Goal: Information Seeking & Learning: Learn about a topic

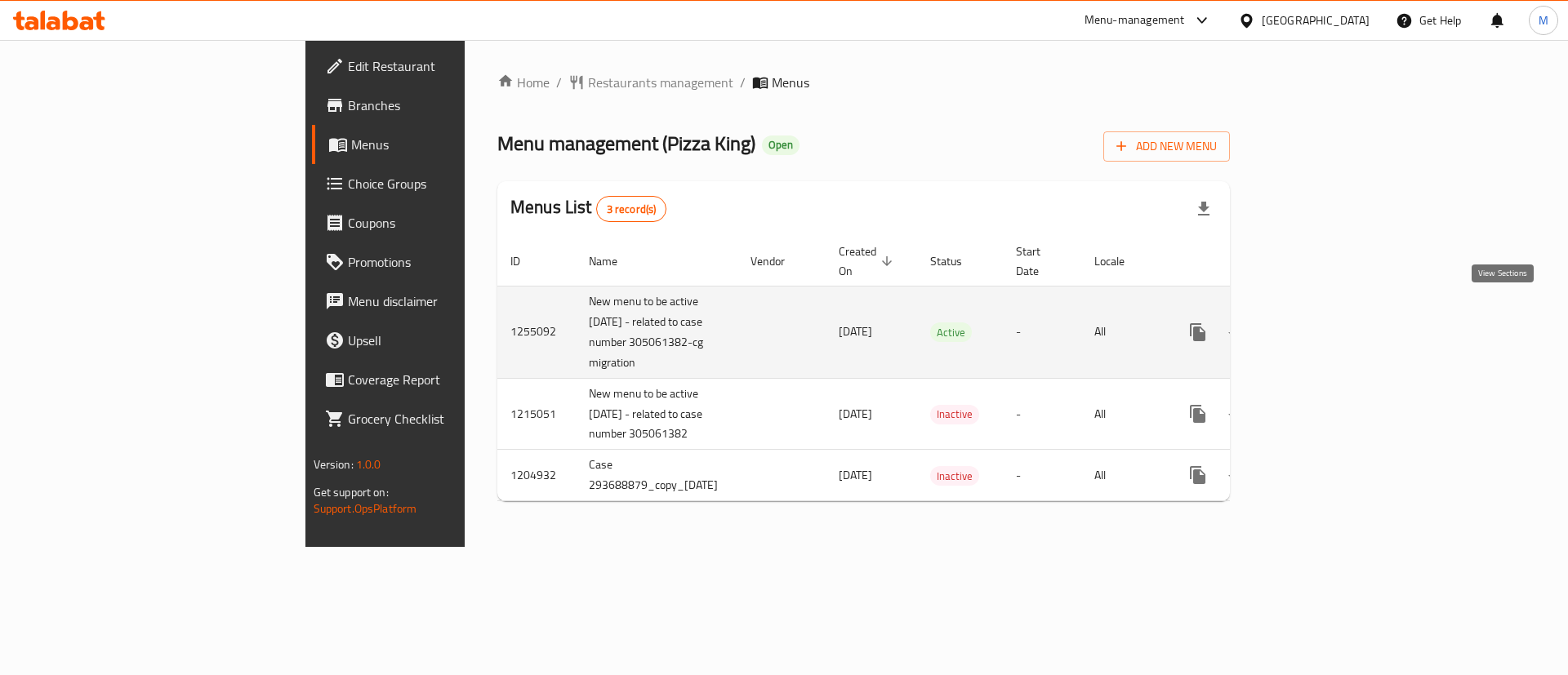
click at [1325, 323] on icon "enhanced table" at bounding box center [1316, 332] width 19 height 19
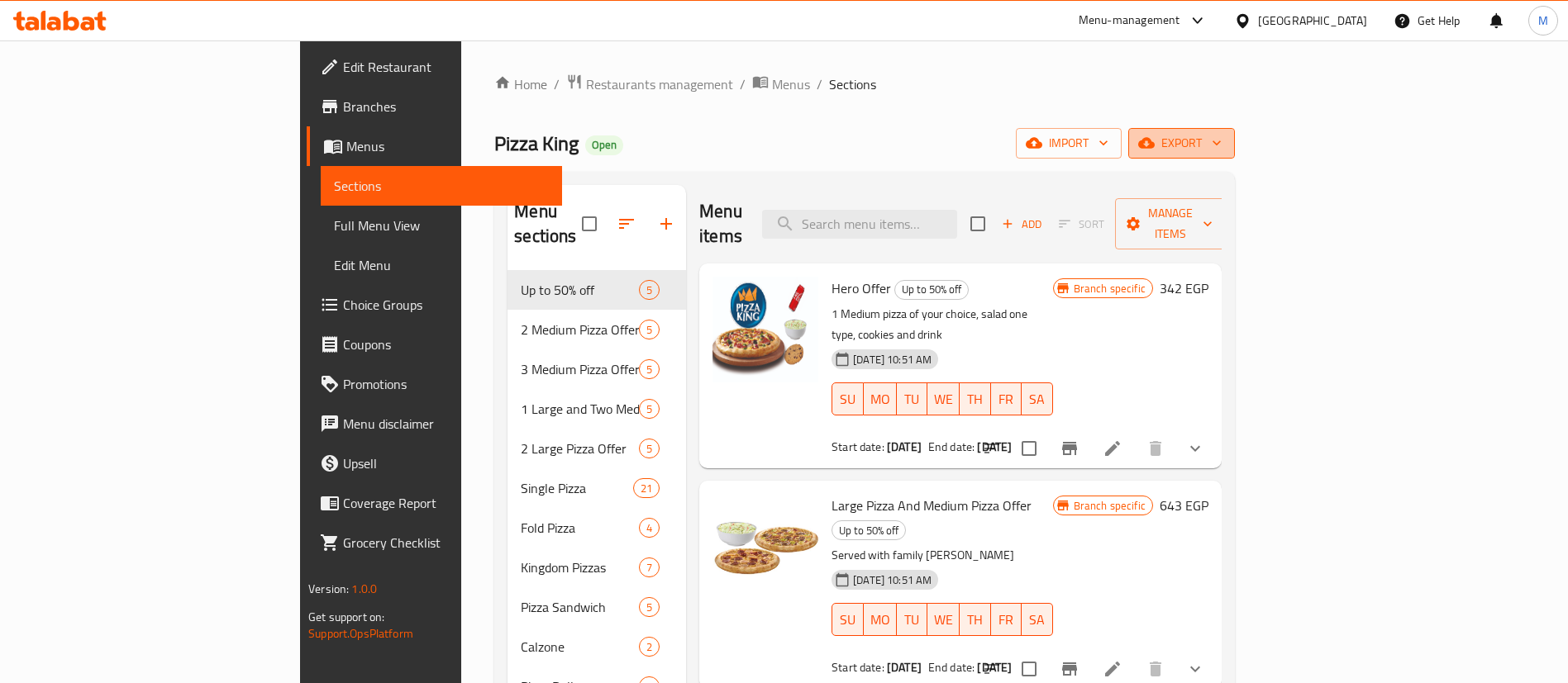
click at [1221, 141] on span "export" at bounding box center [1181, 143] width 80 height 20
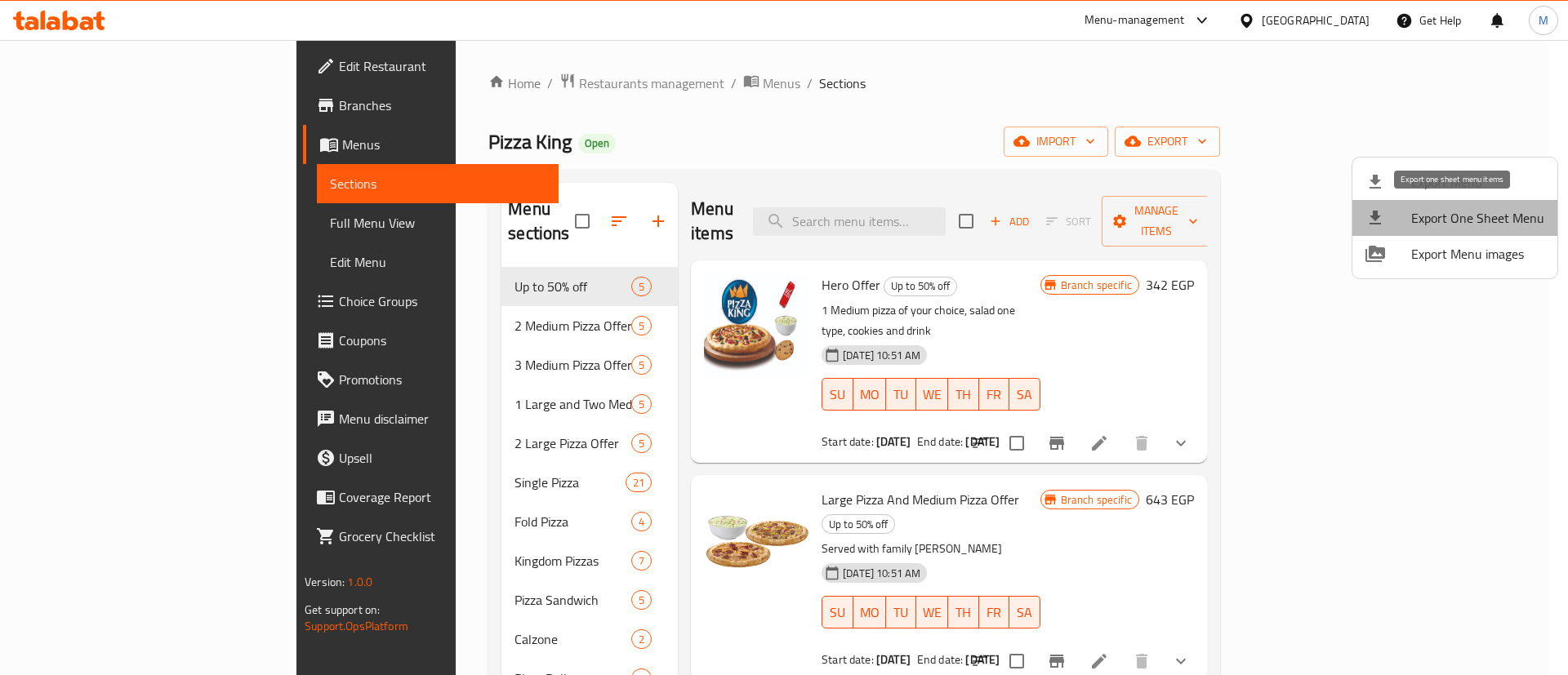
click at [1466, 224] on span "Export One Sheet Menu" at bounding box center [1477, 218] width 133 height 19
click at [443, 89] on div at bounding box center [784, 337] width 1568 height 675
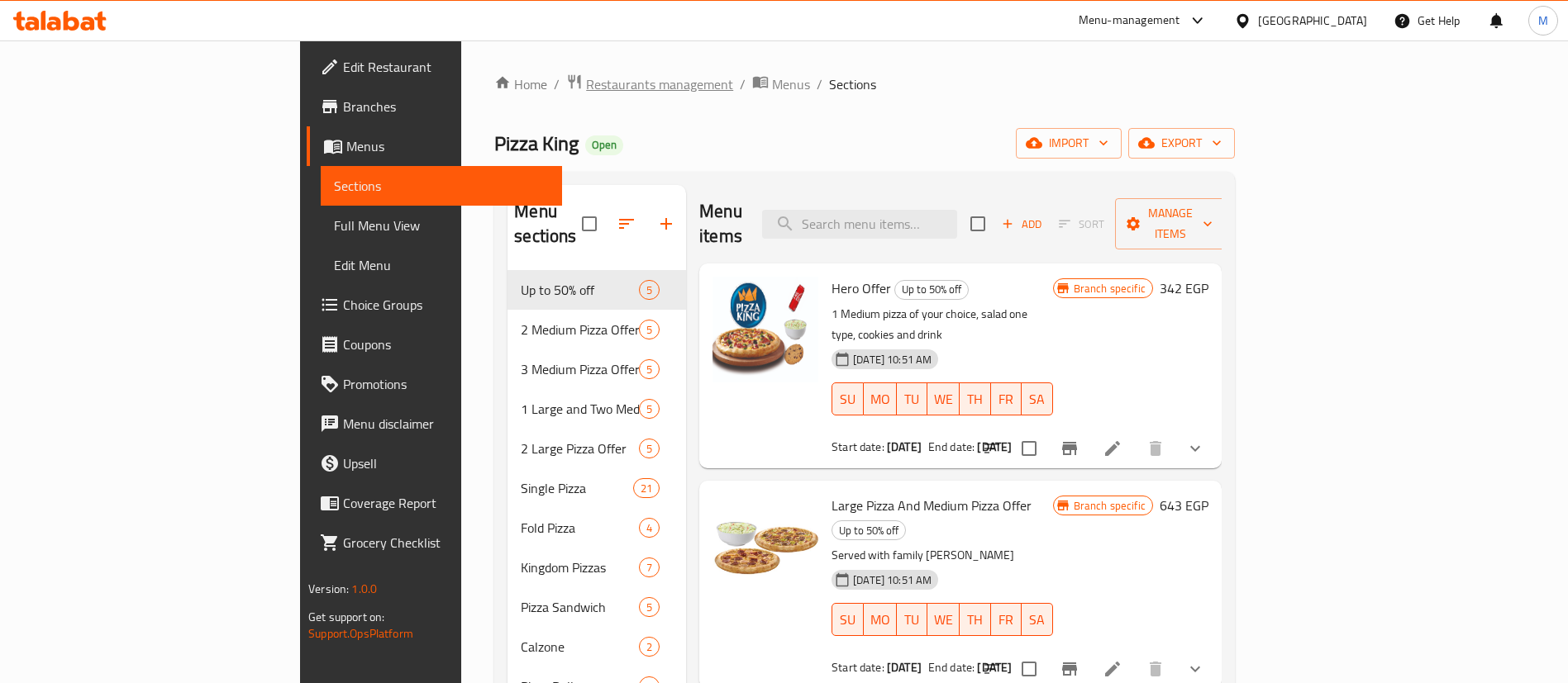
click at [586, 90] on span "Restaurants management" at bounding box center [659, 84] width 147 height 19
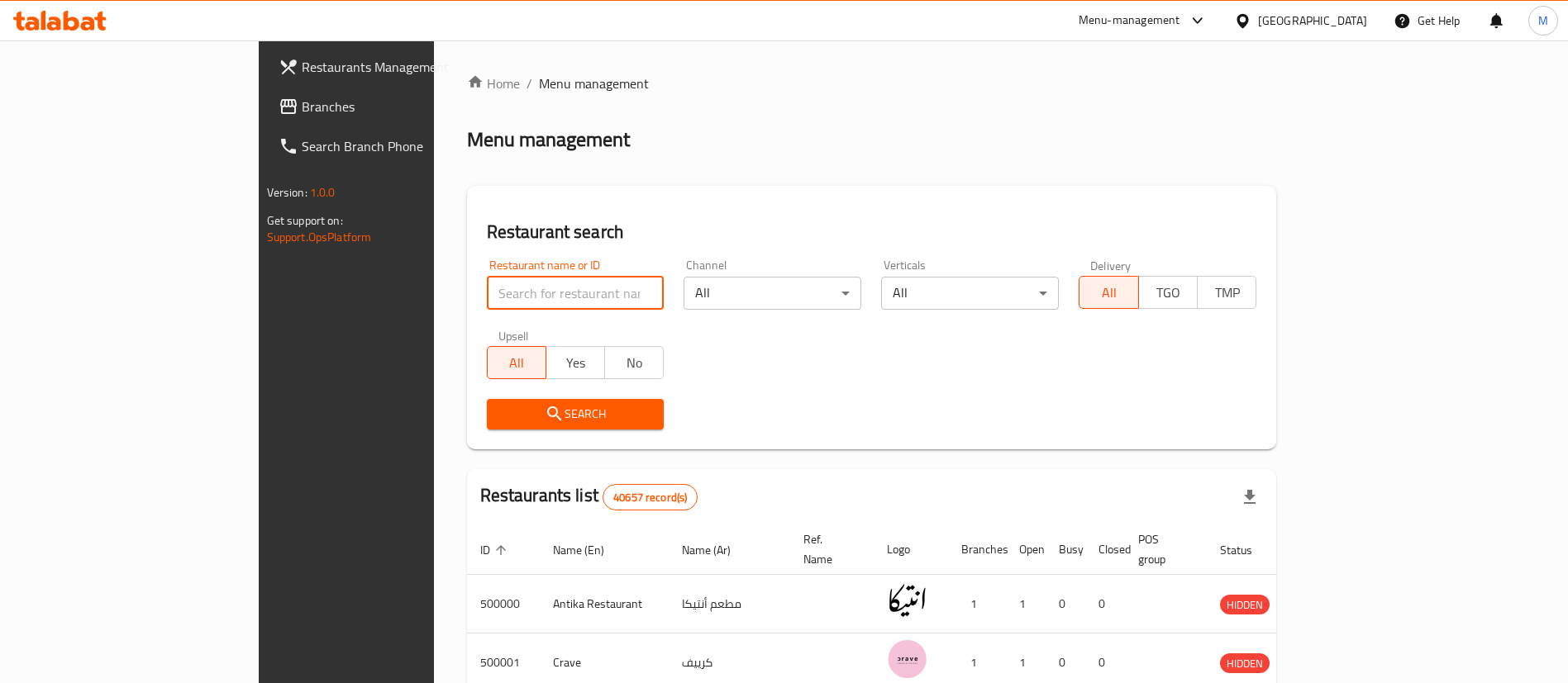
click at [486, 286] on input "search" at bounding box center [575, 293] width 177 height 33
type input "subway"
click button "Search" at bounding box center [575, 414] width 177 height 30
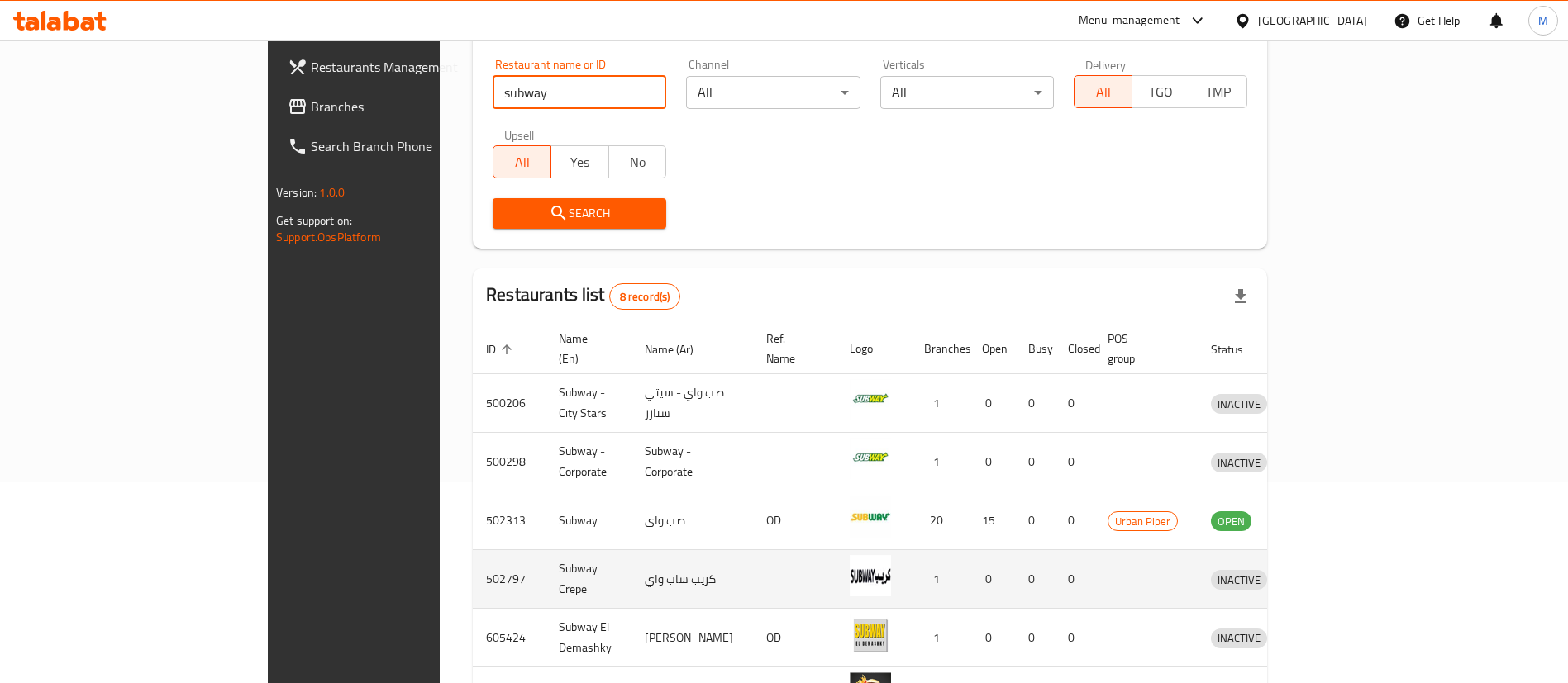
scroll to position [204, 0]
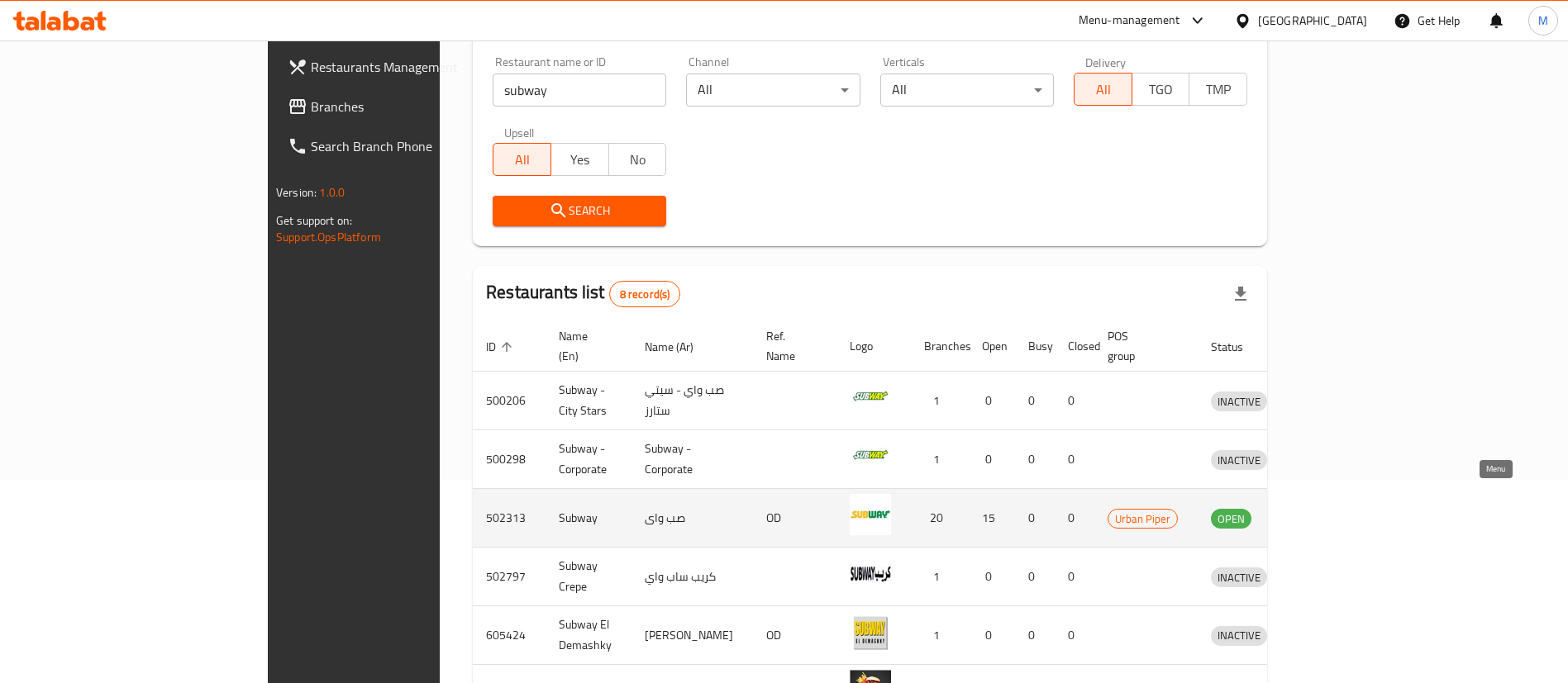
click at [1319, 512] on icon "enhanced table" at bounding box center [1310, 519] width 19 height 14
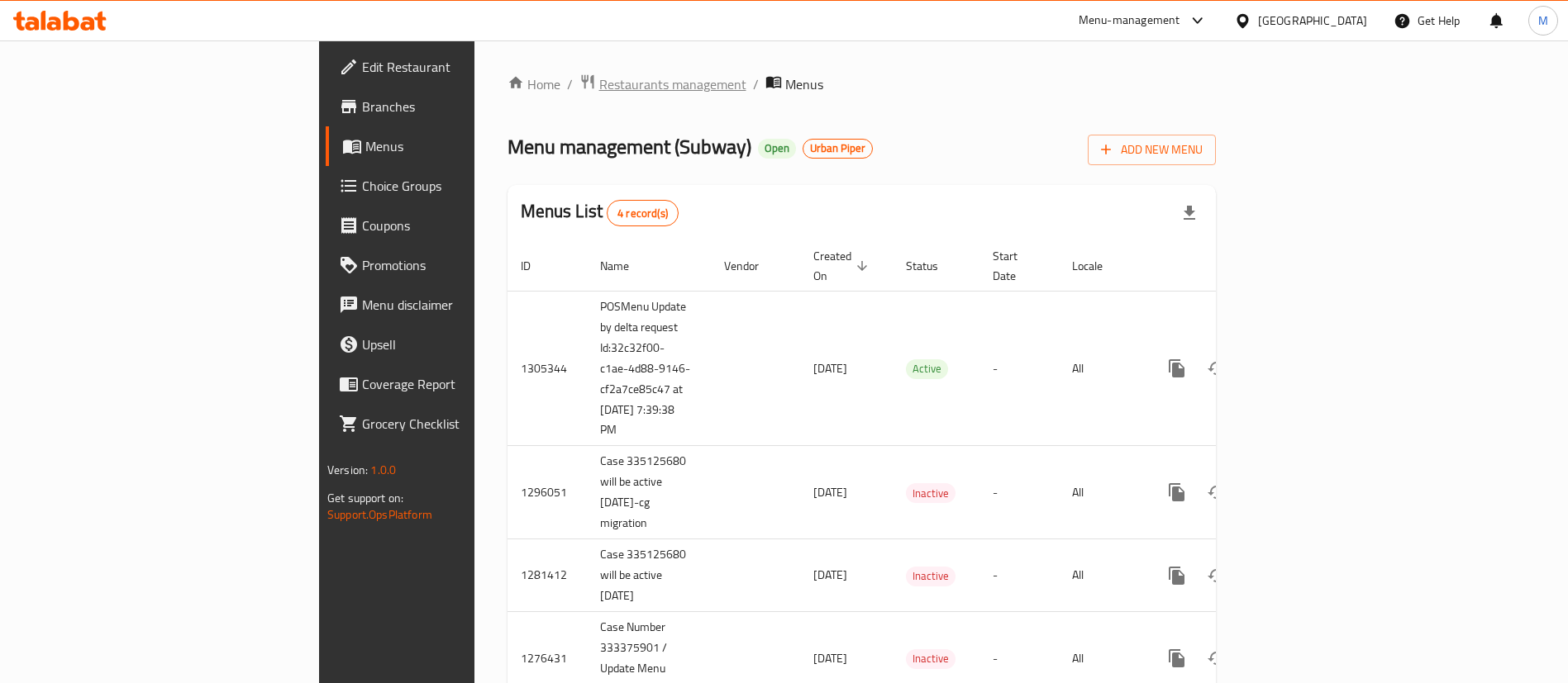
click at [599, 91] on span "Restaurants management" at bounding box center [672, 84] width 147 height 19
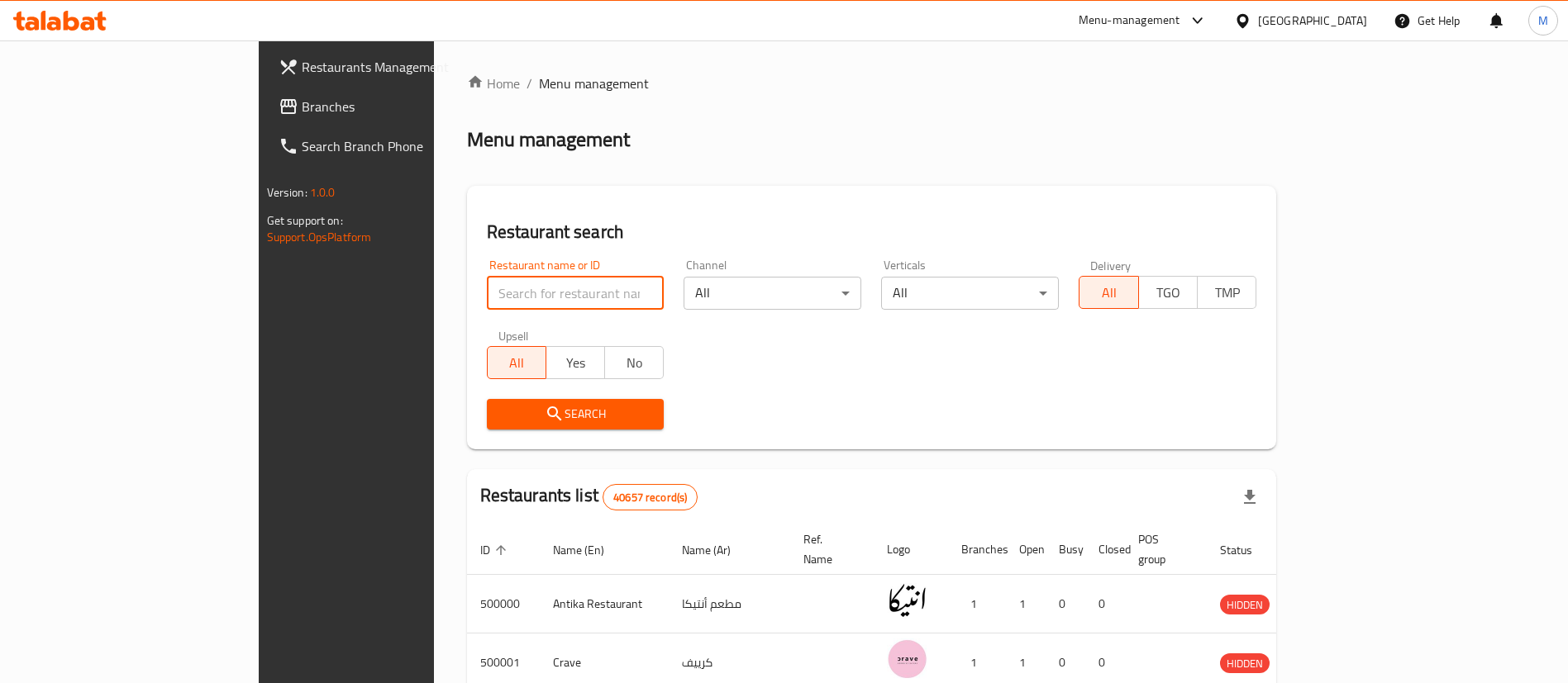
click at [486, 288] on input "search" at bounding box center [575, 293] width 177 height 33
type input "kingdom pizza"
click button "Search" at bounding box center [575, 414] width 177 height 30
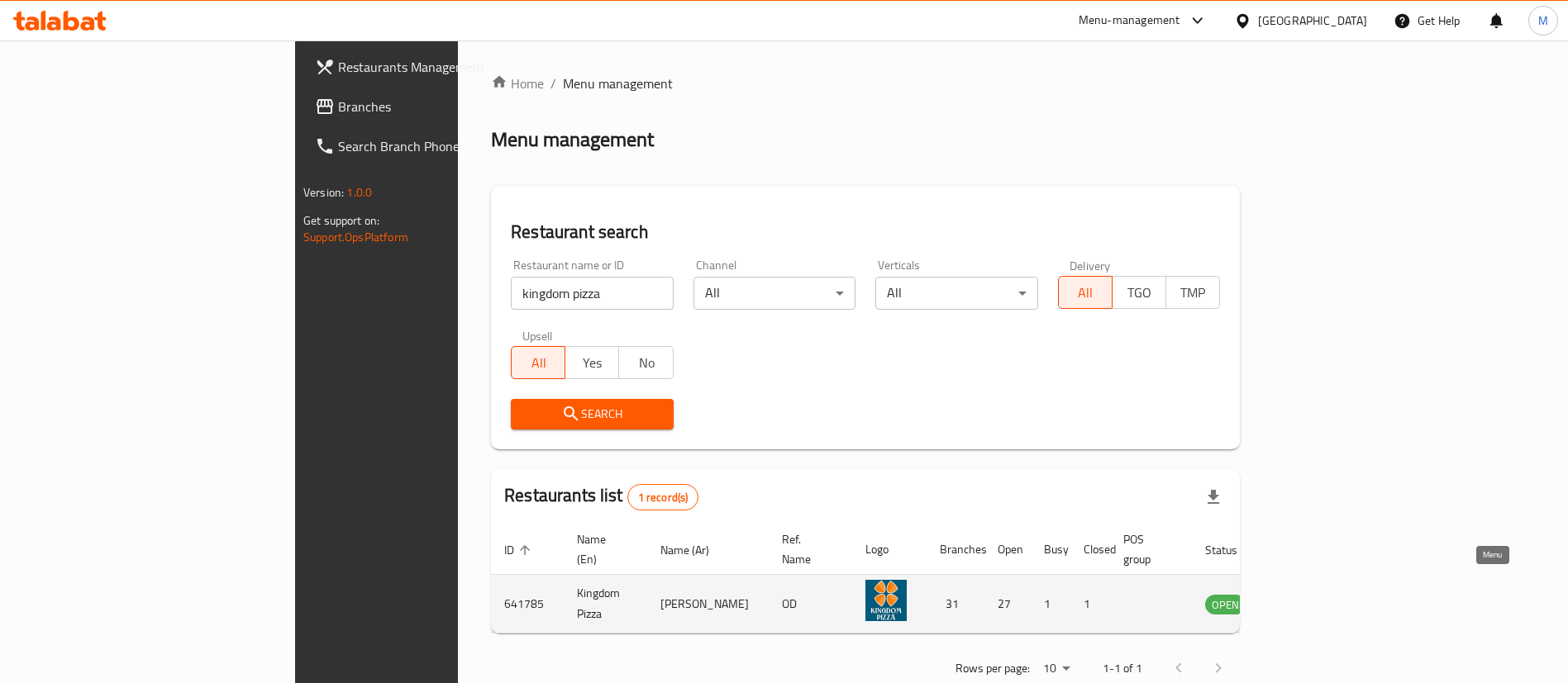
click at [1311, 598] on icon "enhanced table" at bounding box center [1301, 605] width 19 height 14
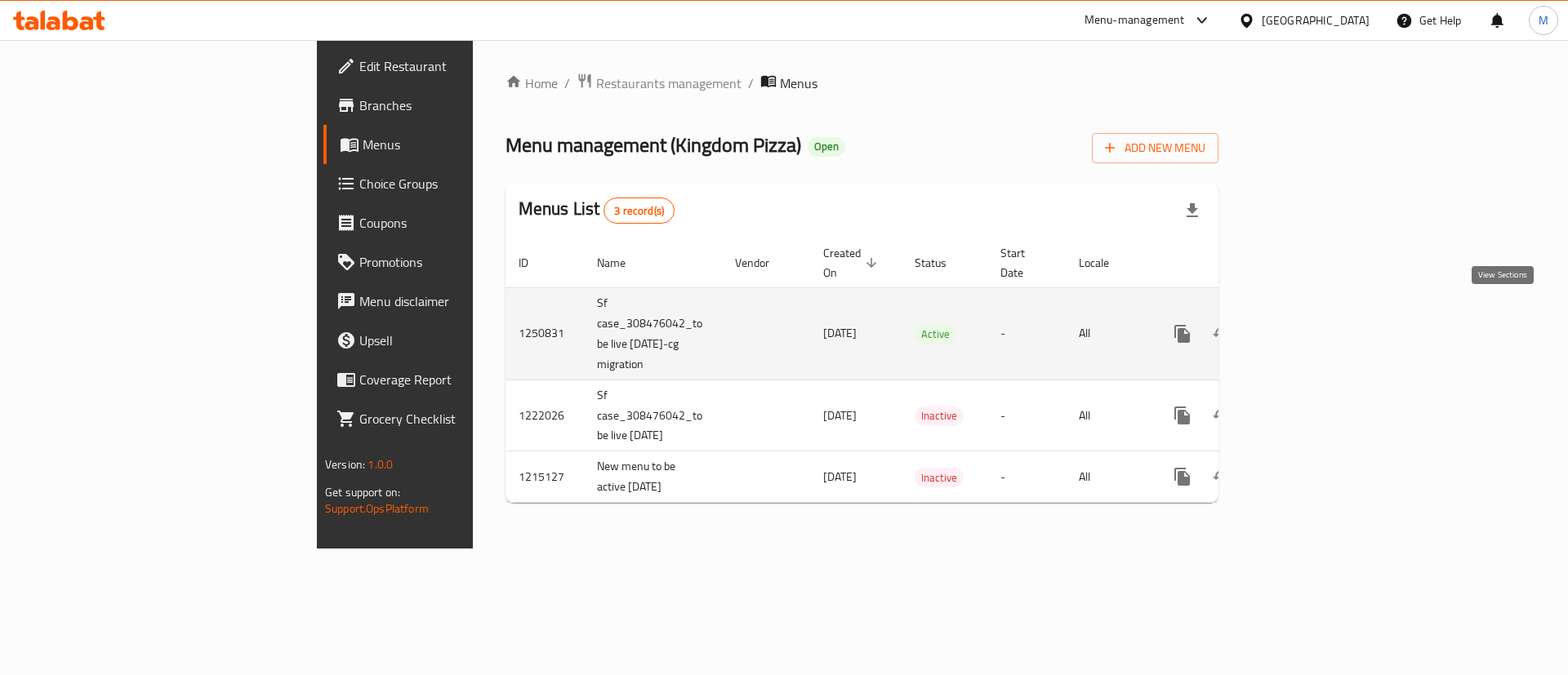
click at [1310, 325] on icon "enhanced table" at bounding box center [1300, 334] width 19 height 19
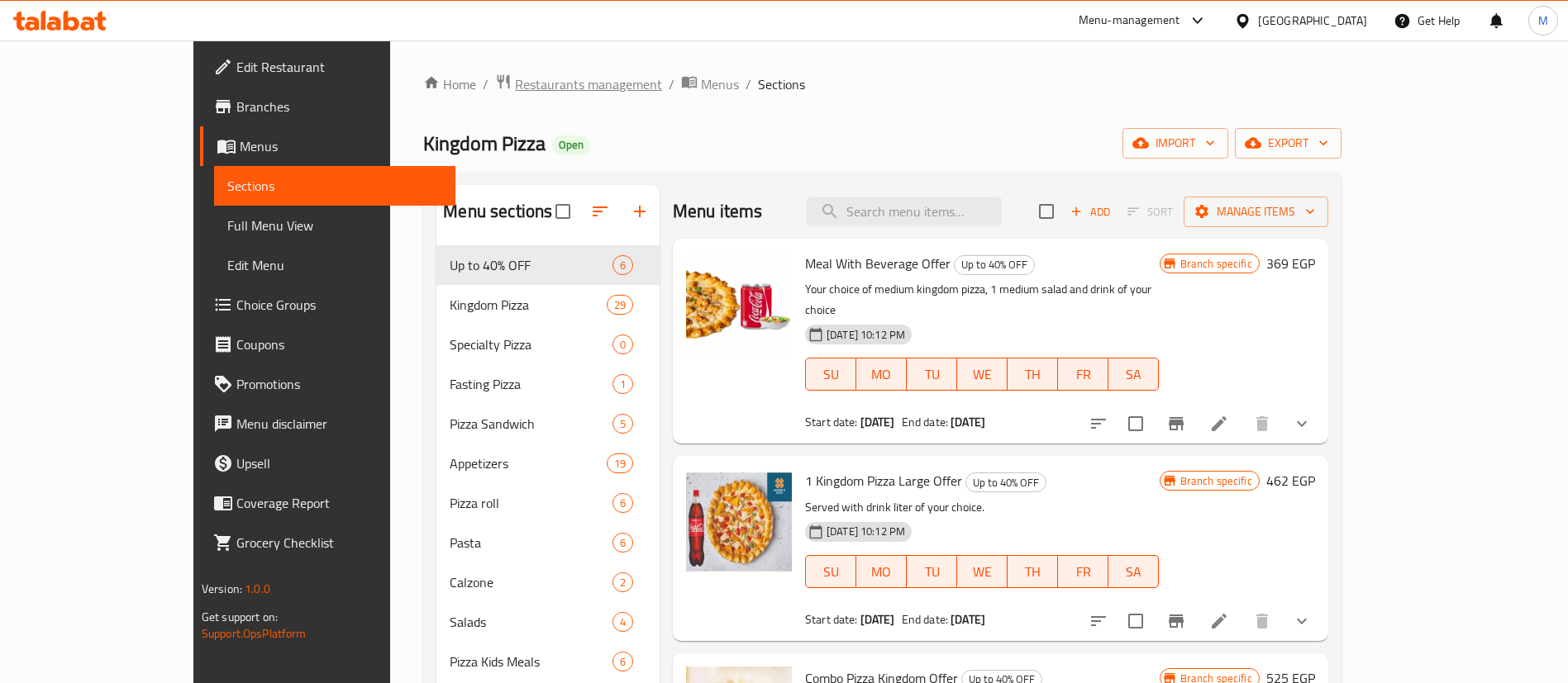
click at [515, 93] on span "Restaurants management" at bounding box center [588, 84] width 147 height 19
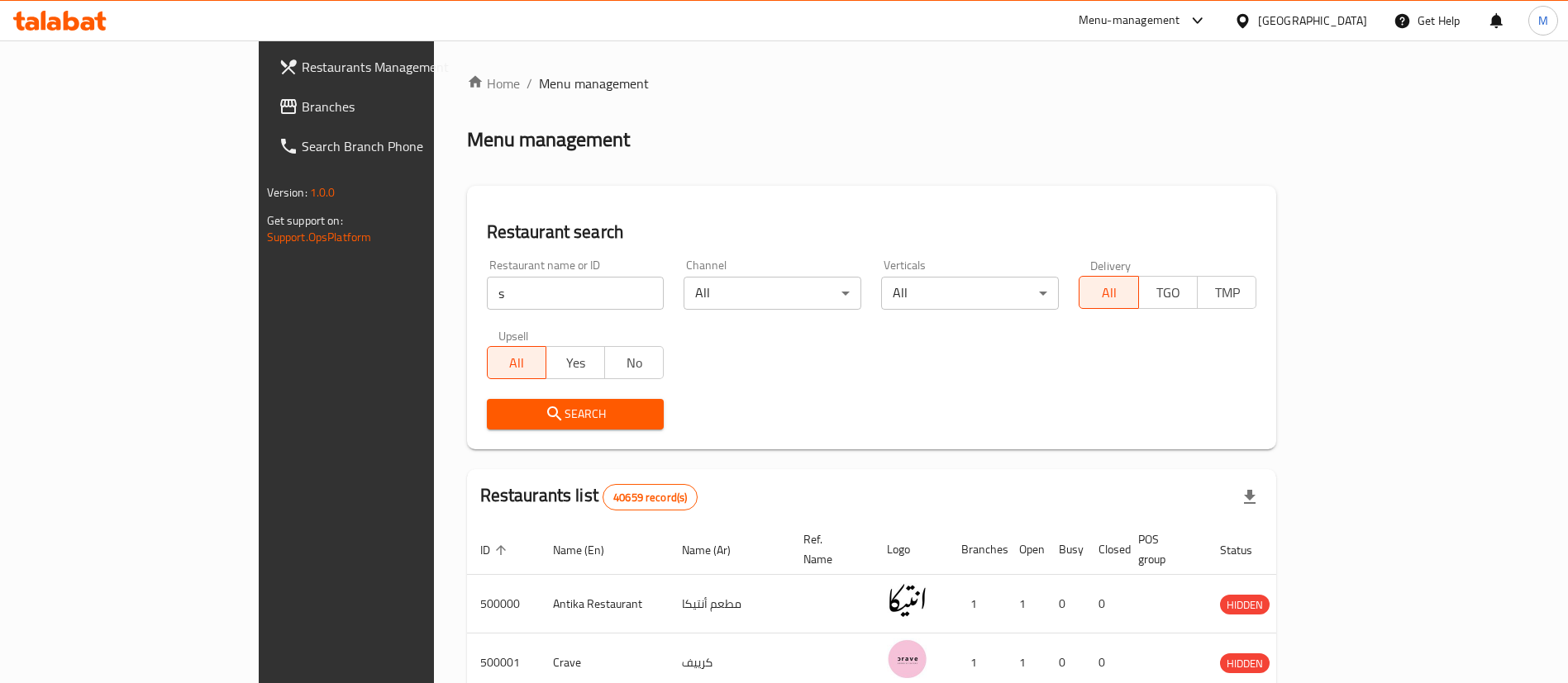
click at [486, 303] on input "s" at bounding box center [575, 293] width 177 height 33
type input "[PERSON_NAME]"
click button "Search" at bounding box center [575, 414] width 177 height 30
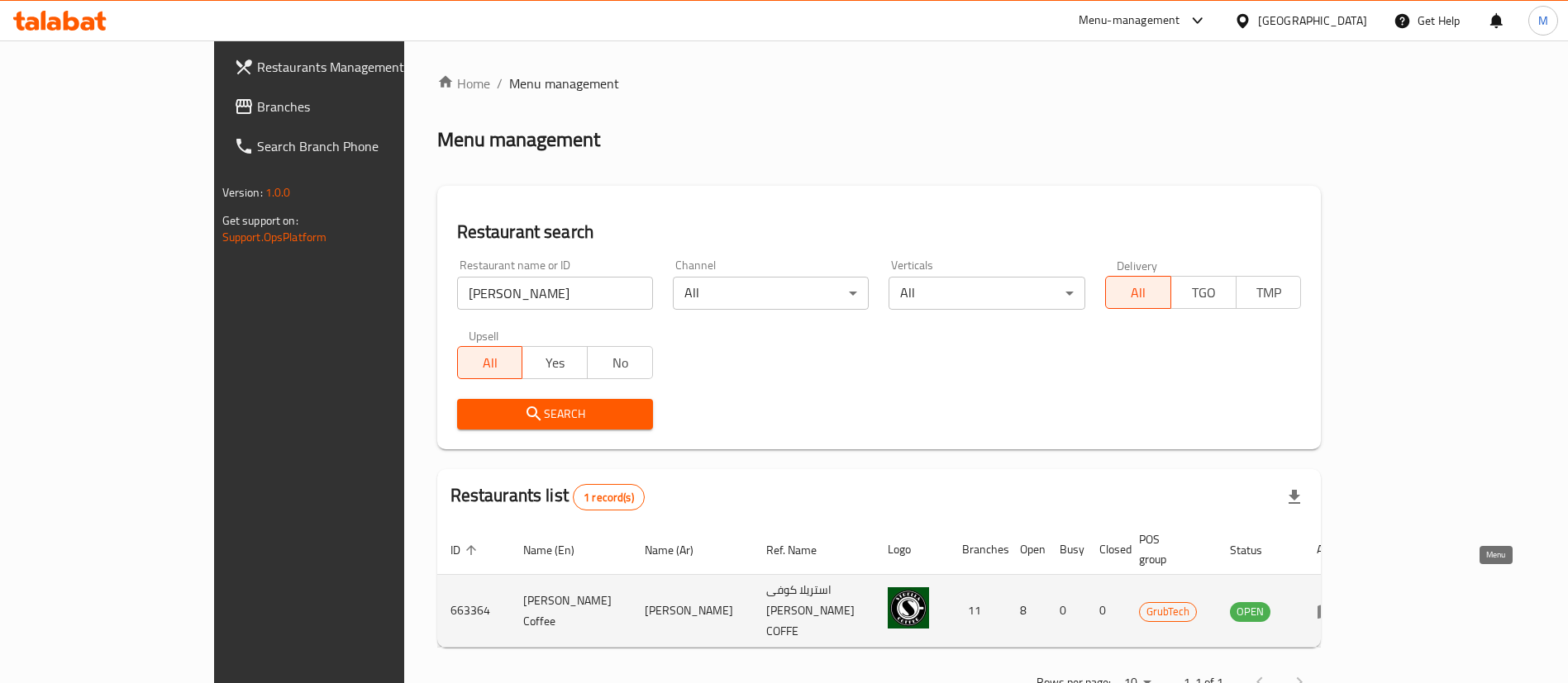
click at [1335, 605] on icon "enhanced table" at bounding box center [1326, 612] width 19 height 14
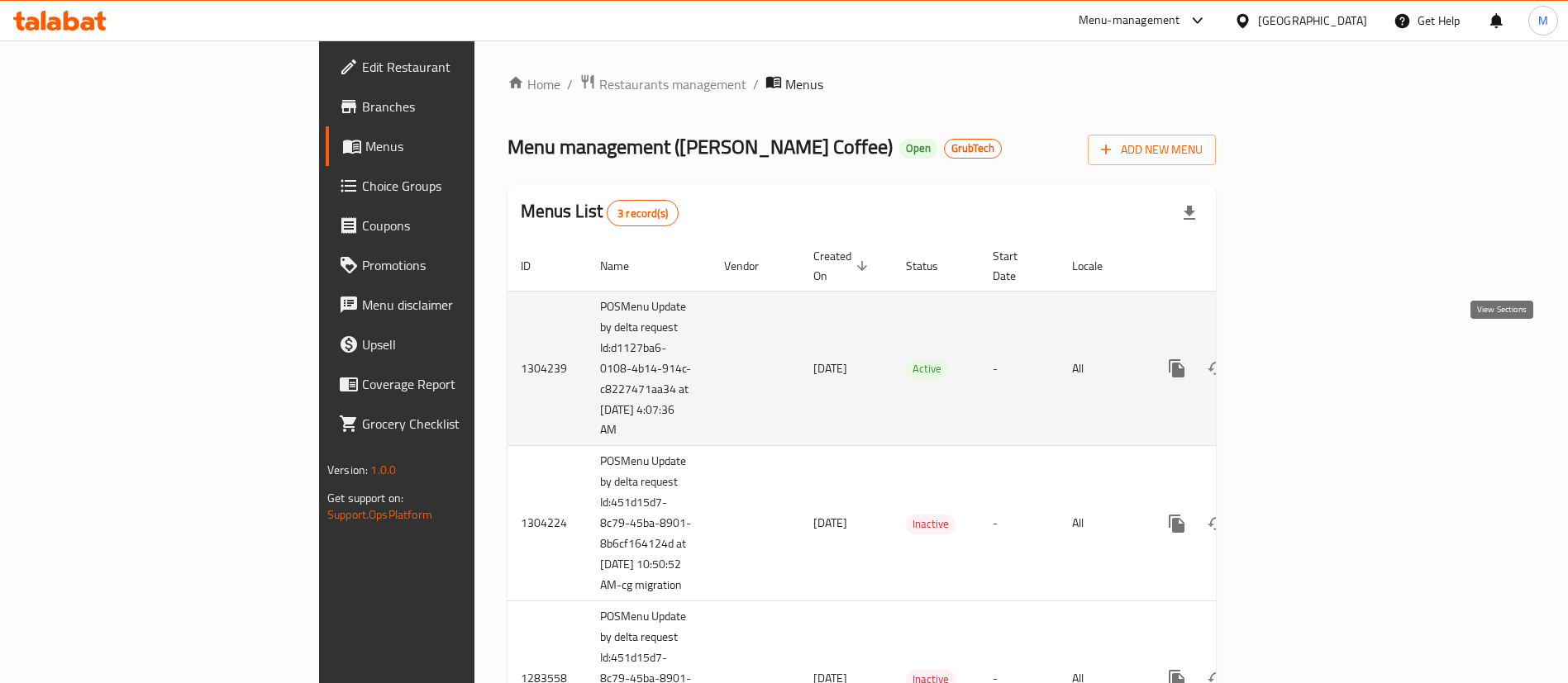
click at [1306, 359] on icon "enhanced table" at bounding box center [1295, 368] width 19 height 19
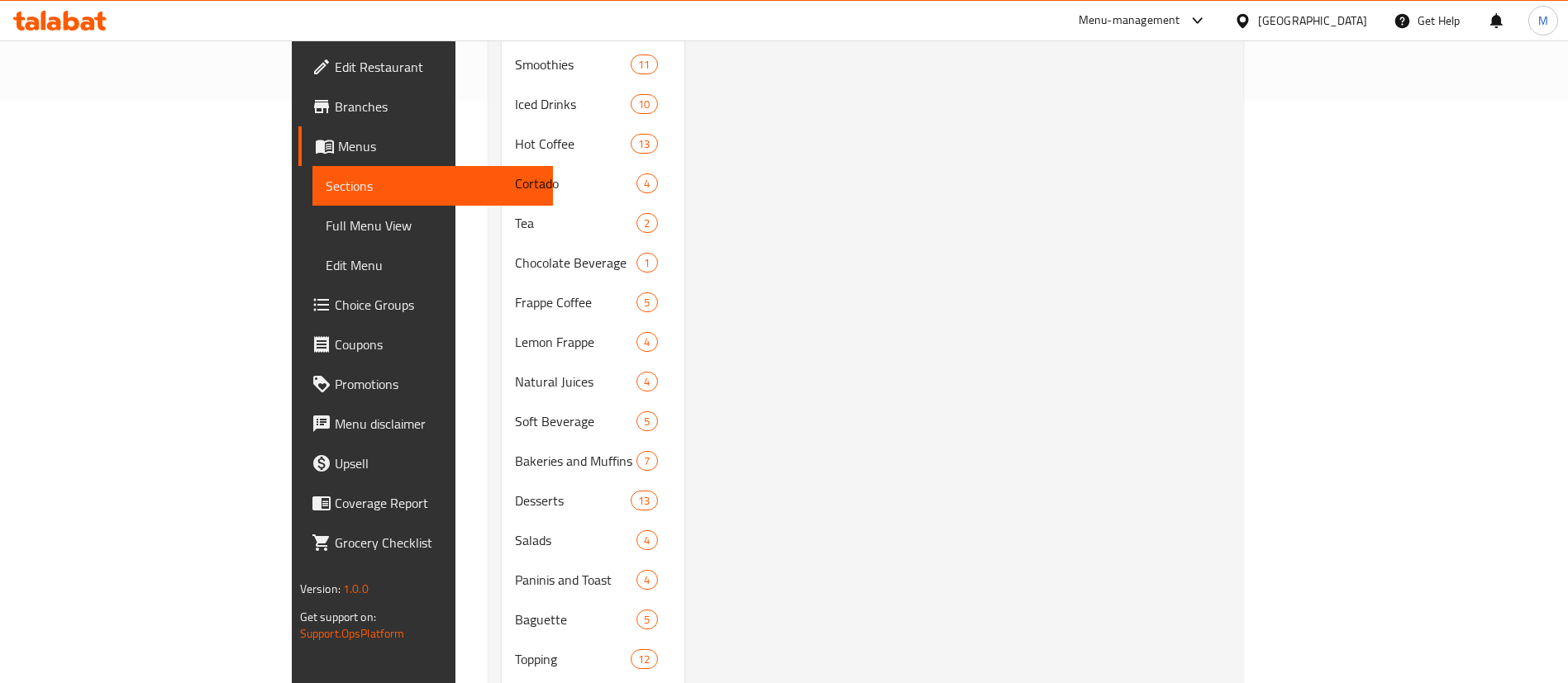
scroll to position [726, 0]
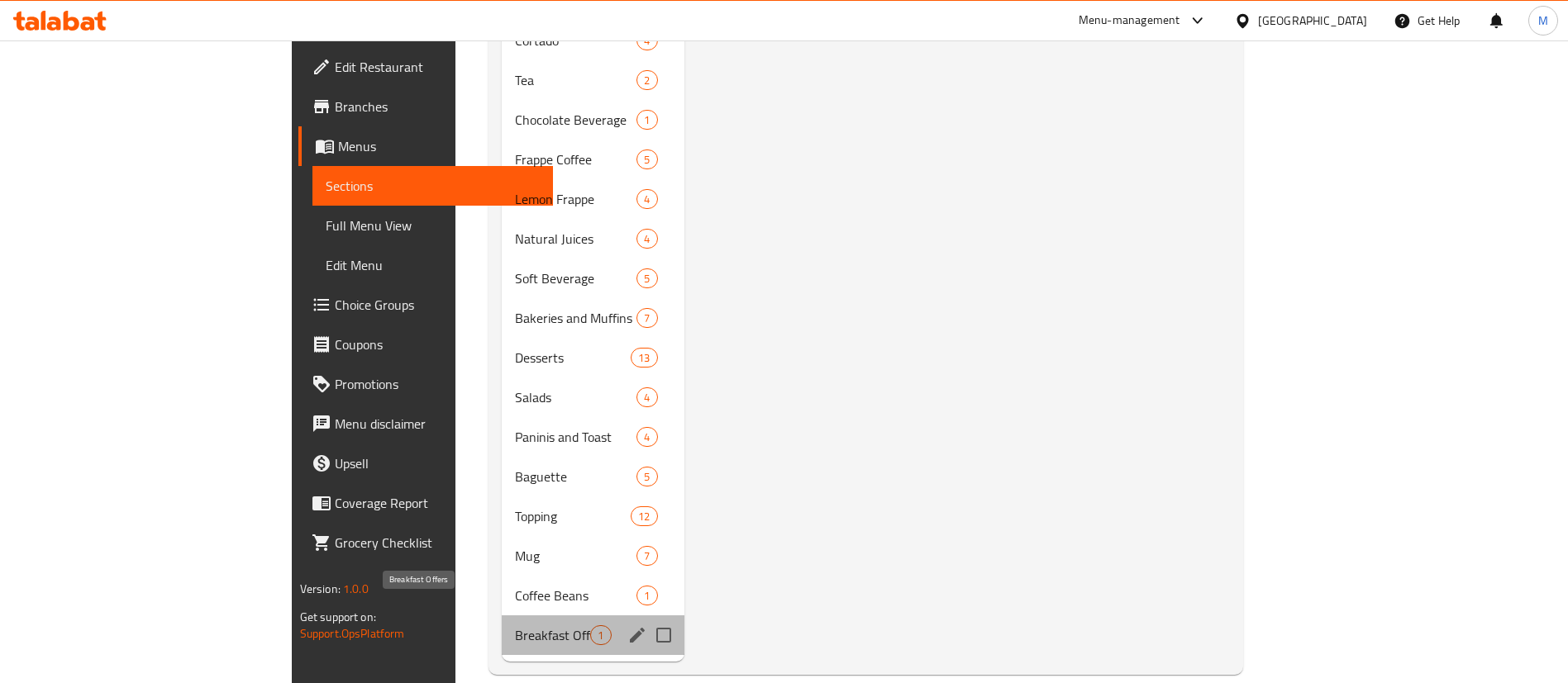
click at [515, 626] on span "Breakfast Offers" at bounding box center [552, 635] width 75 height 19
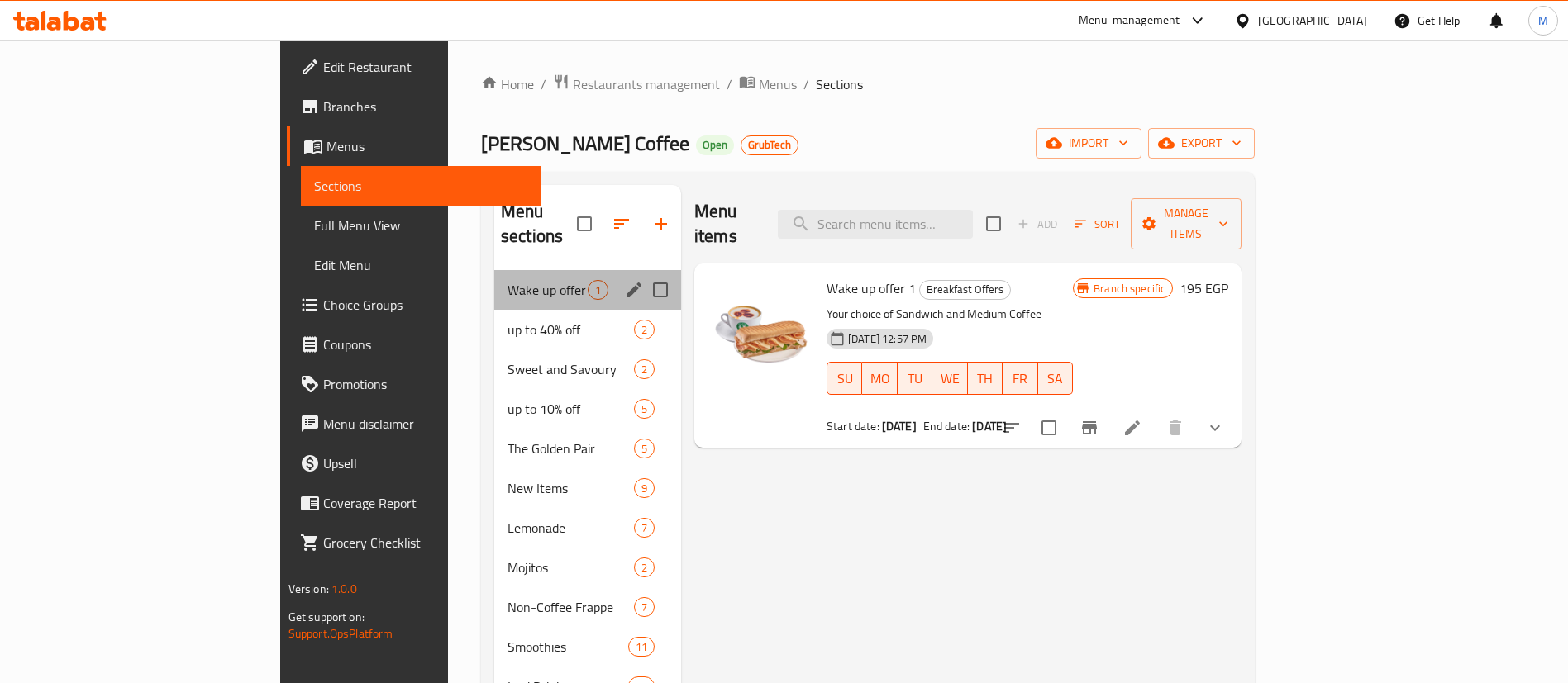
click at [494, 275] on div "Wake up offer 1" at bounding box center [588, 289] width 187 height 40
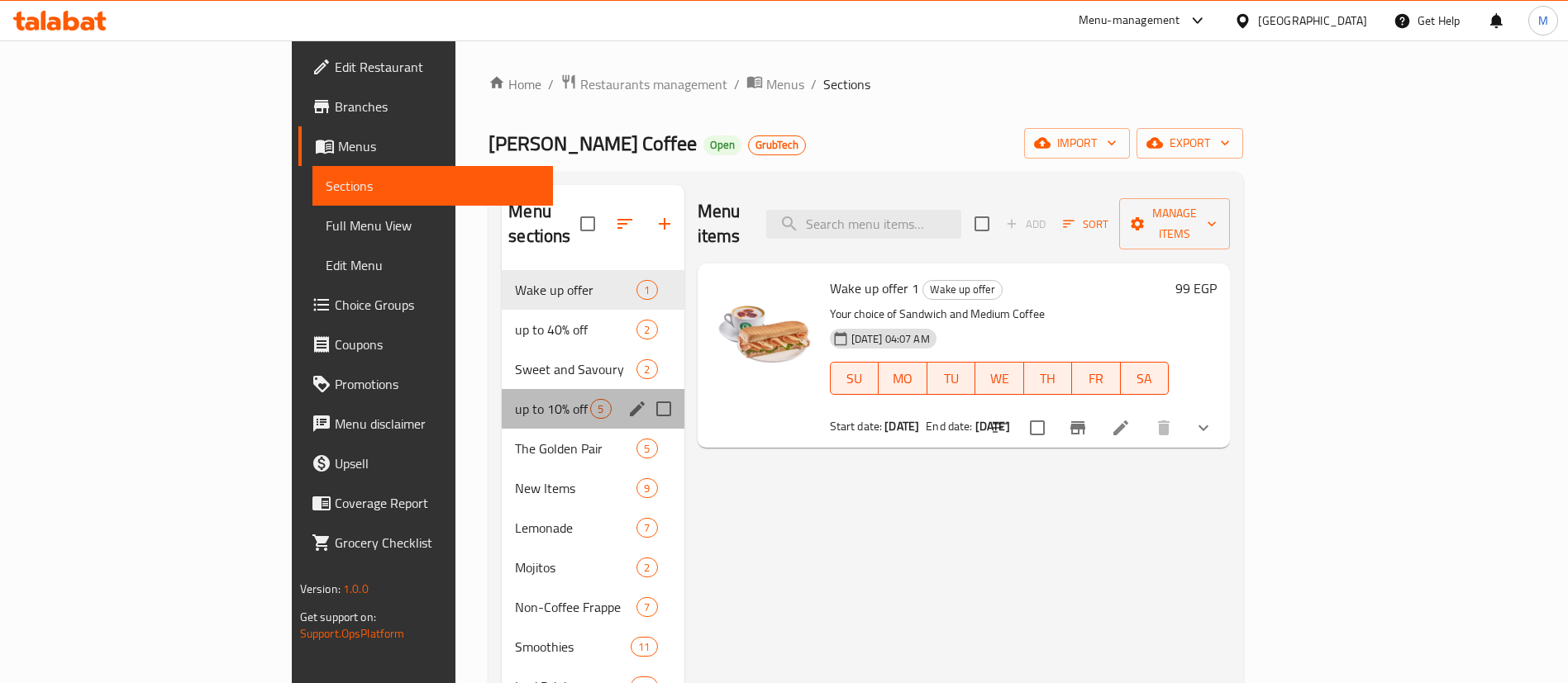
click at [502, 389] on div "up to 10% off 5" at bounding box center [593, 408] width 182 height 40
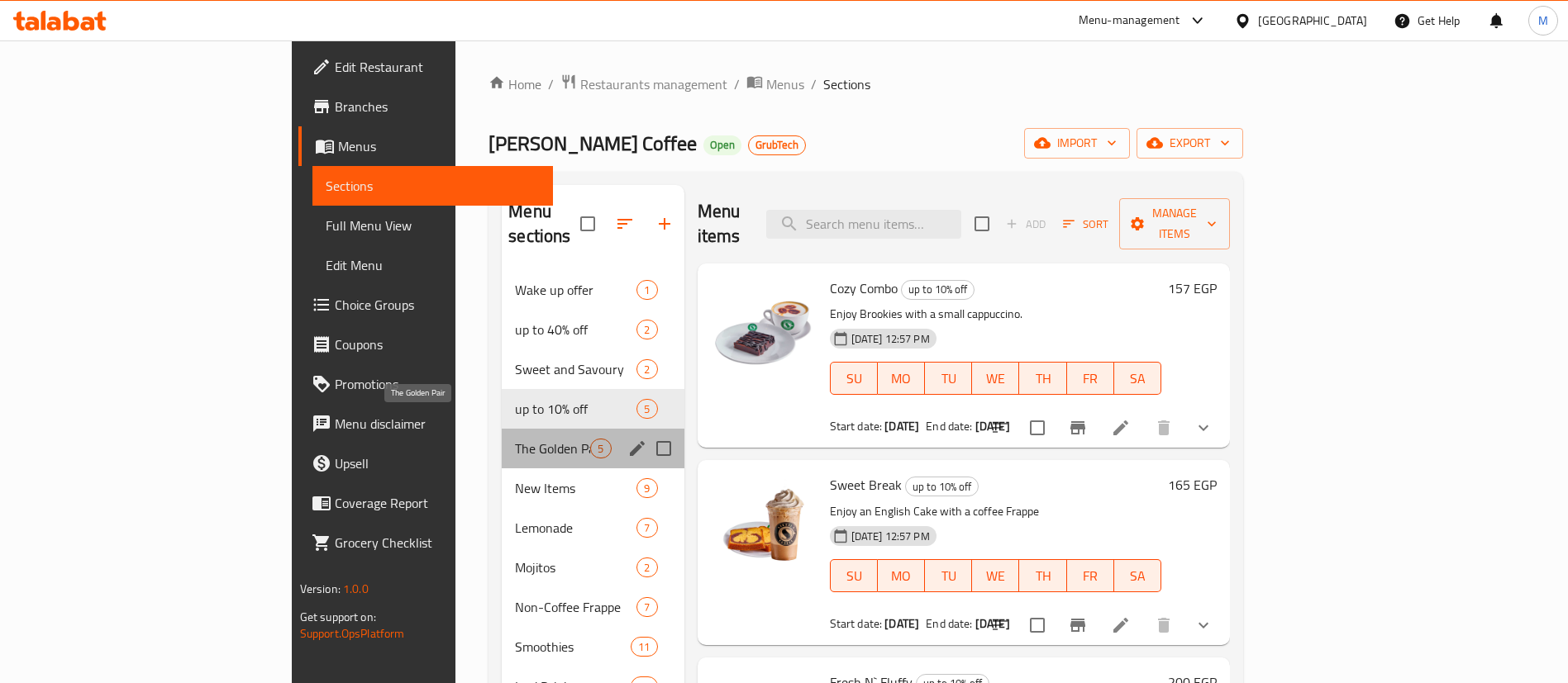
click at [515, 438] on span "The Golden Pair" at bounding box center [552, 448] width 75 height 19
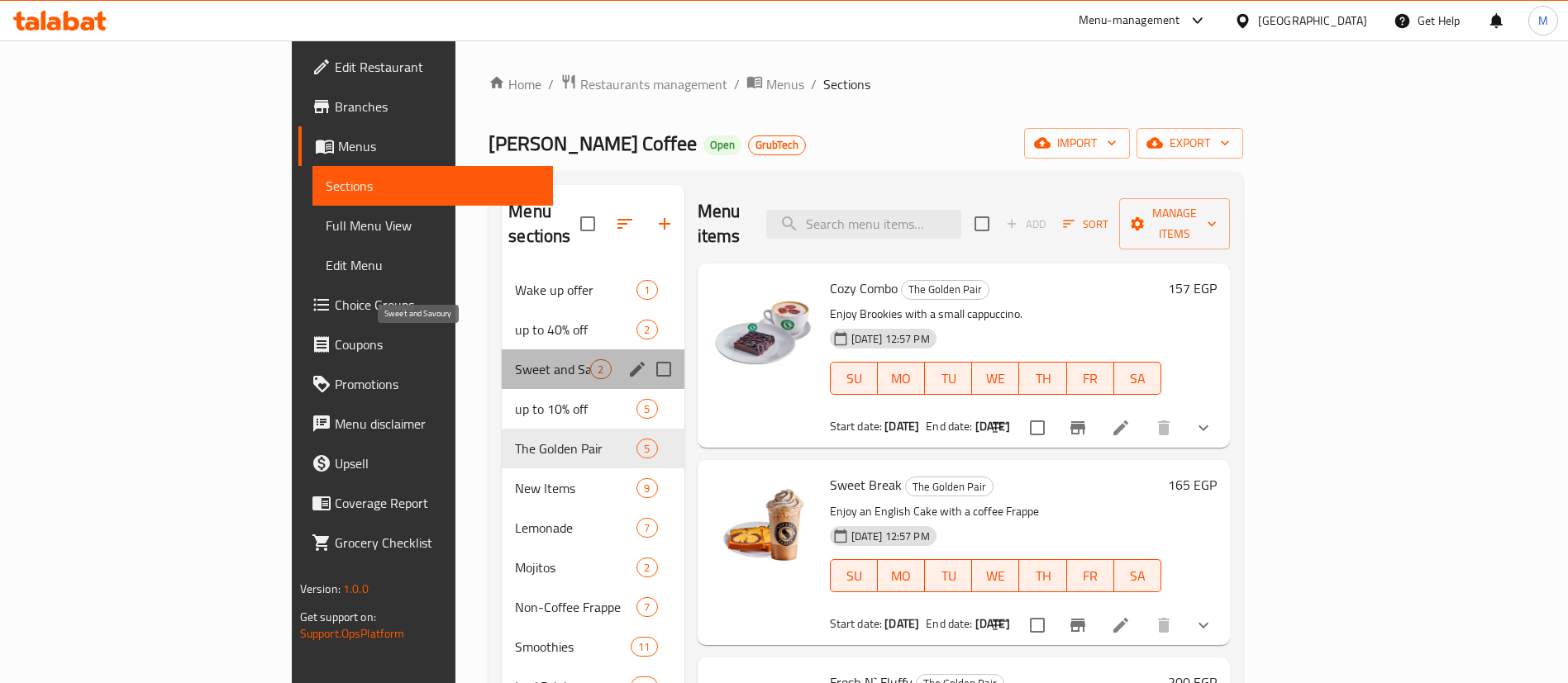
click at [515, 360] on span "Sweet and Savoury" at bounding box center [552, 369] width 75 height 19
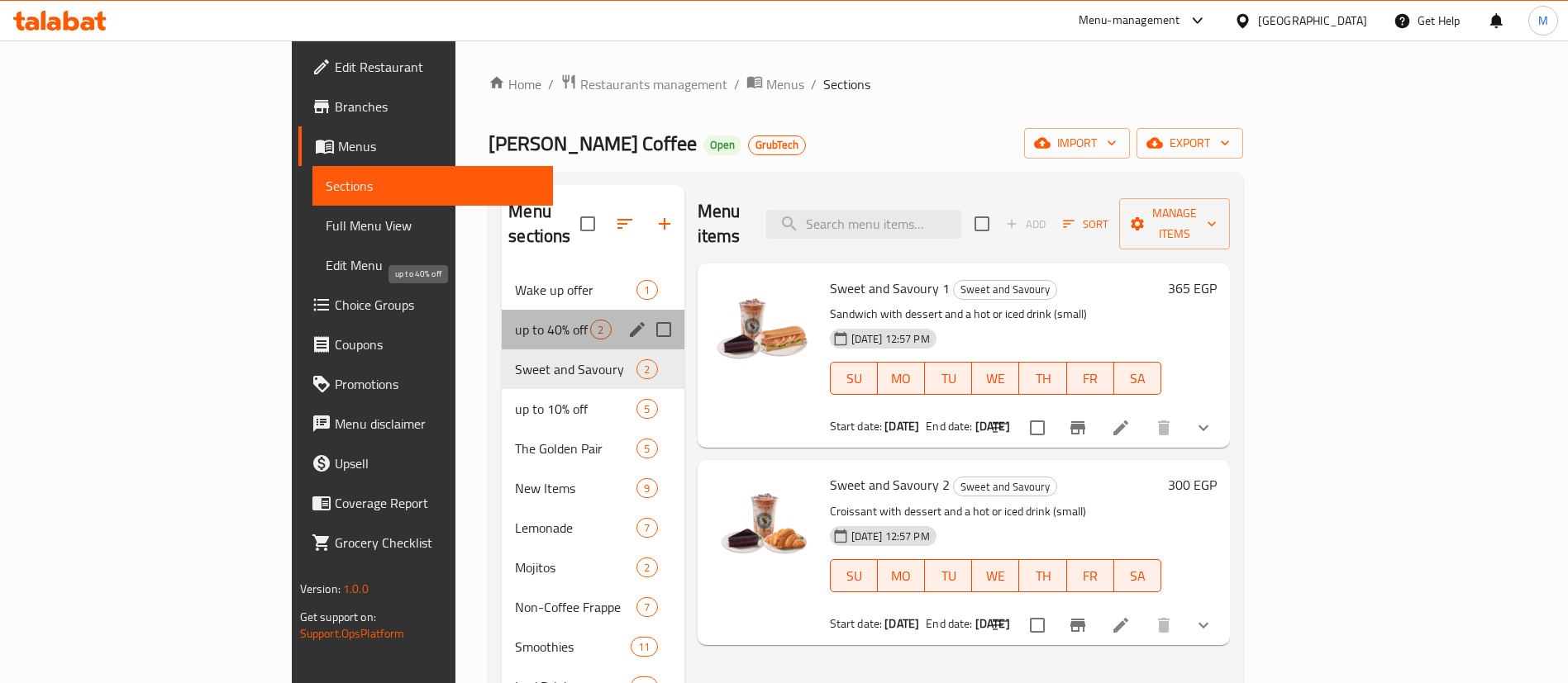
click at [515, 320] on span "up to 40% off" at bounding box center [552, 329] width 75 height 19
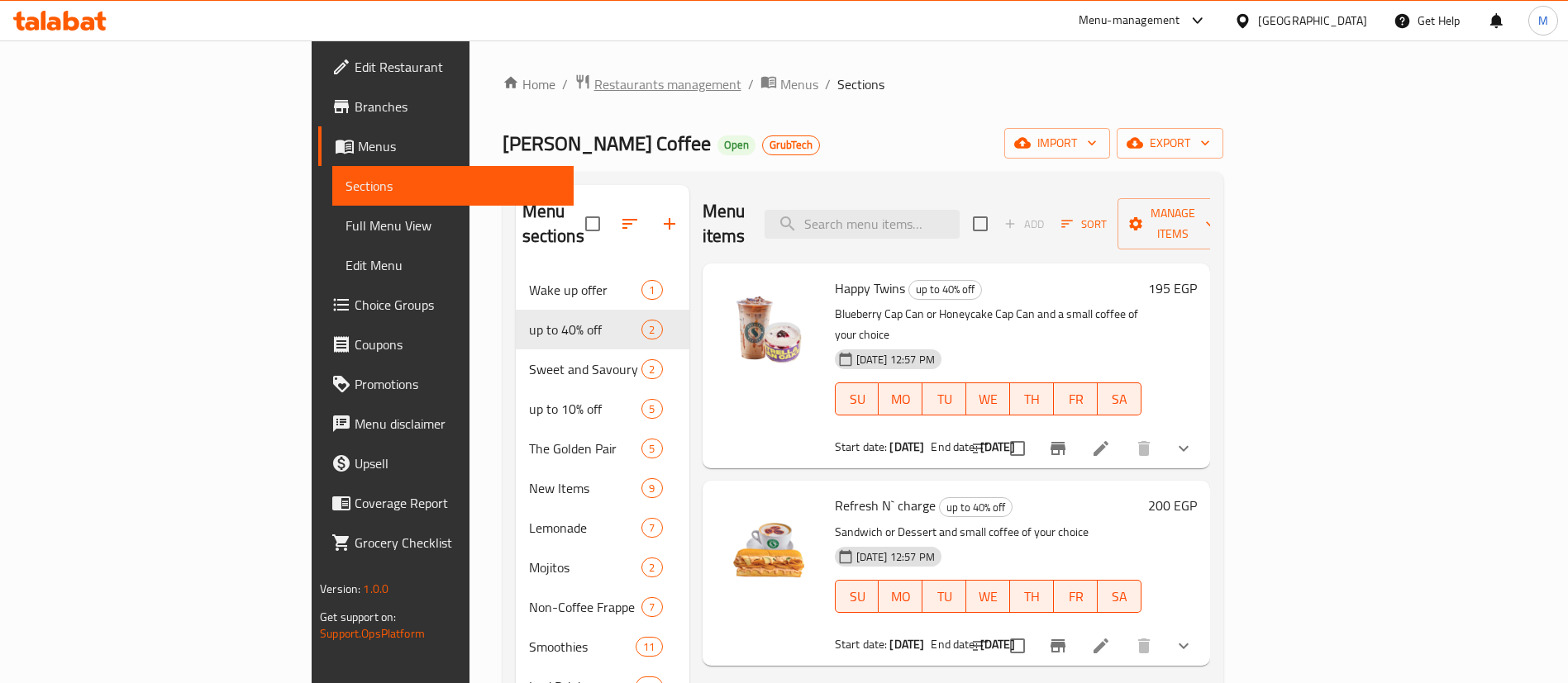
click at [594, 92] on span "Restaurants management" at bounding box center [668, 84] width 147 height 19
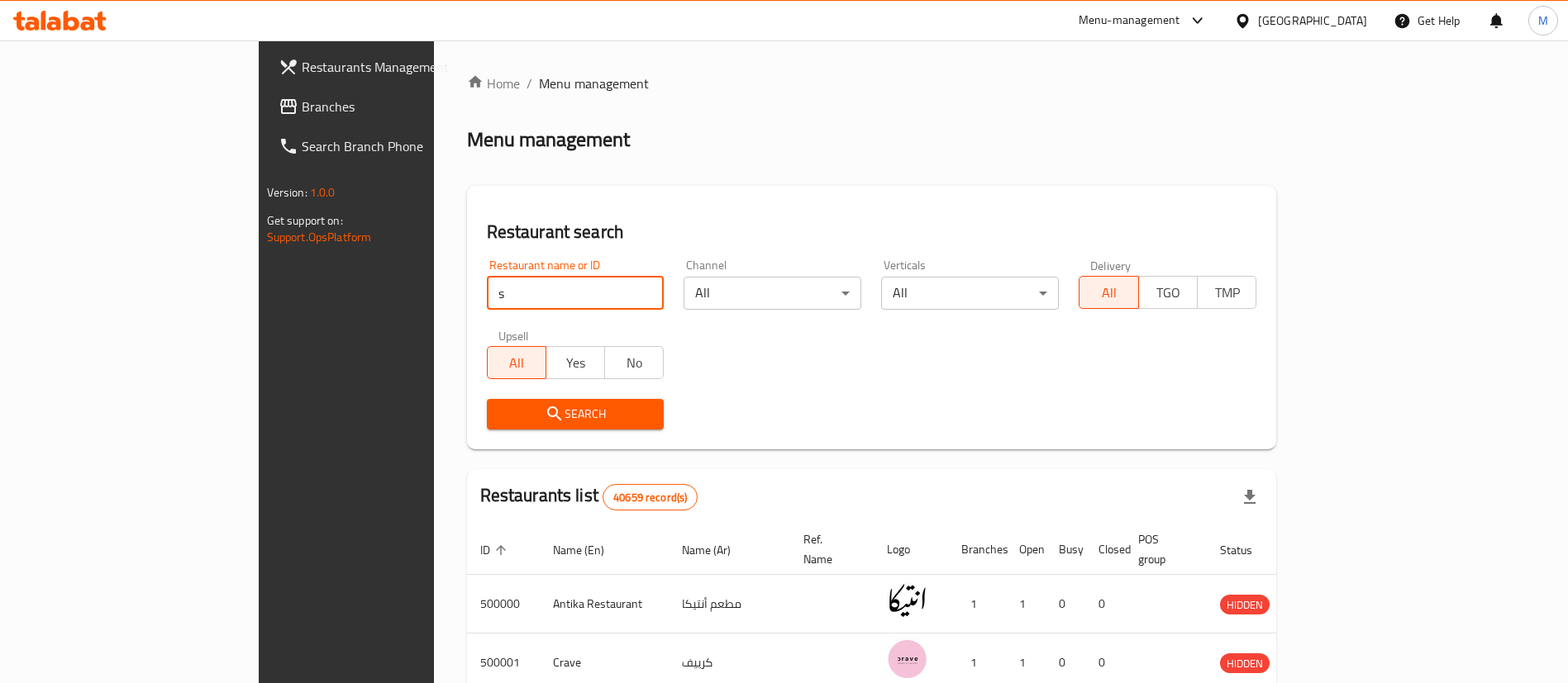
click at [486, 289] on input "s" at bounding box center [575, 293] width 177 height 33
type input "starbucks"
click button "Search" at bounding box center [575, 414] width 177 height 30
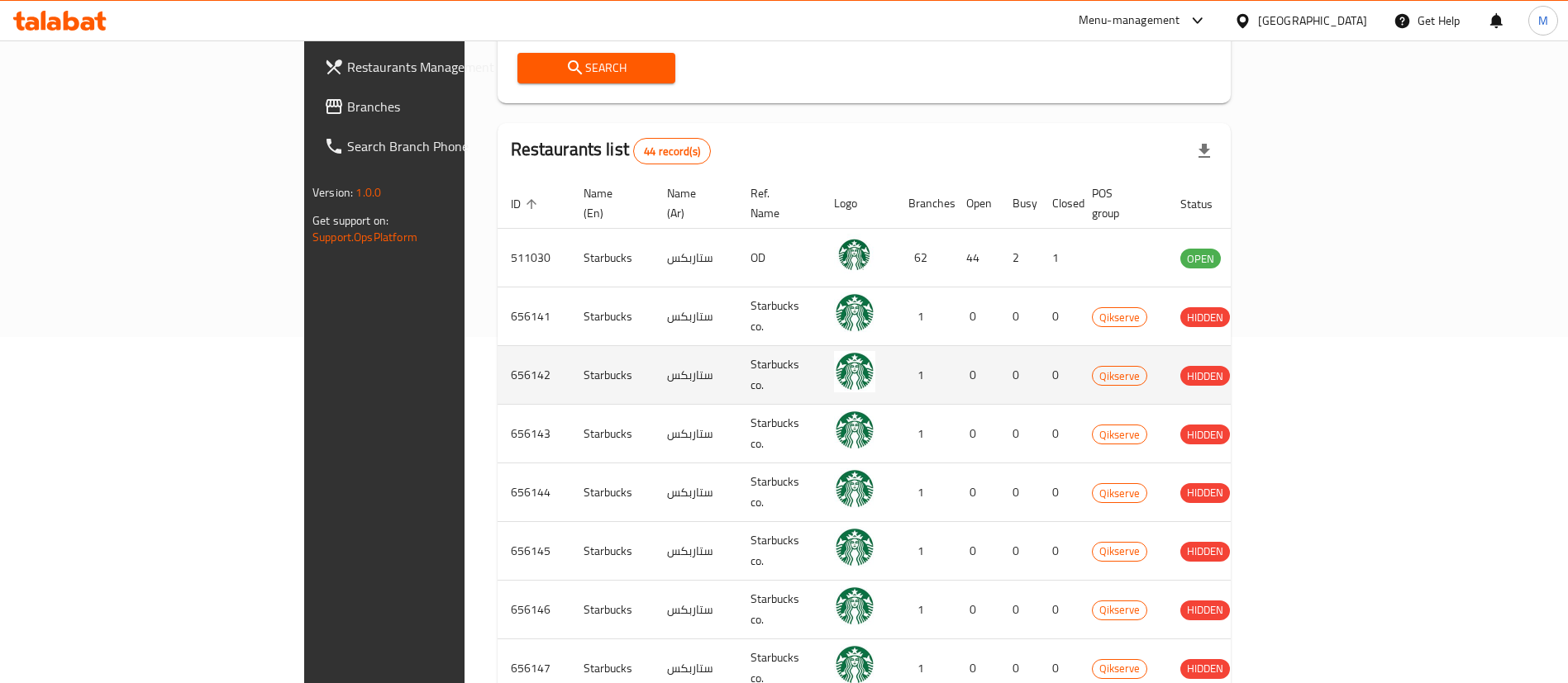
scroll to position [361, 0]
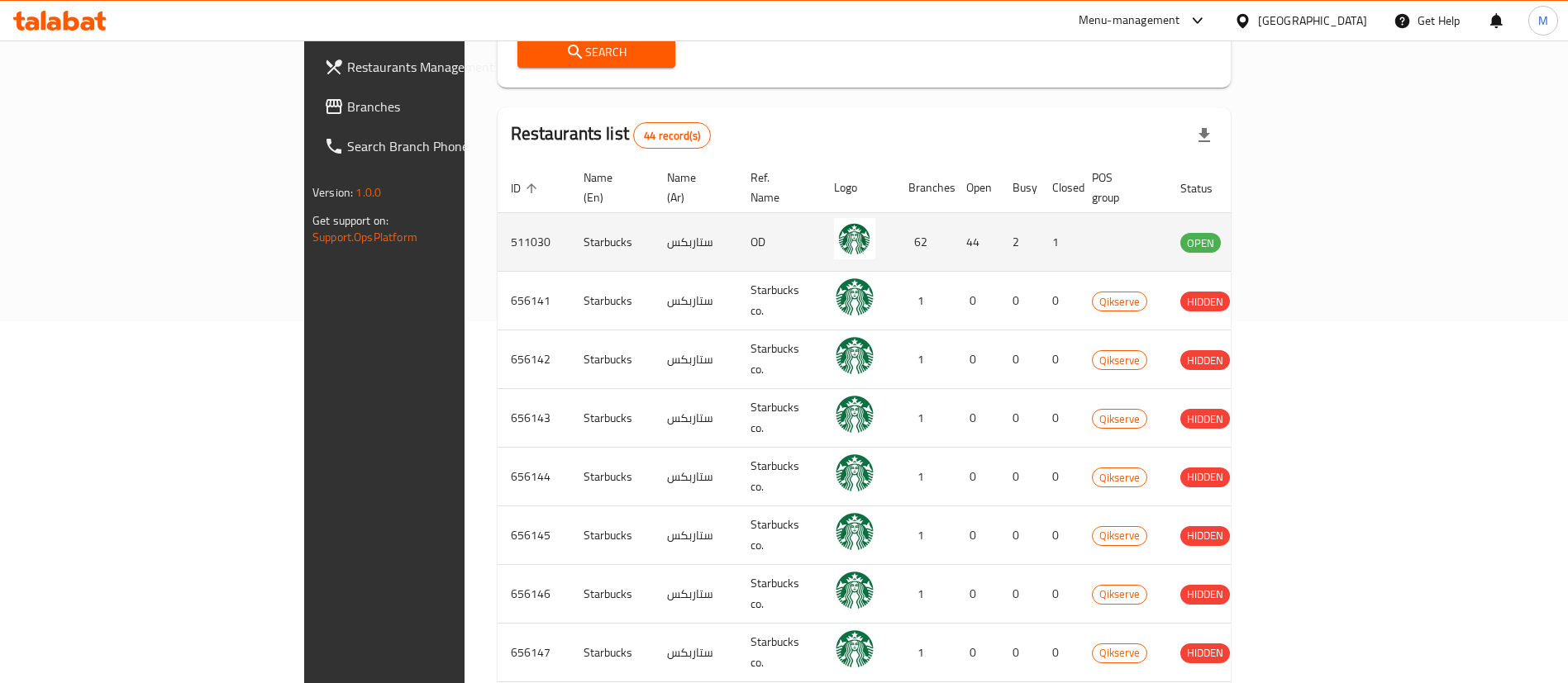
click at [1311, 235] on td "enhanced table" at bounding box center [1281, 243] width 57 height 58
click at [1285, 237] on icon "enhanced table" at bounding box center [1277, 244] width 19 height 14
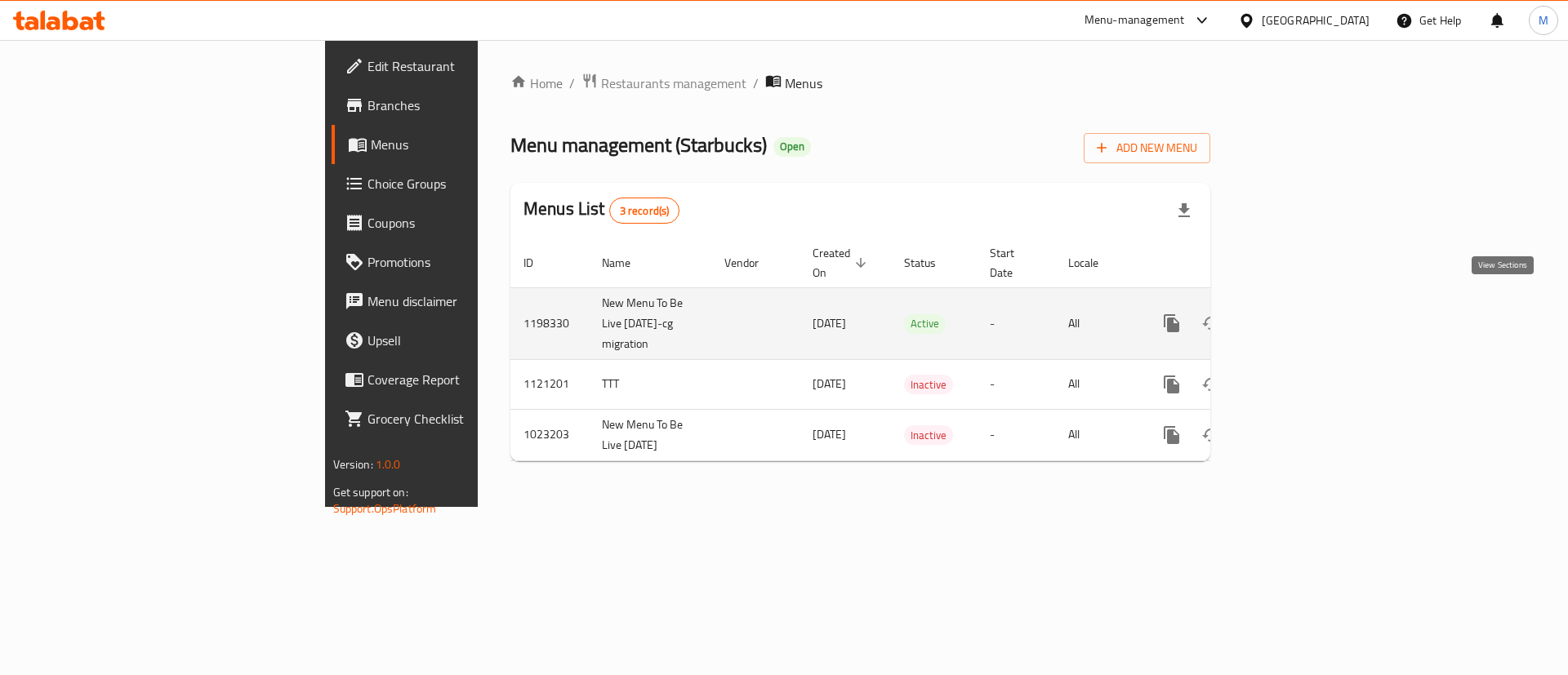
click at [1309, 319] on link "enhanced table" at bounding box center [1290, 323] width 39 height 39
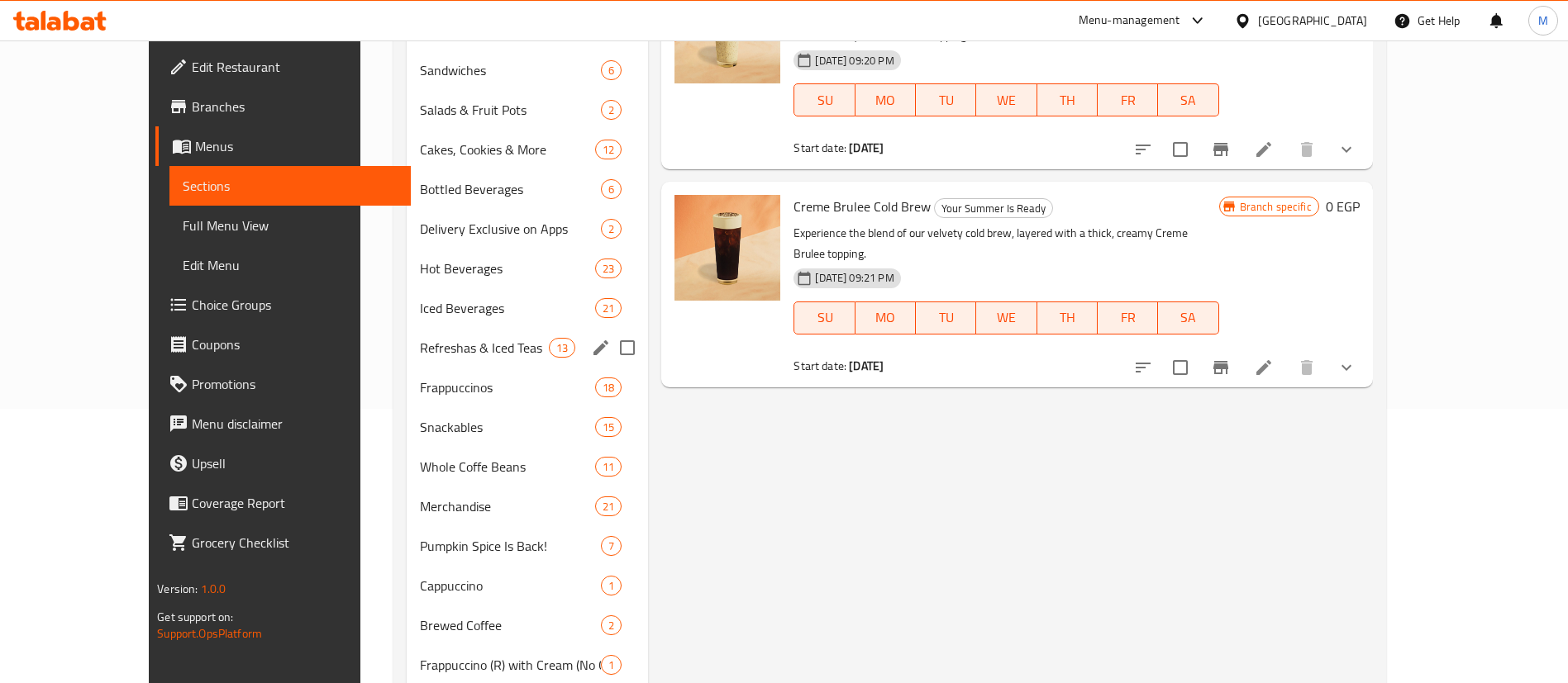
scroll to position [368, 0]
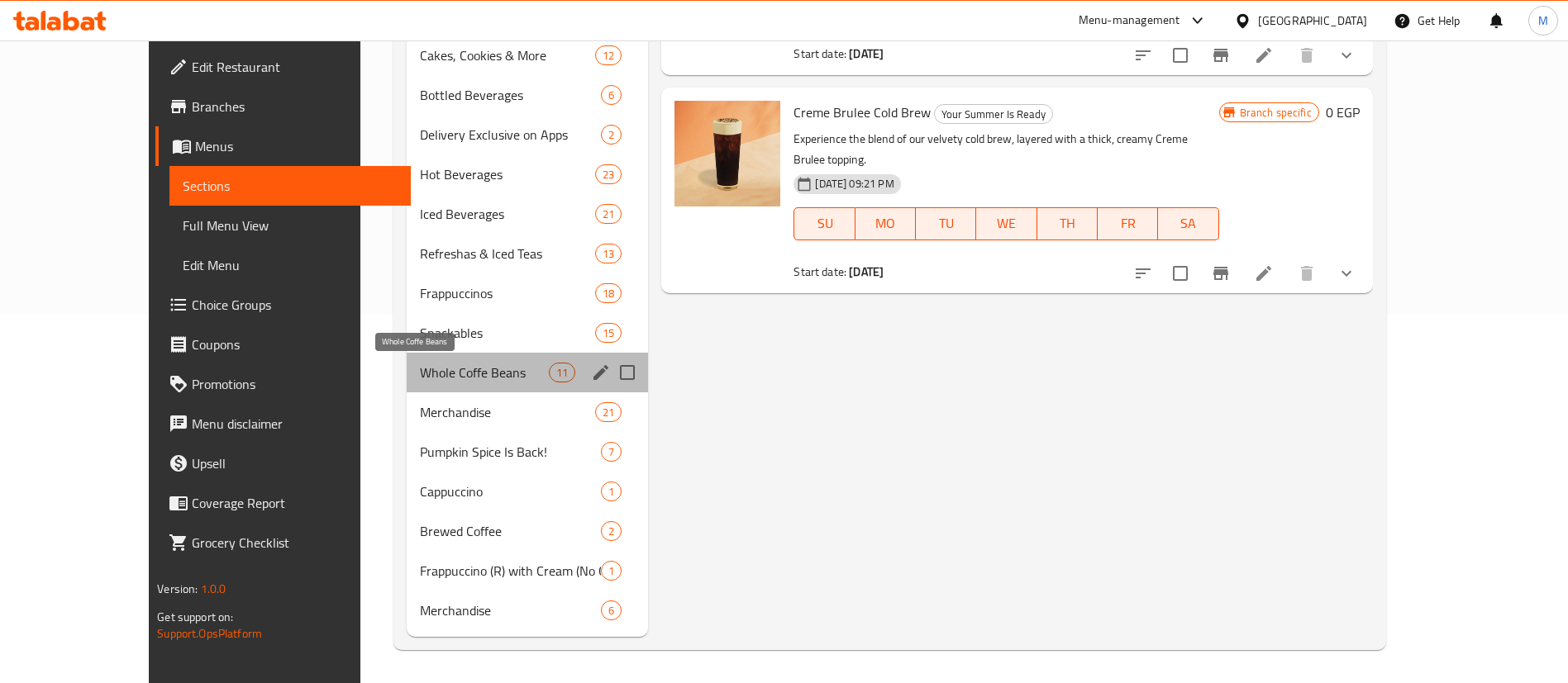
click at [437, 378] on span "Whole Coffe Beans" at bounding box center [484, 372] width 129 height 19
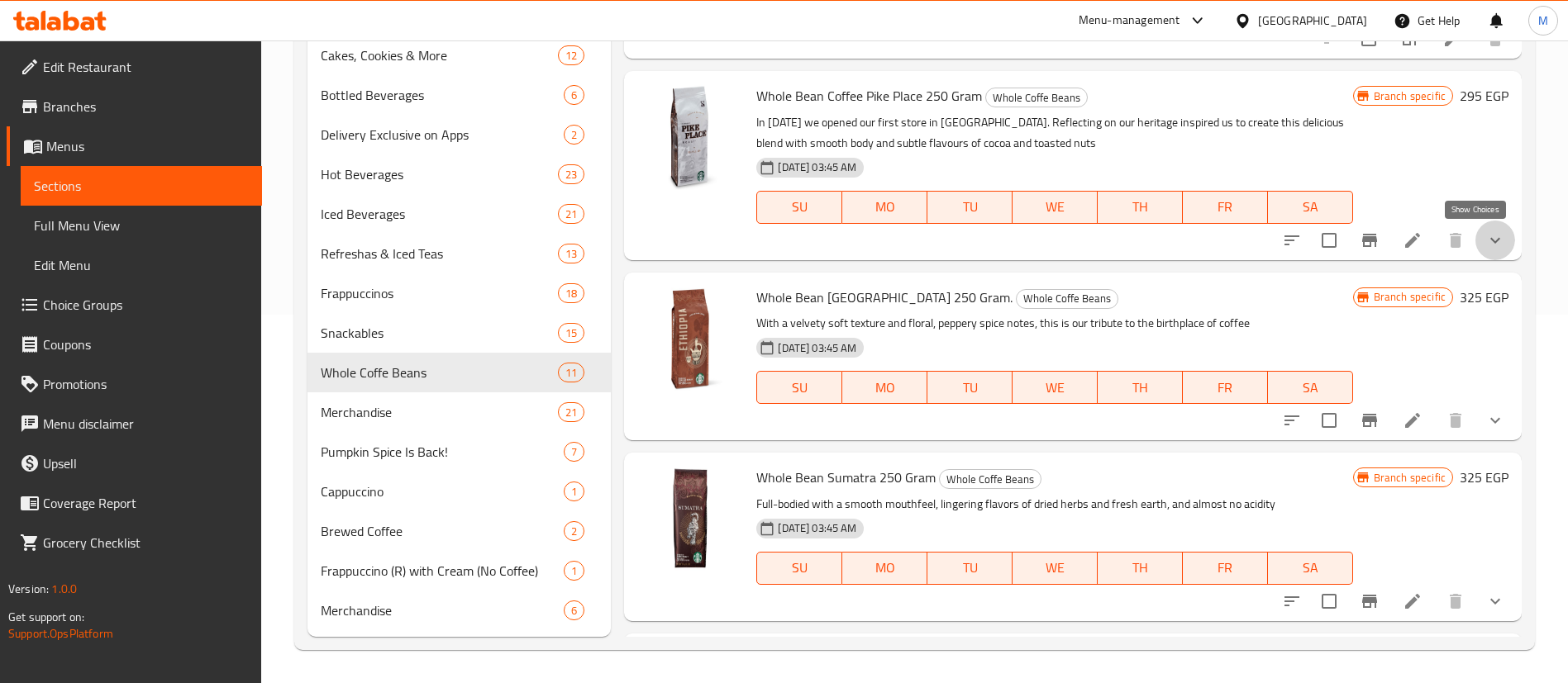
click at [1485, 243] on icon "show more" at bounding box center [1495, 241] width 19 height 19
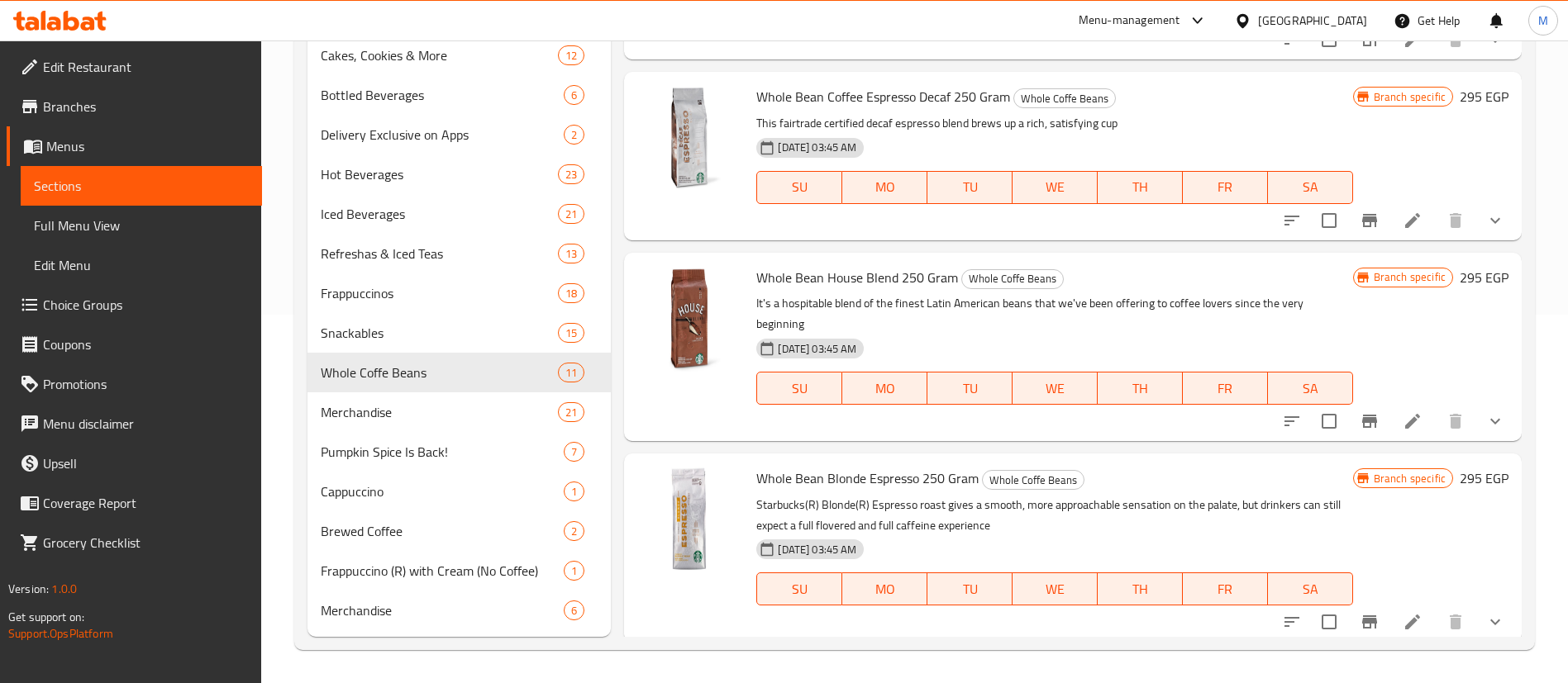
scroll to position [1575, 0]
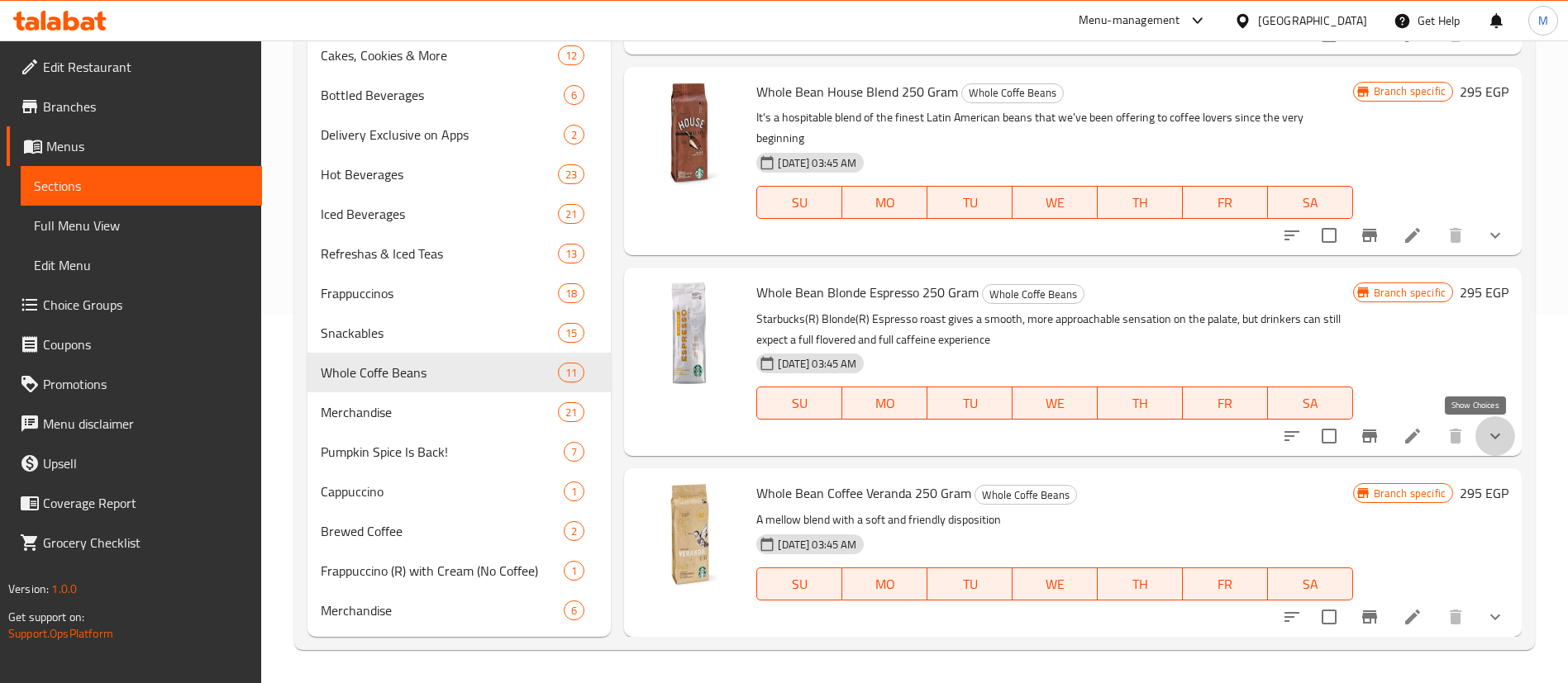
click at [1485, 436] on icon "show more" at bounding box center [1495, 436] width 19 height 19
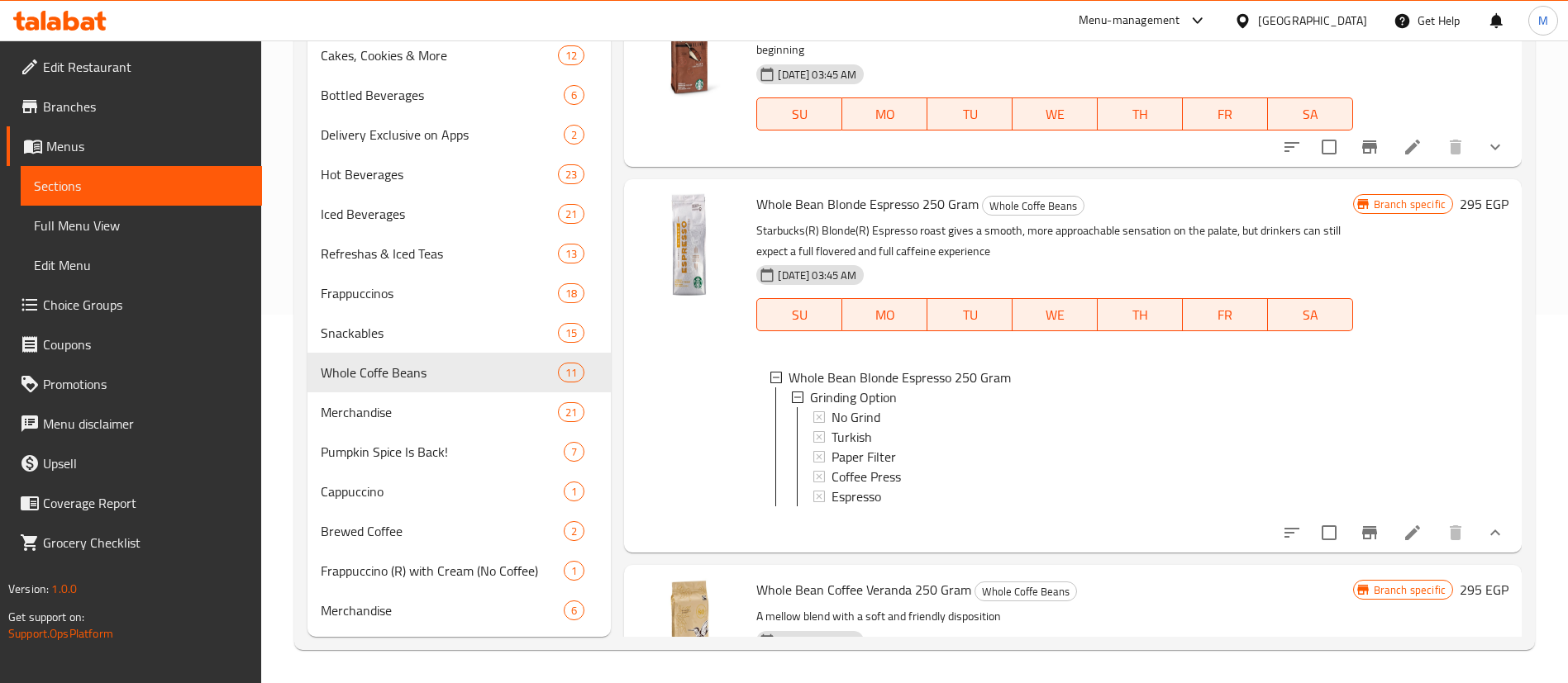
scroll to position [0, 0]
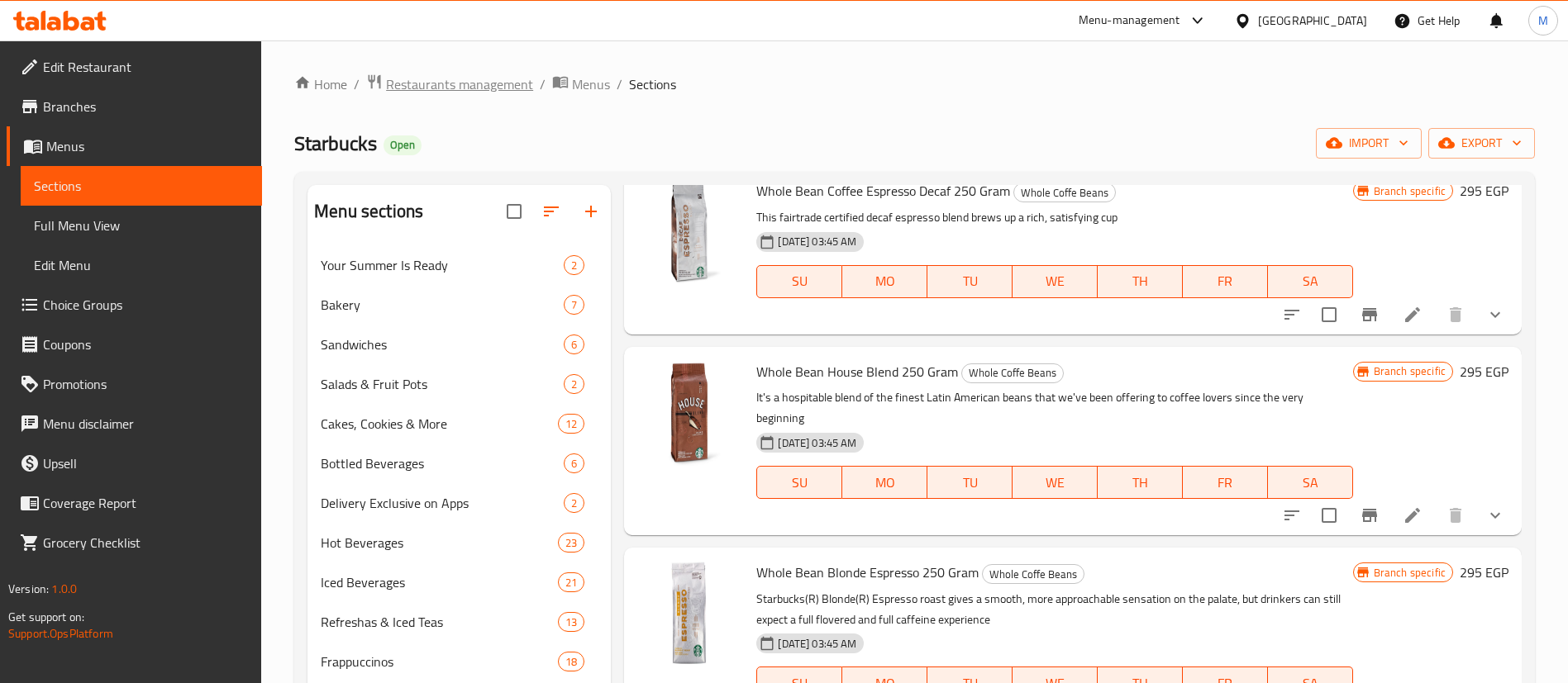
click at [487, 85] on span "Restaurants management" at bounding box center [459, 84] width 147 height 19
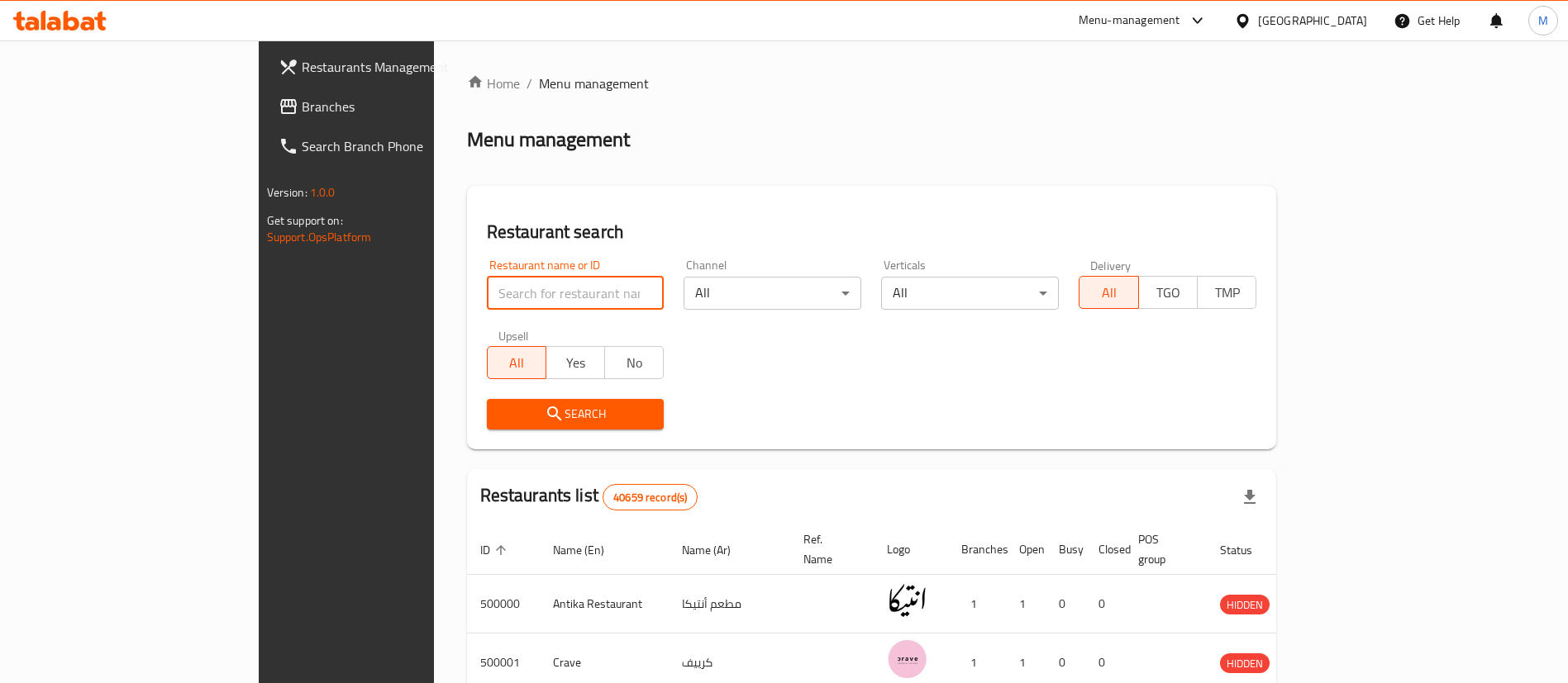
click at [486, 290] on input "search" at bounding box center [575, 293] width 177 height 33
type input "[PERSON_NAME] Coffee"
click button "Search" at bounding box center [575, 414] width 177 height 30
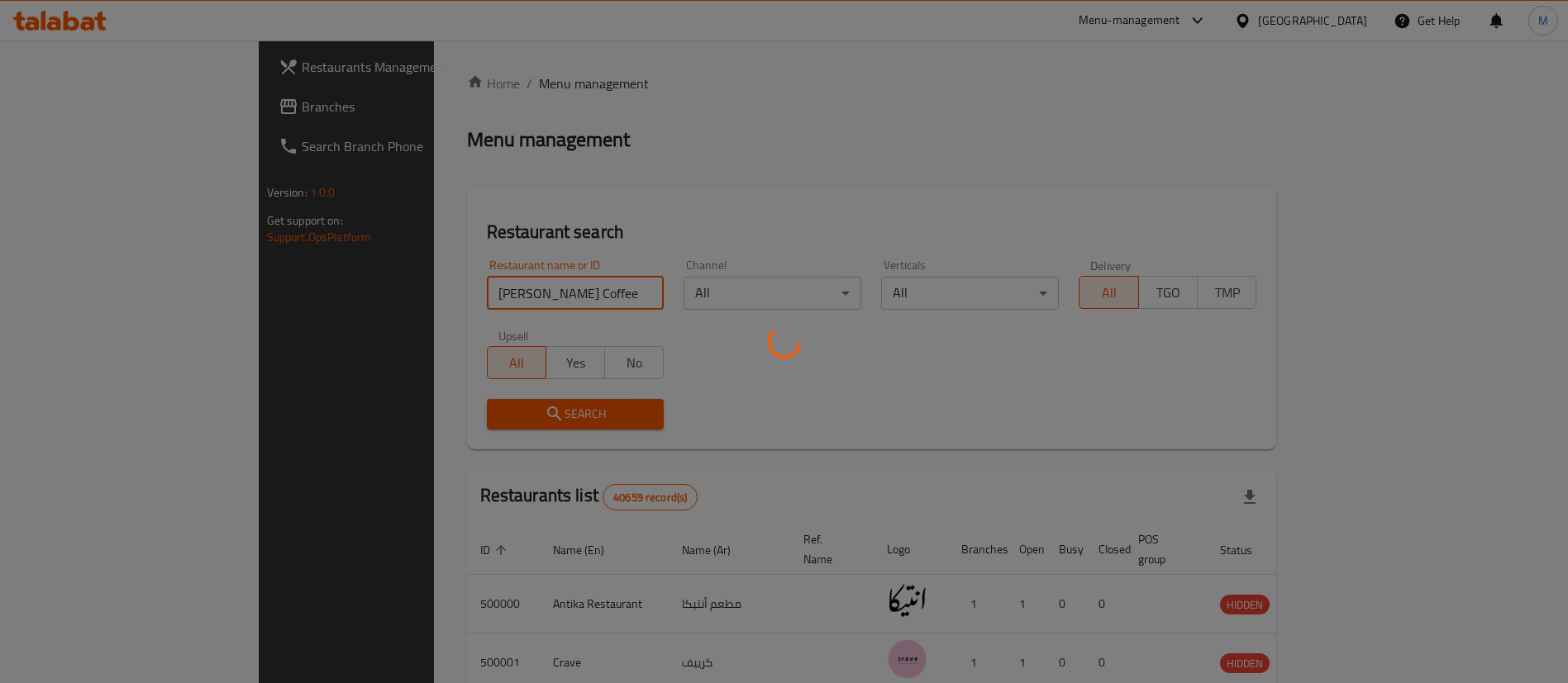
scroll to position [21, 0]
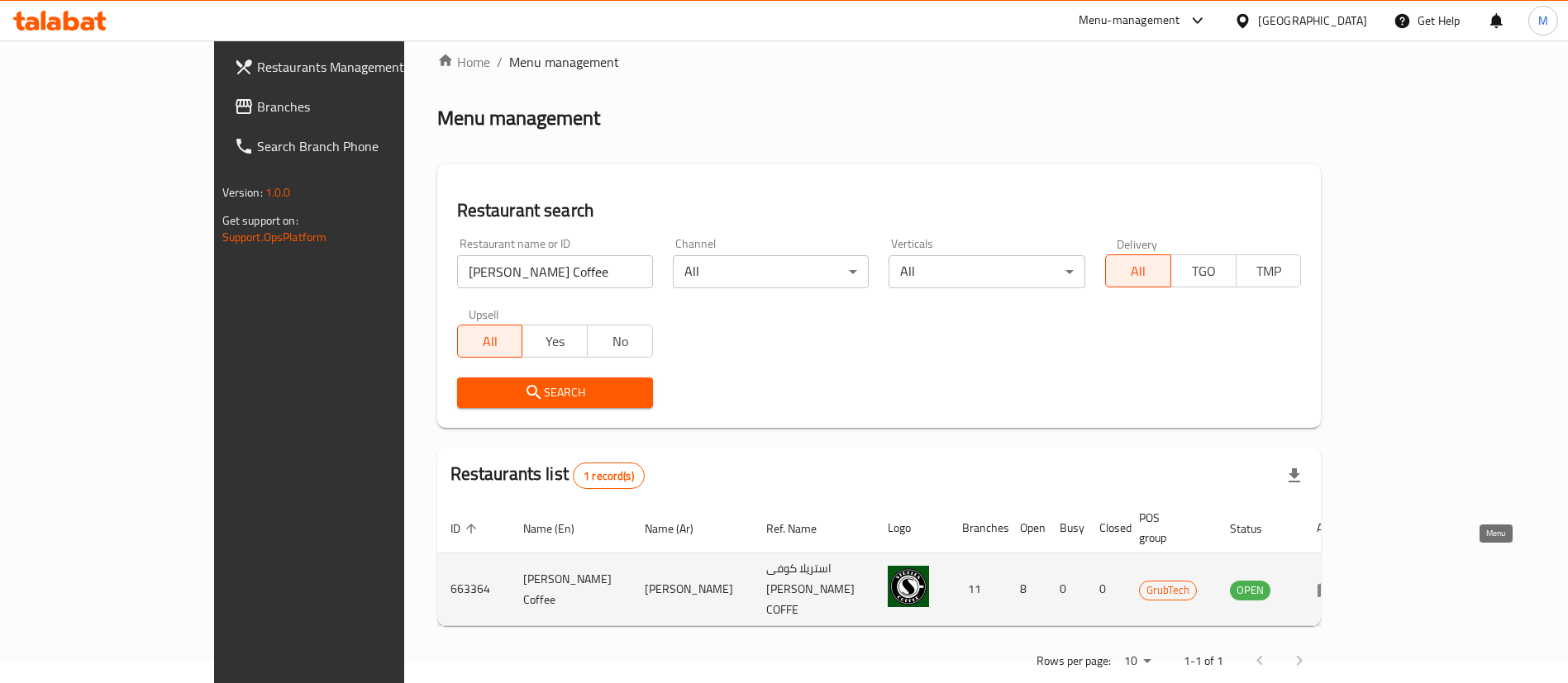
click at [1336, 580] on icon "enhanced table" at bounding box center [1326, 589] width 19 height 19
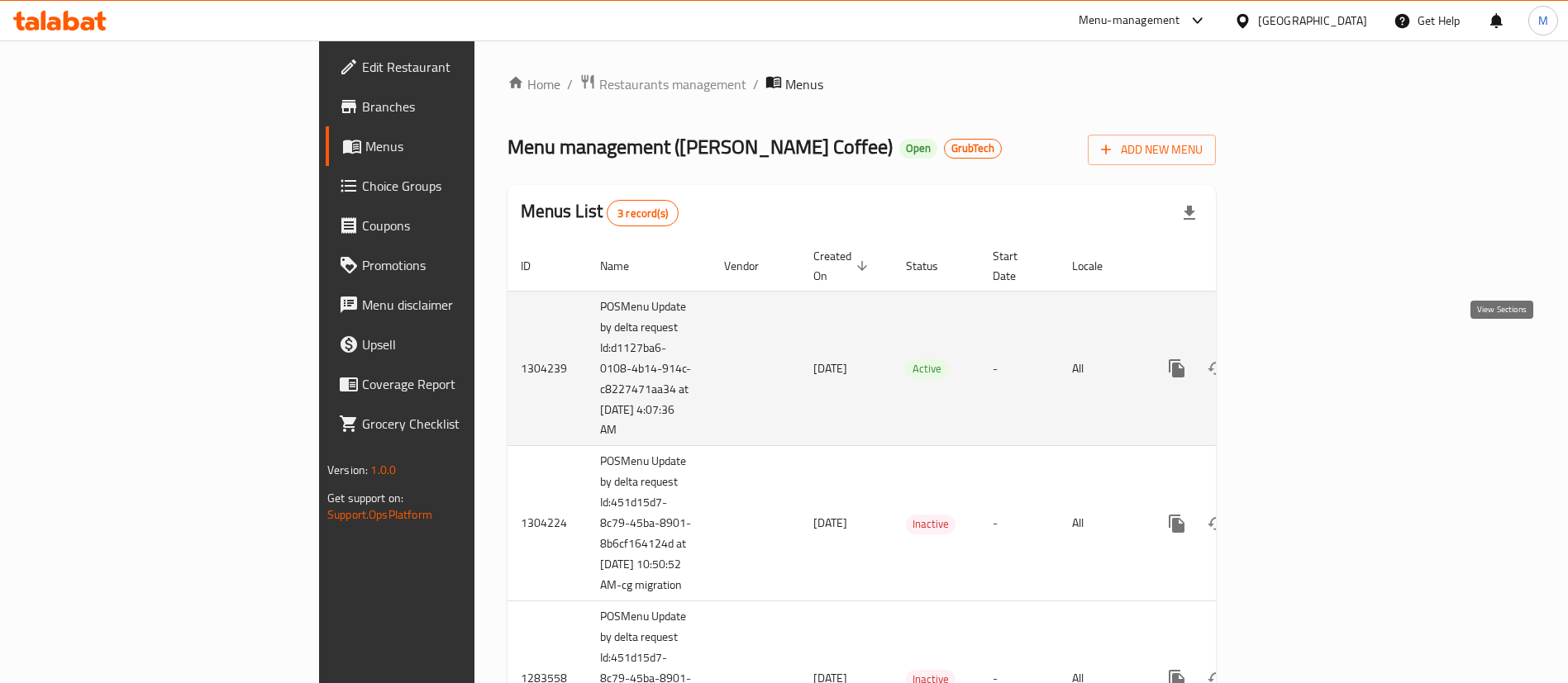
click at [1316, 360] on link "enhanced table" at bounding box center [1295, 368] width 40 height 40
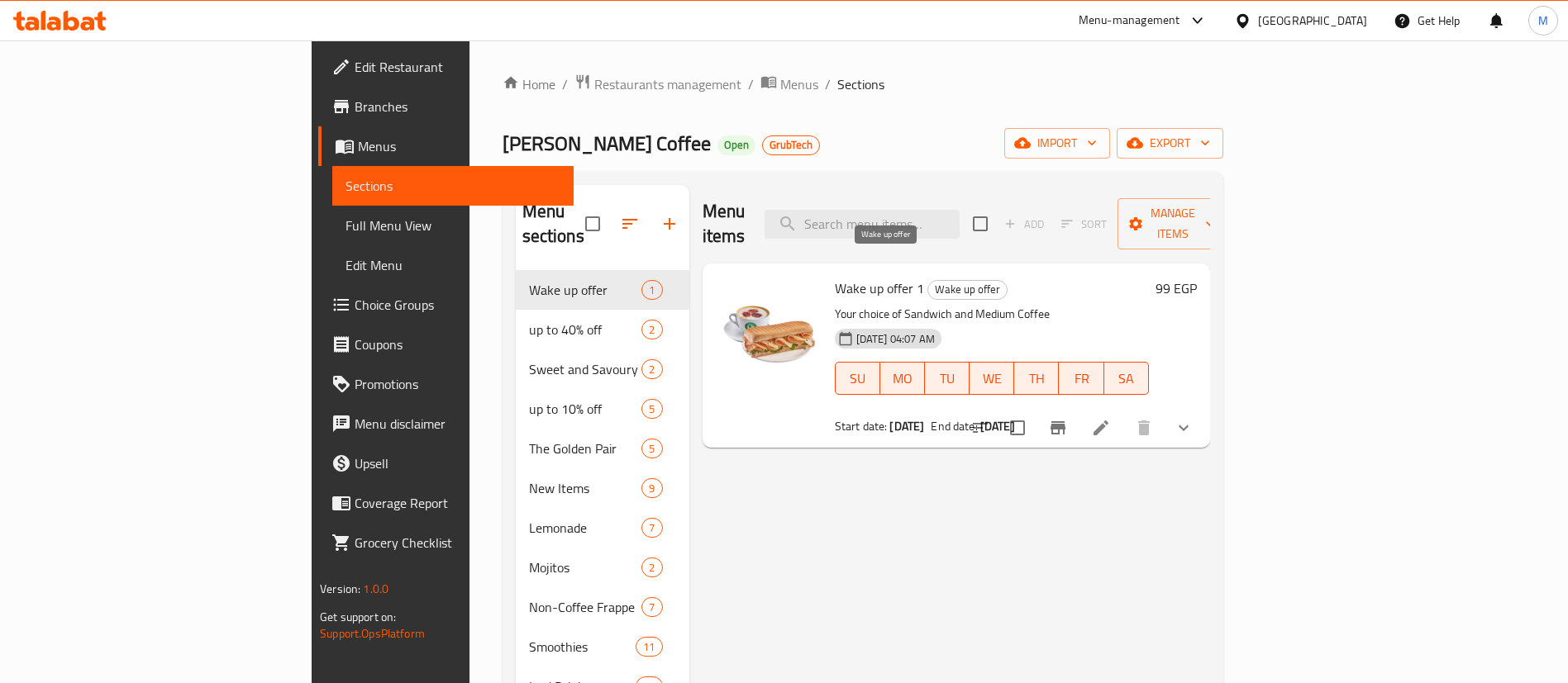
click at [928, 280] on span "Wake up offer" at bounding box center [967, 289] width 79 height 19
copy span "Wake up offer"
click at [928, 280] on span "Wake up offer" at bounding box center [967, 289] width 79 height 19
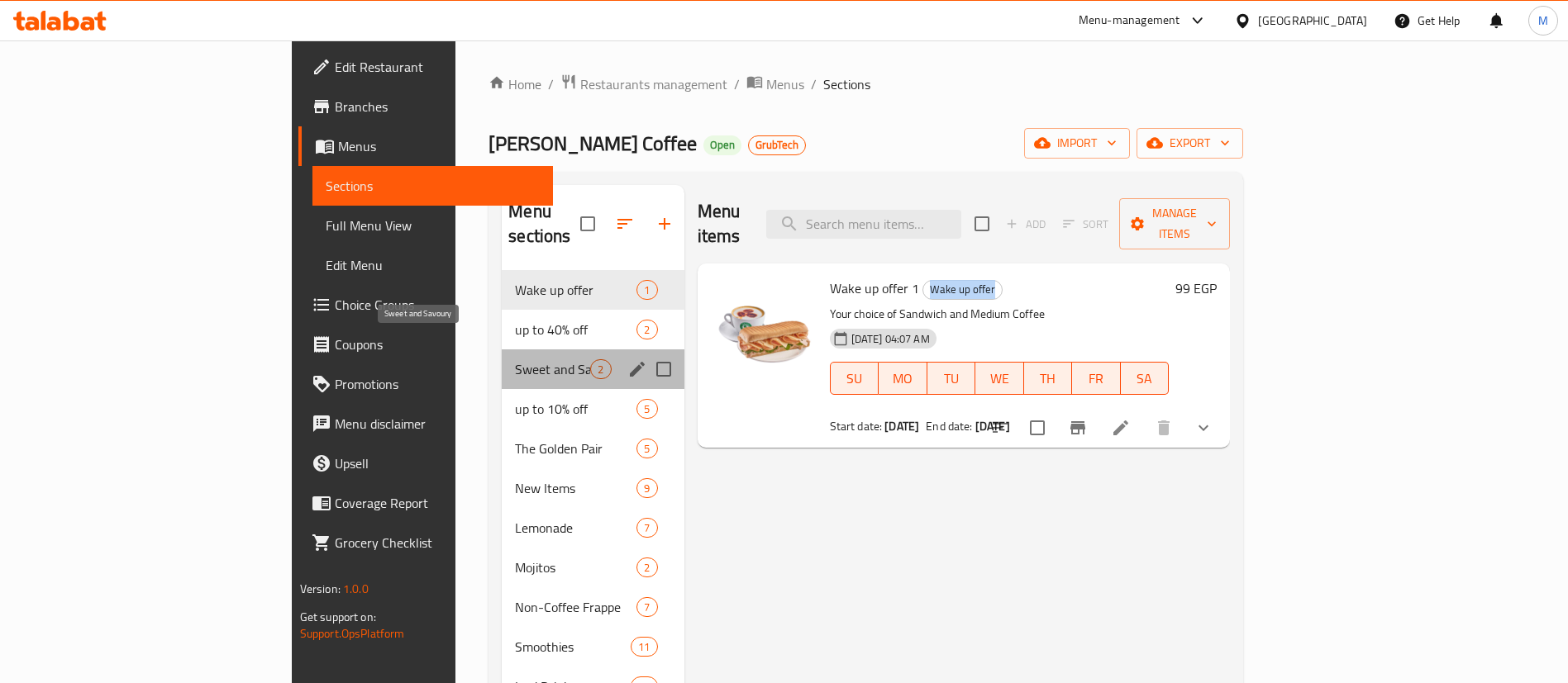
click at [515, 360] on span "Sweet and Savoury" at bounding box center [552, 369] width 75 height 19
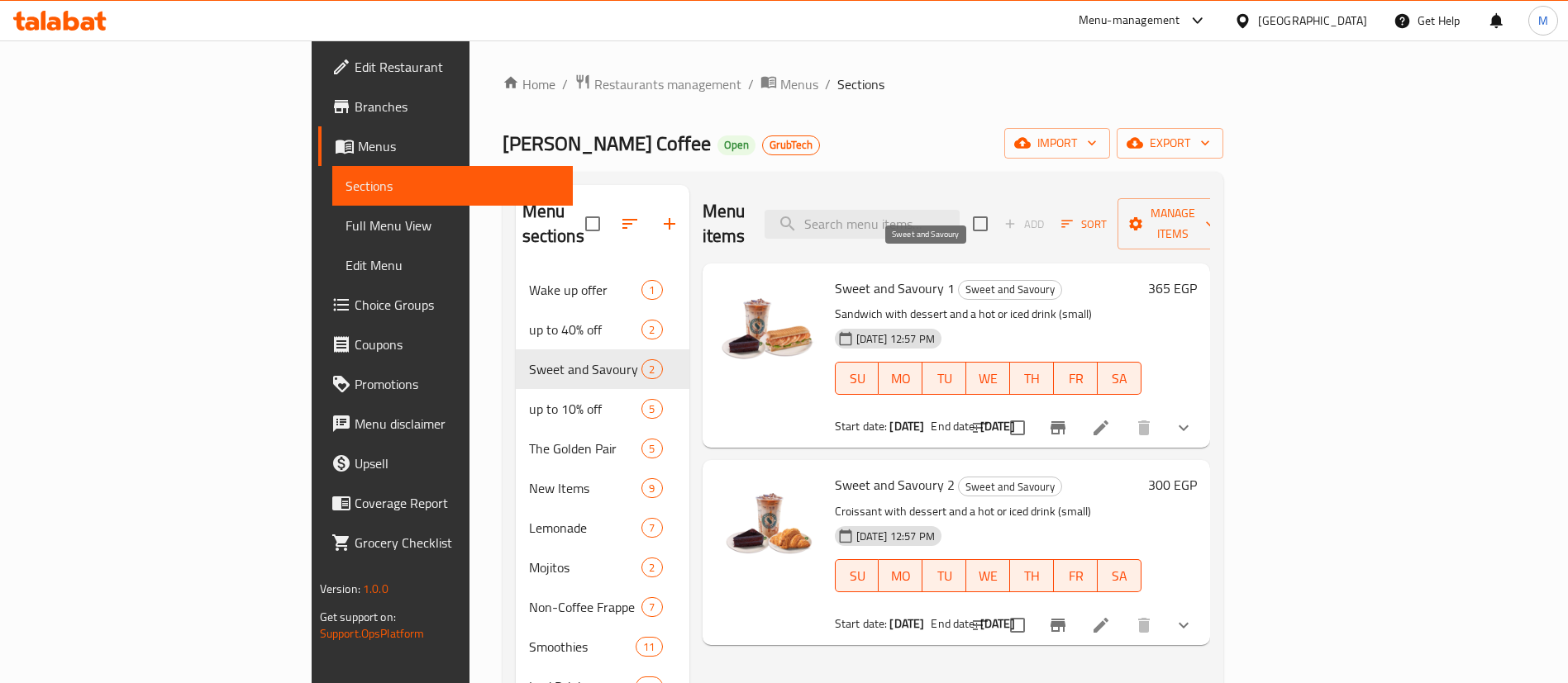
click at [959, 280] on span "Sweet and Savoury" at bounding box center [1010, 289] width 102 height 19
copy span "Sweet and Savoury"
click at [959, 280] on span "Sweet and Savoury" at bounding box center [1010, 289] width 102 height 19
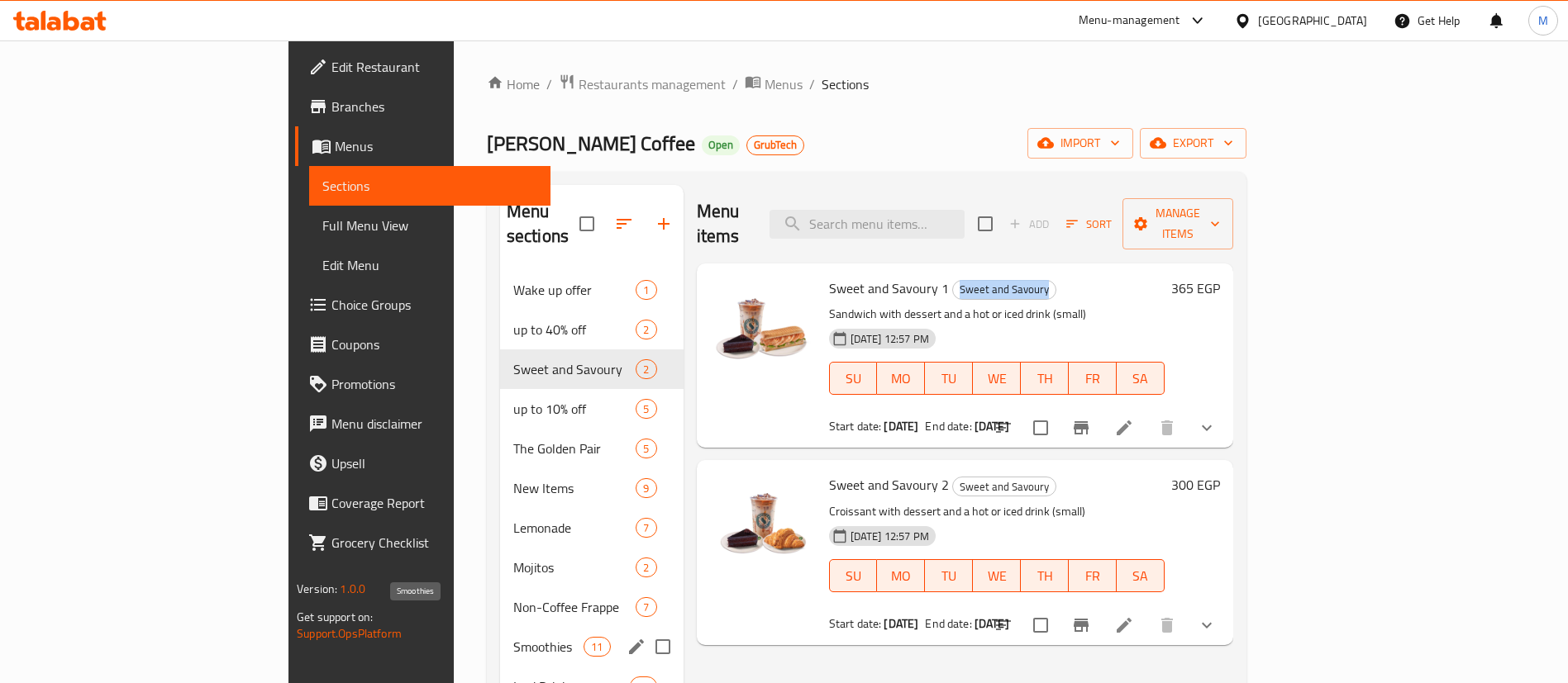
scroll to position [726, 0]
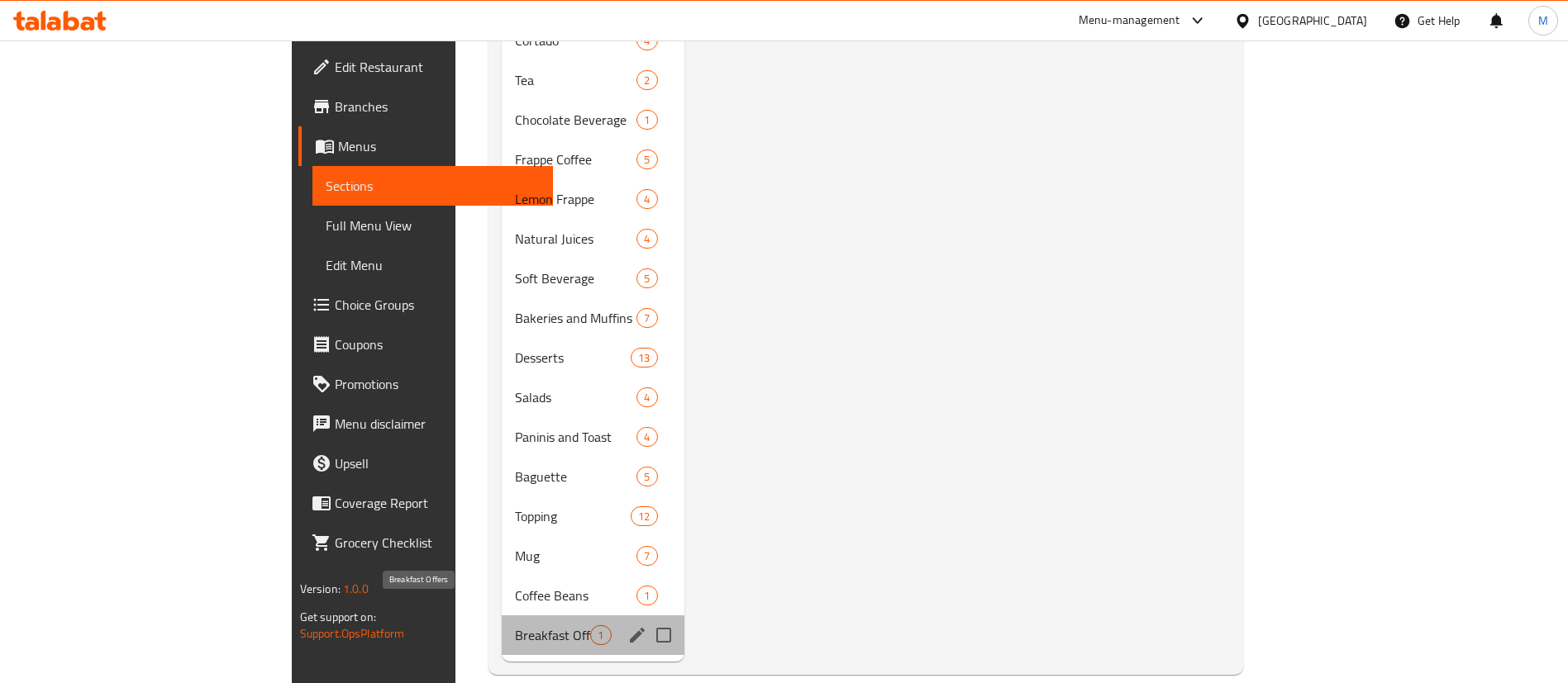
click at [515, 626] on span "Breakfast Offers" at bounding box center [552, 635] width 75 height 19
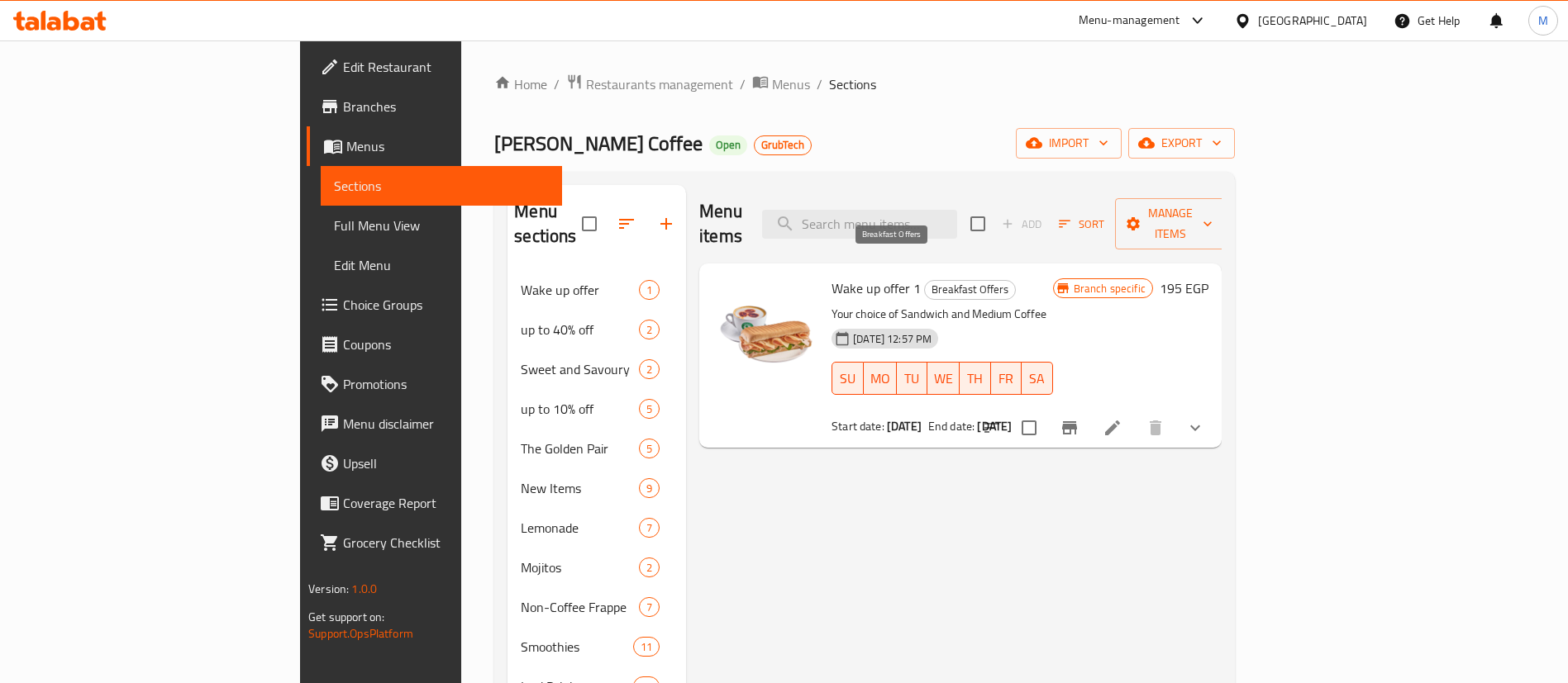
click at [925, 280] on span "Breakfast Offers" at bounding box center [970, 289] width 90 height 19
copy span "Breakfast Offers"
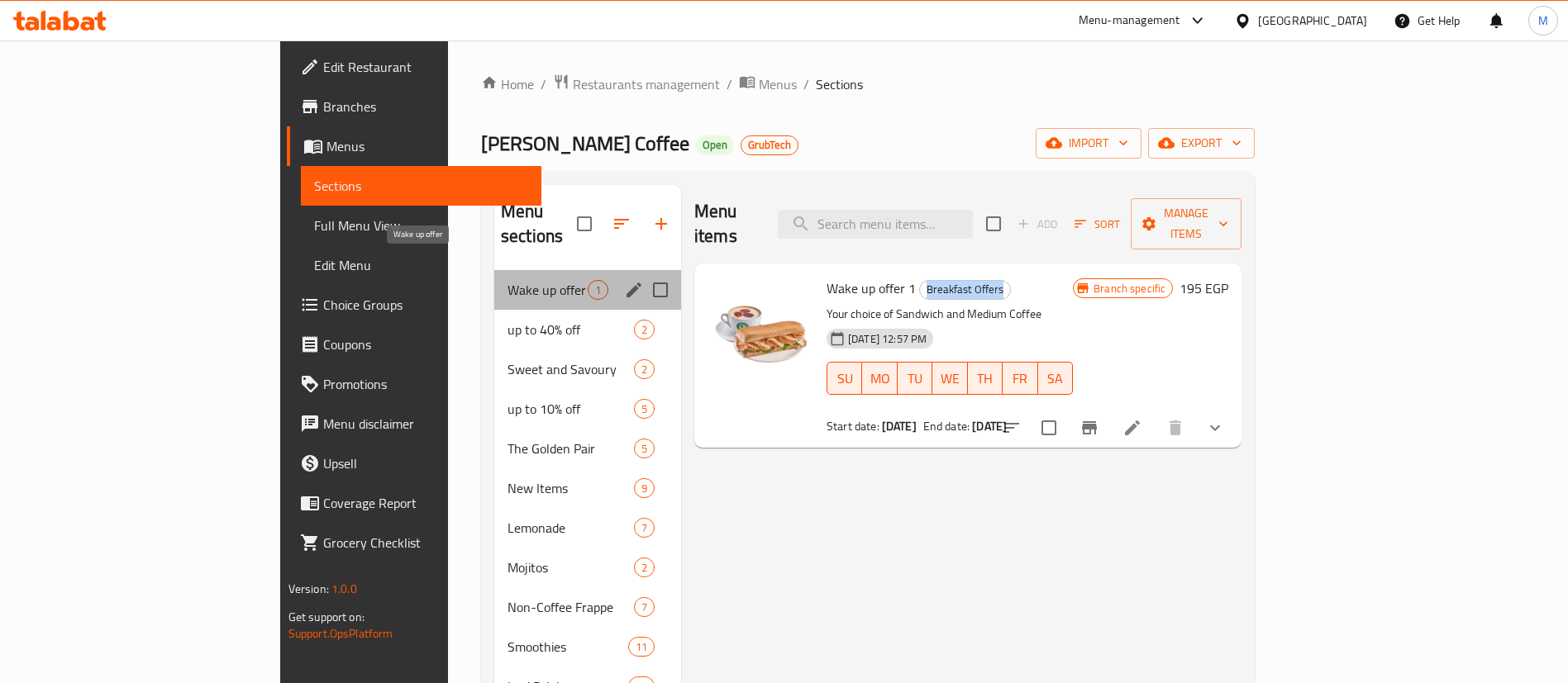
click at [508, 280] on span "Wake up offer" at bounding box center [548, 289] width 80 height 19
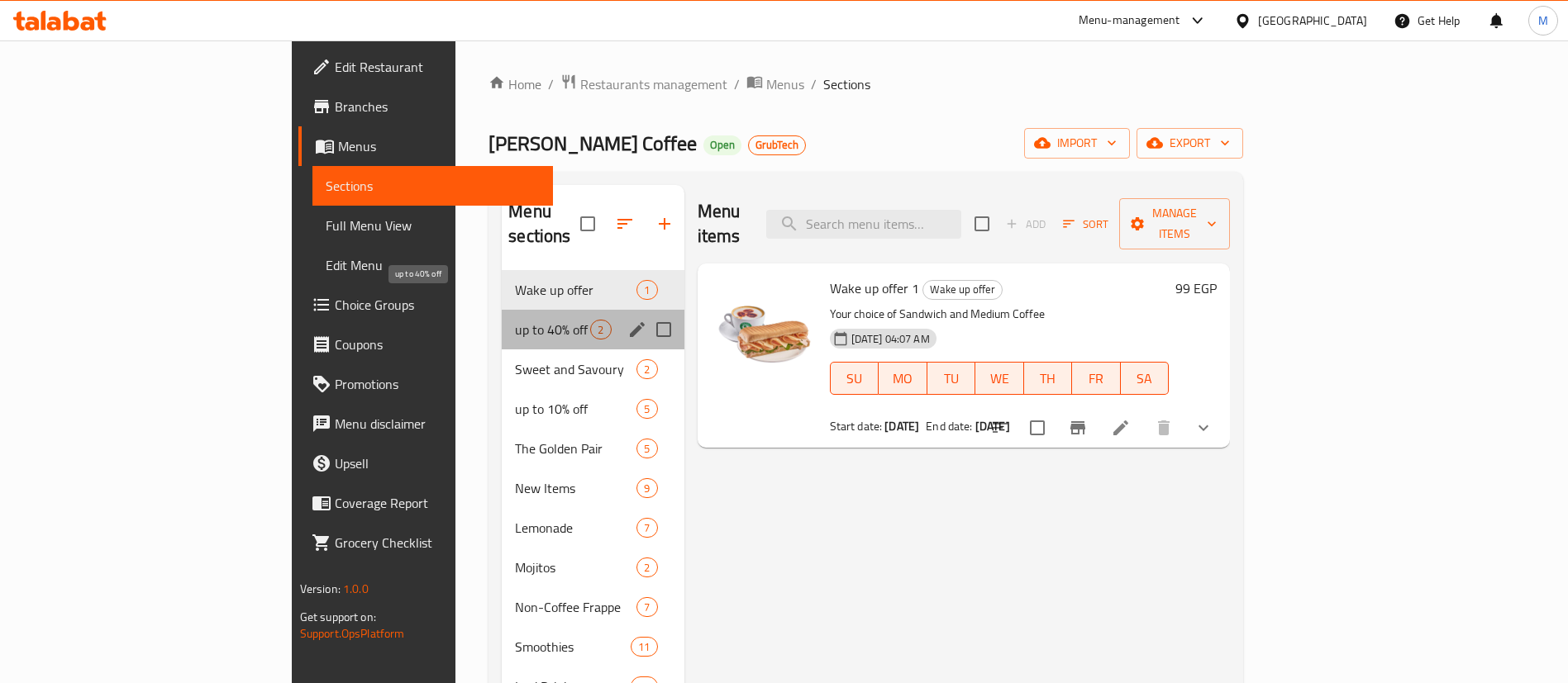
click at [515, 320] on span "up to 40% off" at bounding box center [552, 329] width 75 height 19
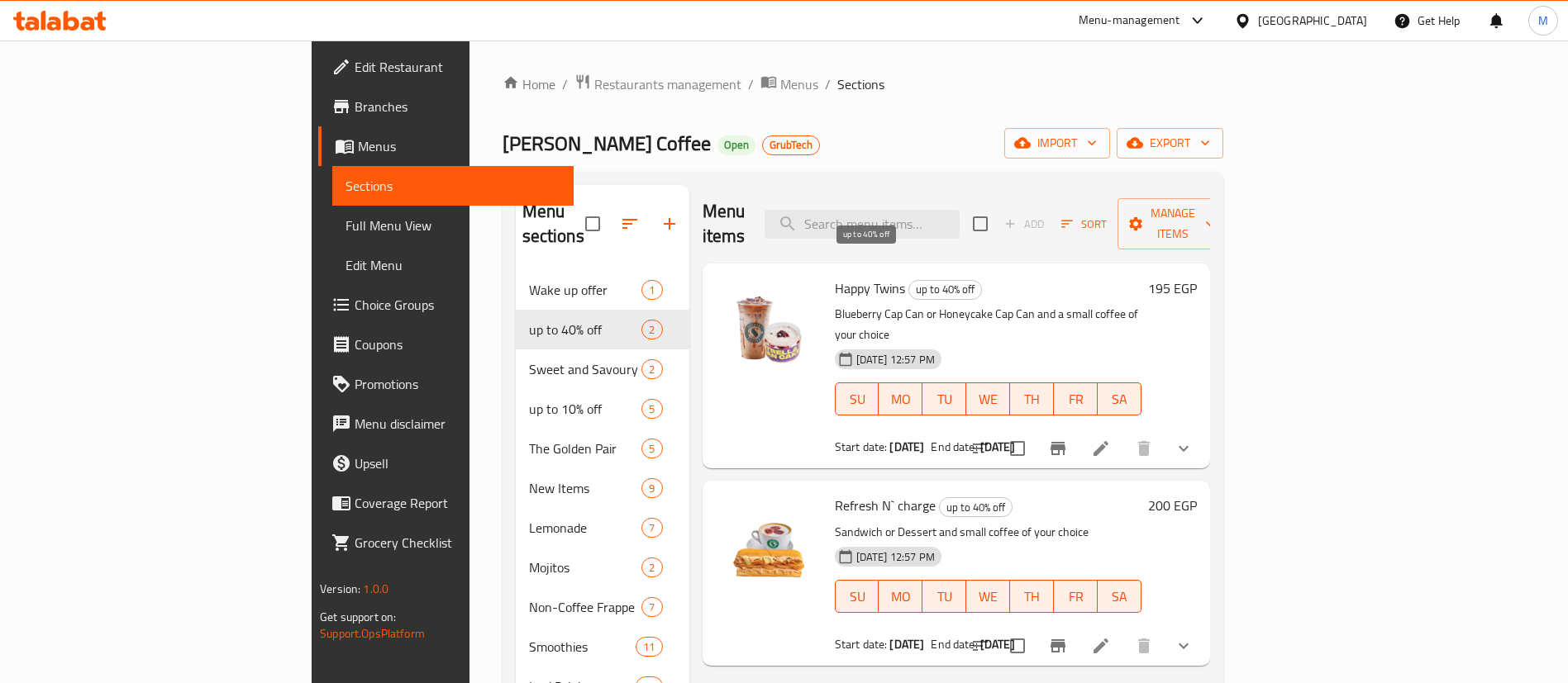
click at [909, 280] on span "up to 40% off" at bounding box center [945, 289] width 72 height 19
copy span "up to 40% off"
click at [909, 280] on span "up to 40% off" at bounding box center [945, 289] width 72 height 19
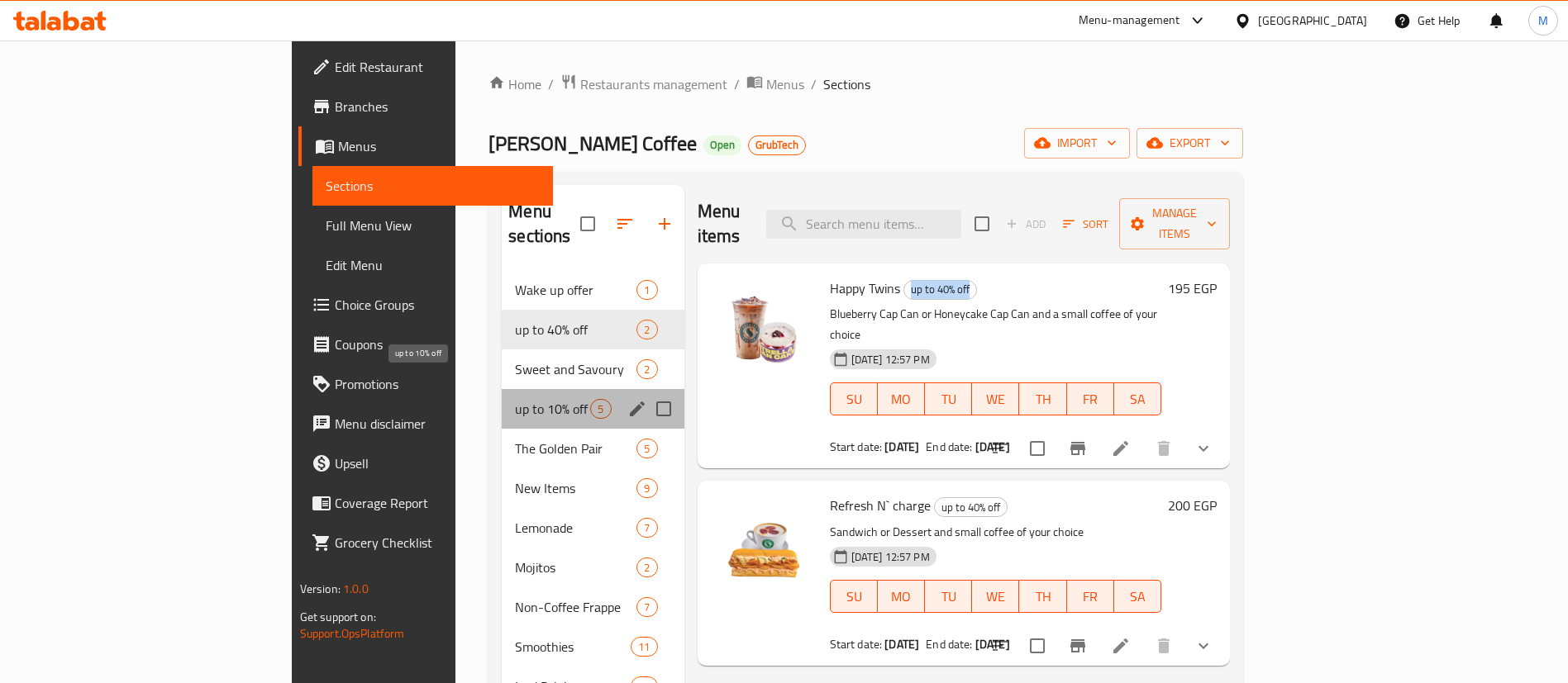
click at [515, 399] on span "up to 10% off" at bounding box center [552, 409] width 75 height 19
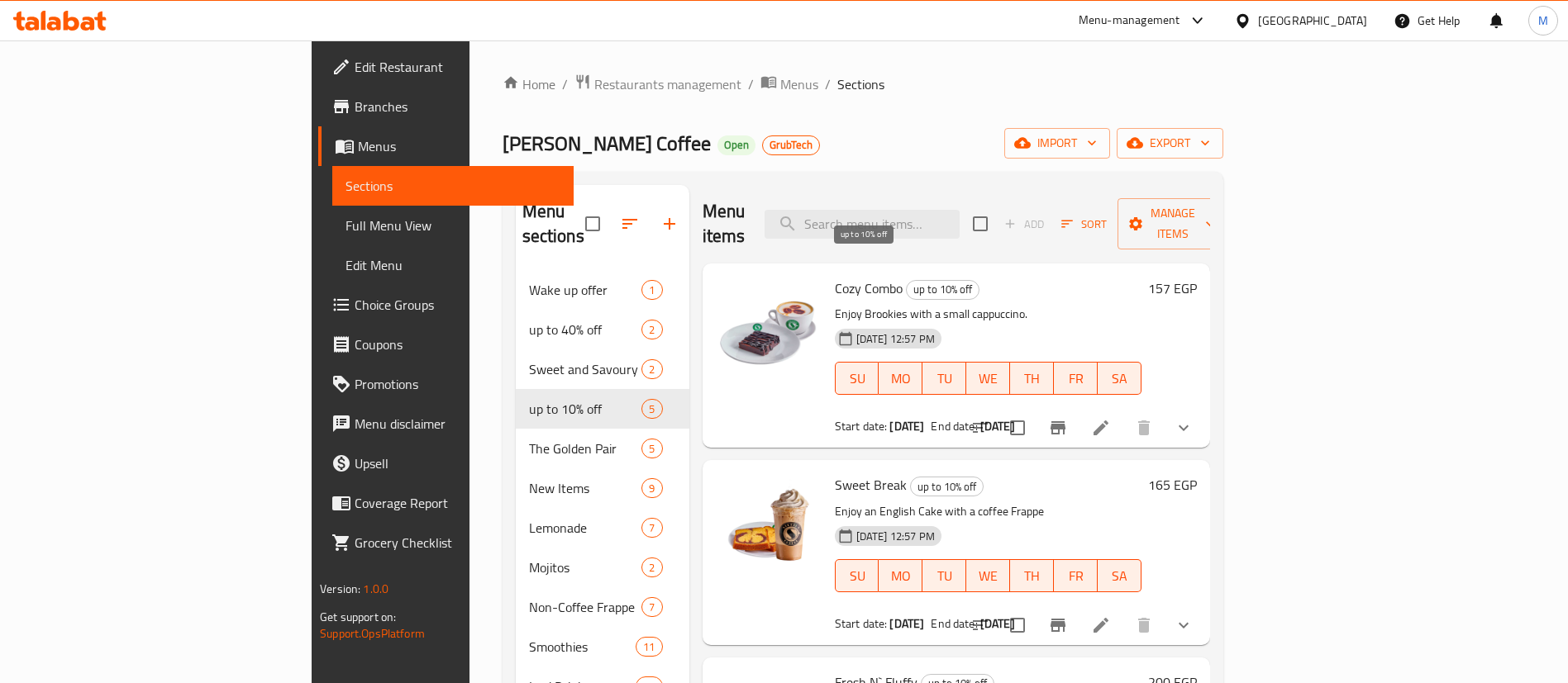
click at [906, 280] on span "up to 10% off" at bounding box center [942, 289] width 72 height 19
copy span "up to 10% off"
click at [906, 280] on span "up to 10% off" at bounding box center [942, 289] width 72 height 19
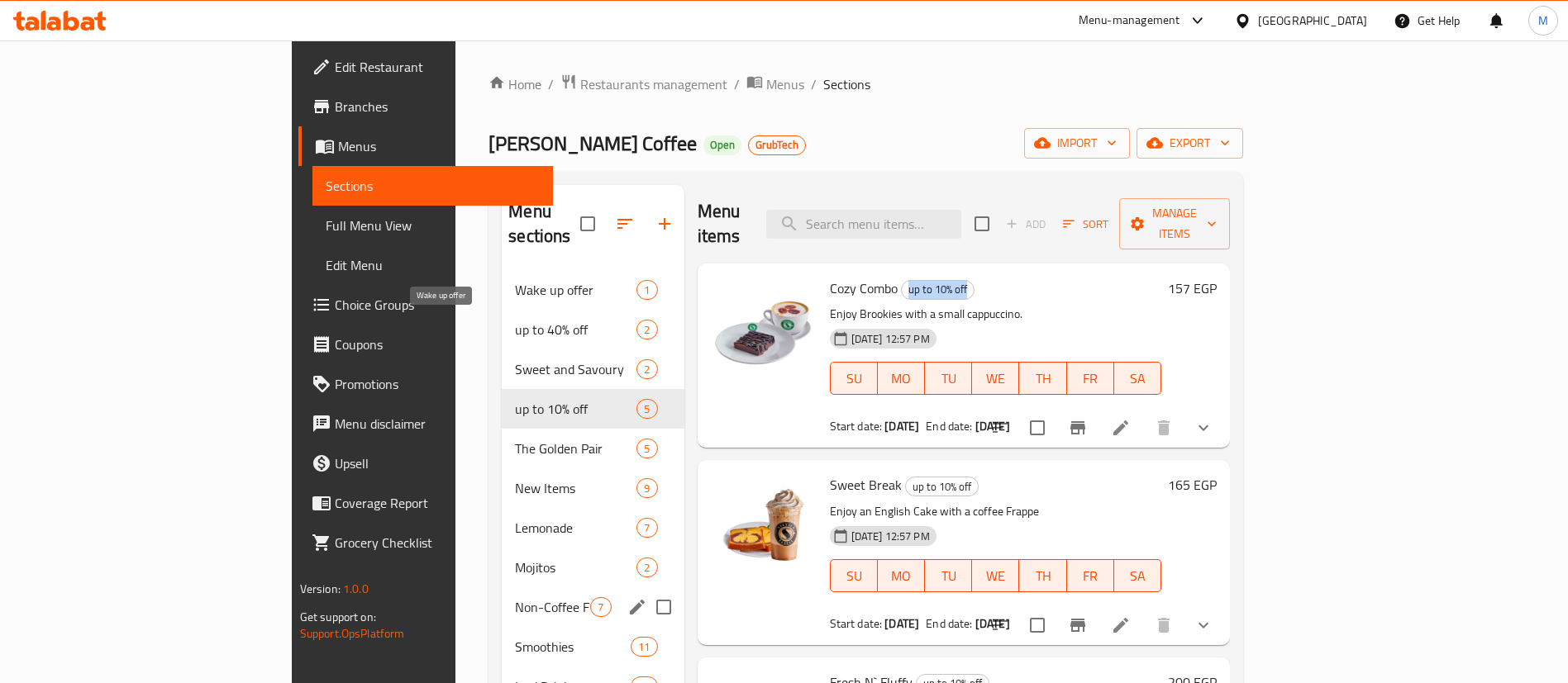
scroll to position [726, 0]
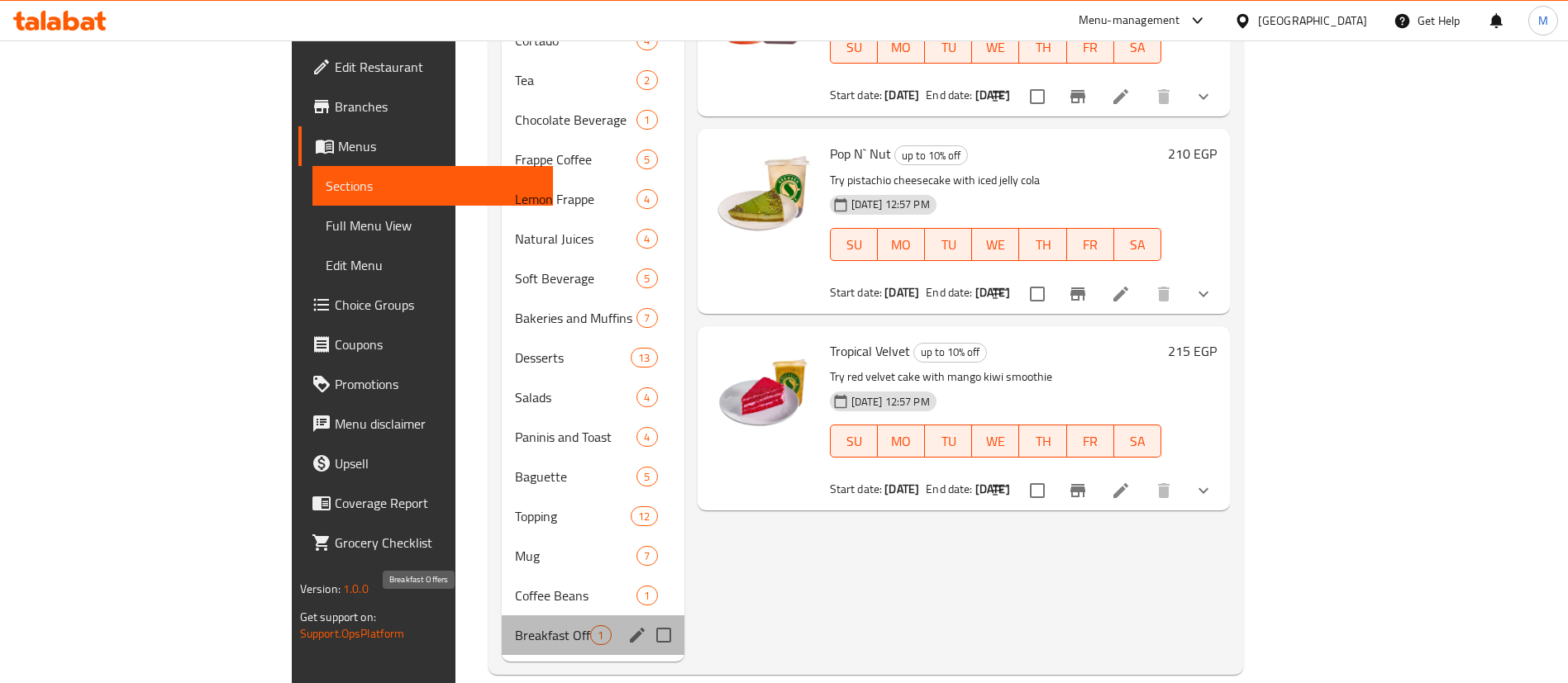
click at [515, 626] on span "Breakfast Offers" at bounding box center [552, 635] width 75 height 19
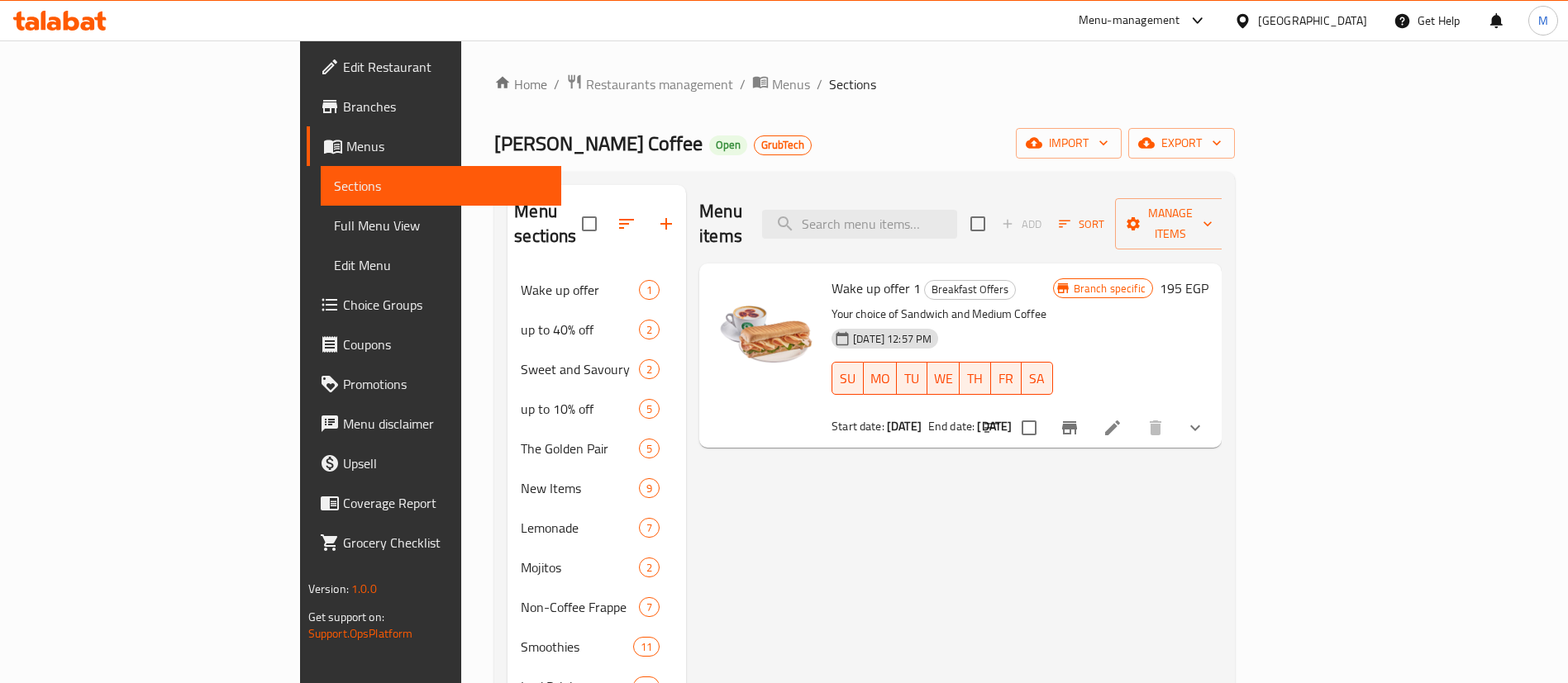
click at [831, 276] on span "Wake up offer 1" at bounding box center [876, 287] width 90 height 24
copy h6 "Wake up offer 1"
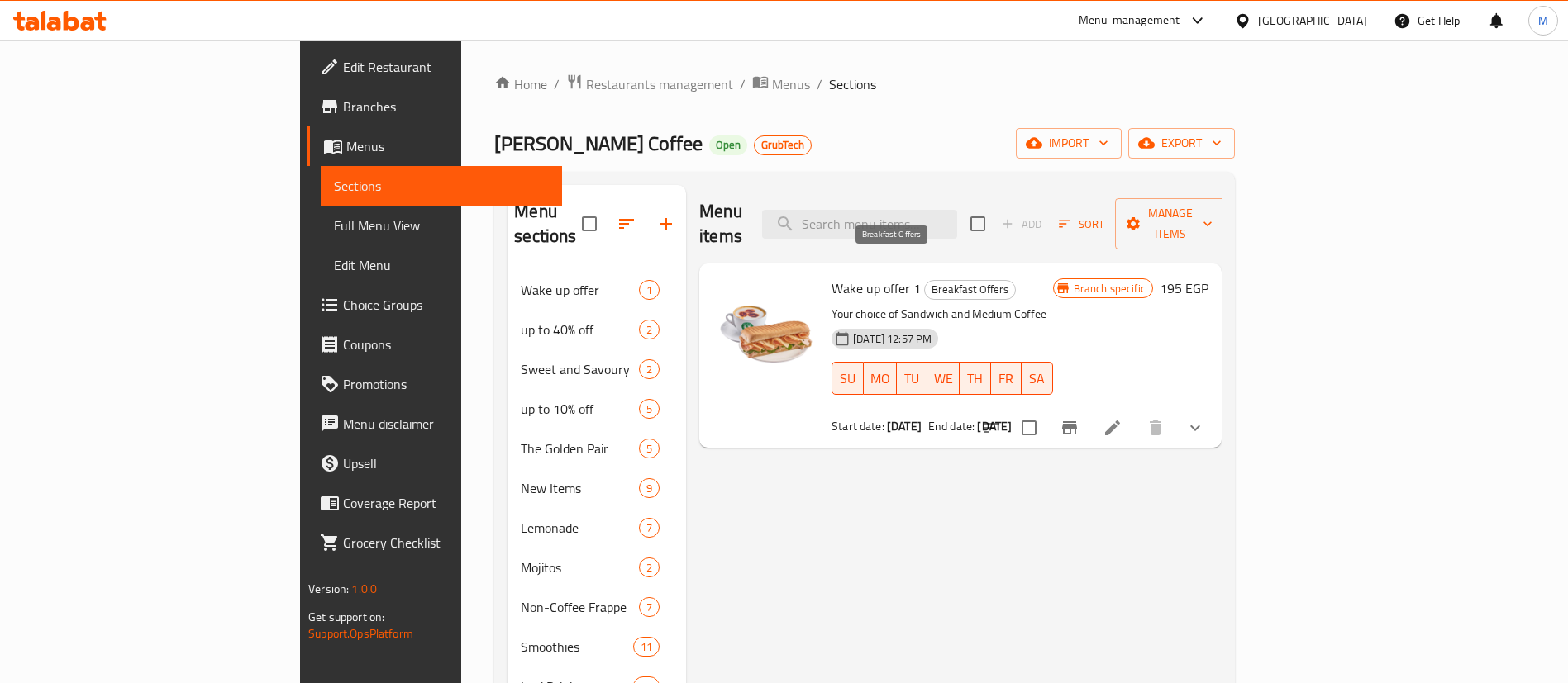
click at [925, 280] on span "Breakfast Offers" at bounding box center [970, 289] width 90 height 19
copy span "Breakfast Offers"
click at [925, 280] on span "Breakfast Offers" at bounding box center [970, 289] width 90 height 19
click at [586, 81] on span "Restaurants management" at bounding box center [659, 84] width 147 height 19
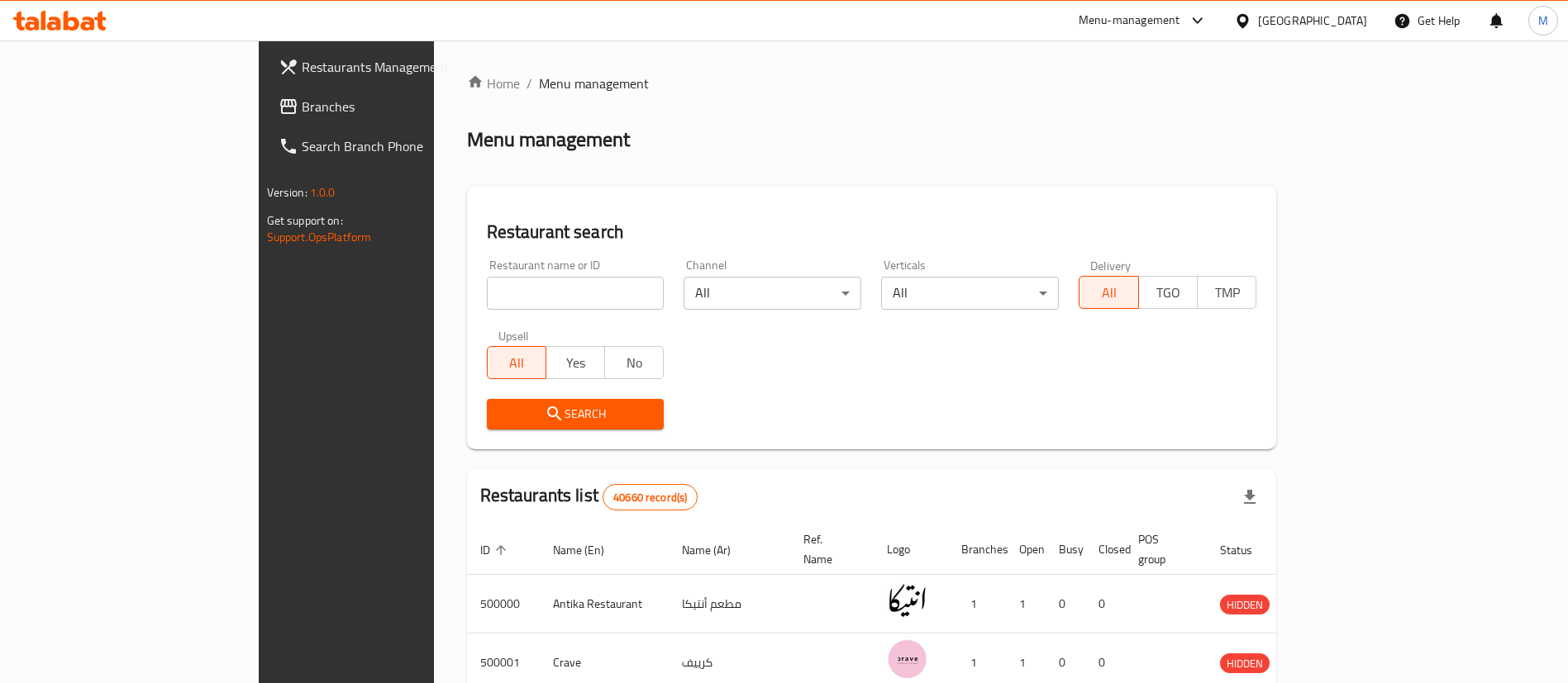
click at [494, 294] on input "search" at bounding box center [575, 293] width 177 height 33
type input "subway"
click button "Search" at bounding box center [575, 414] width 177 height 30
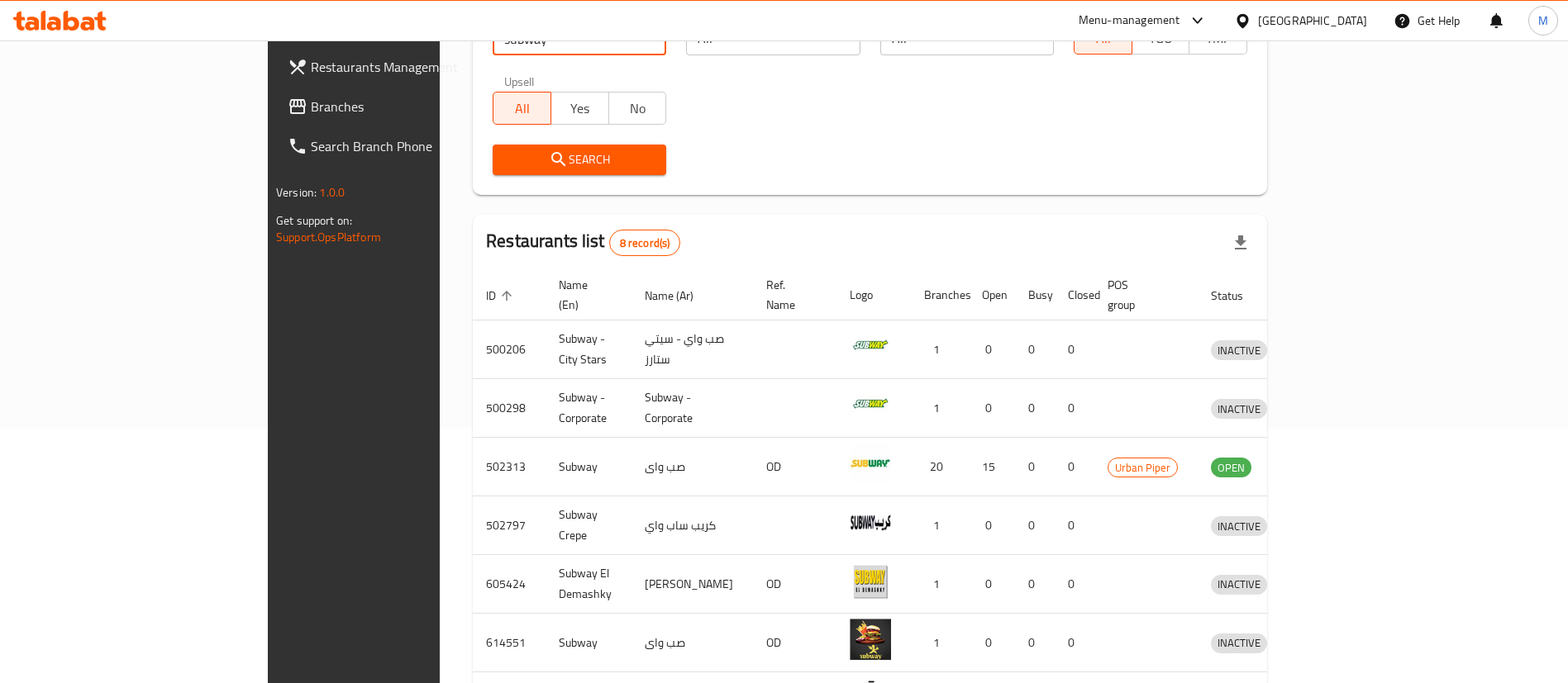
scroll to position [282, 0]
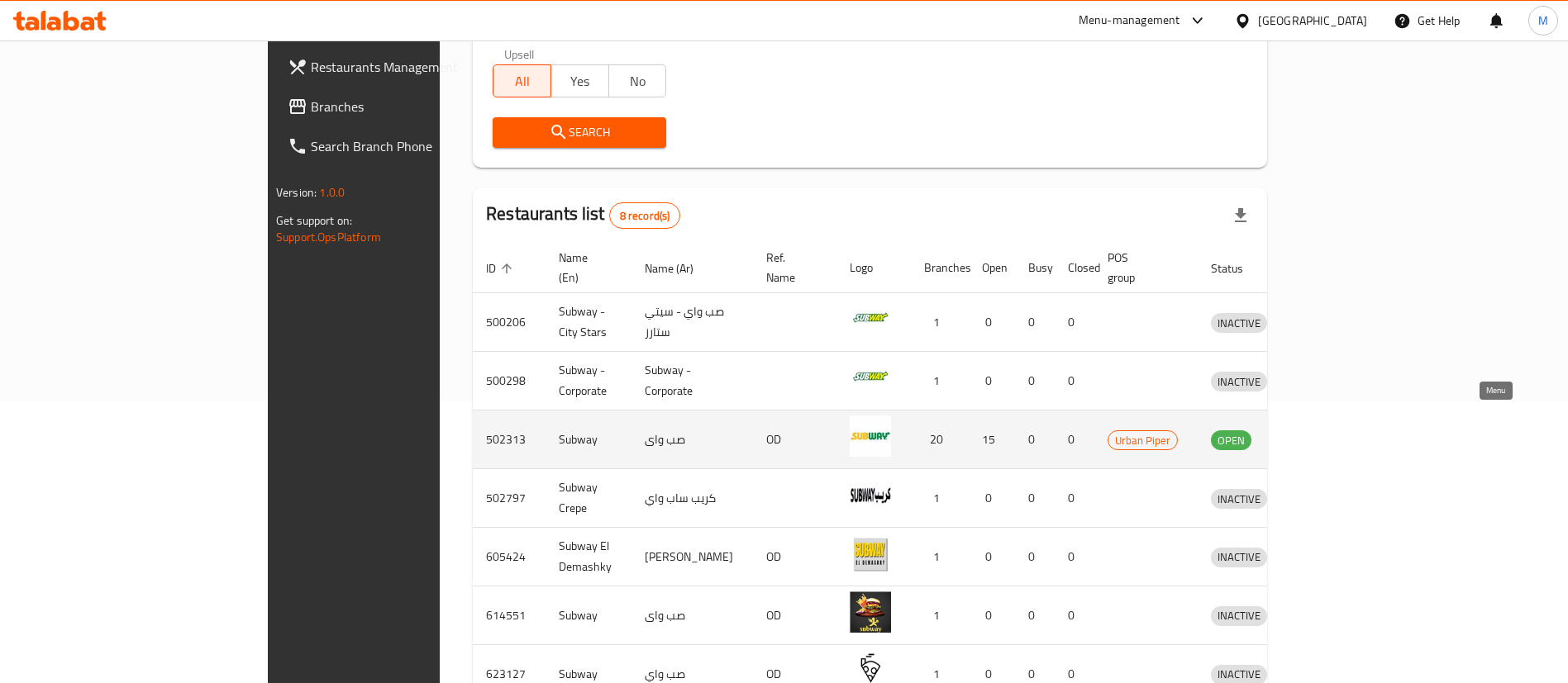
click at [1319, 430] on icon "enhanced table" at bounding box center [1310, 439] width 19 height 19
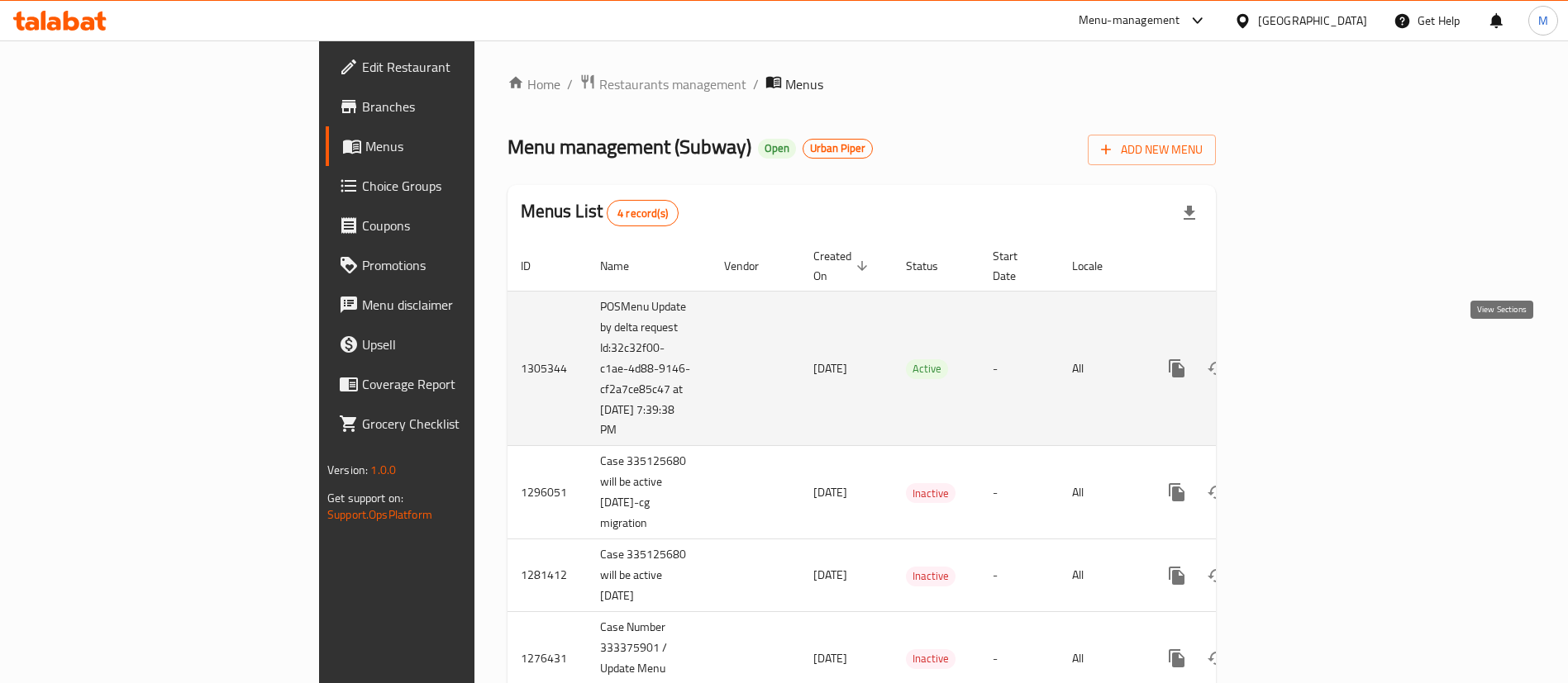
click at [1306, 359] on icon "enhanced table" at bounding box center [1295, 368] width 19 height 19
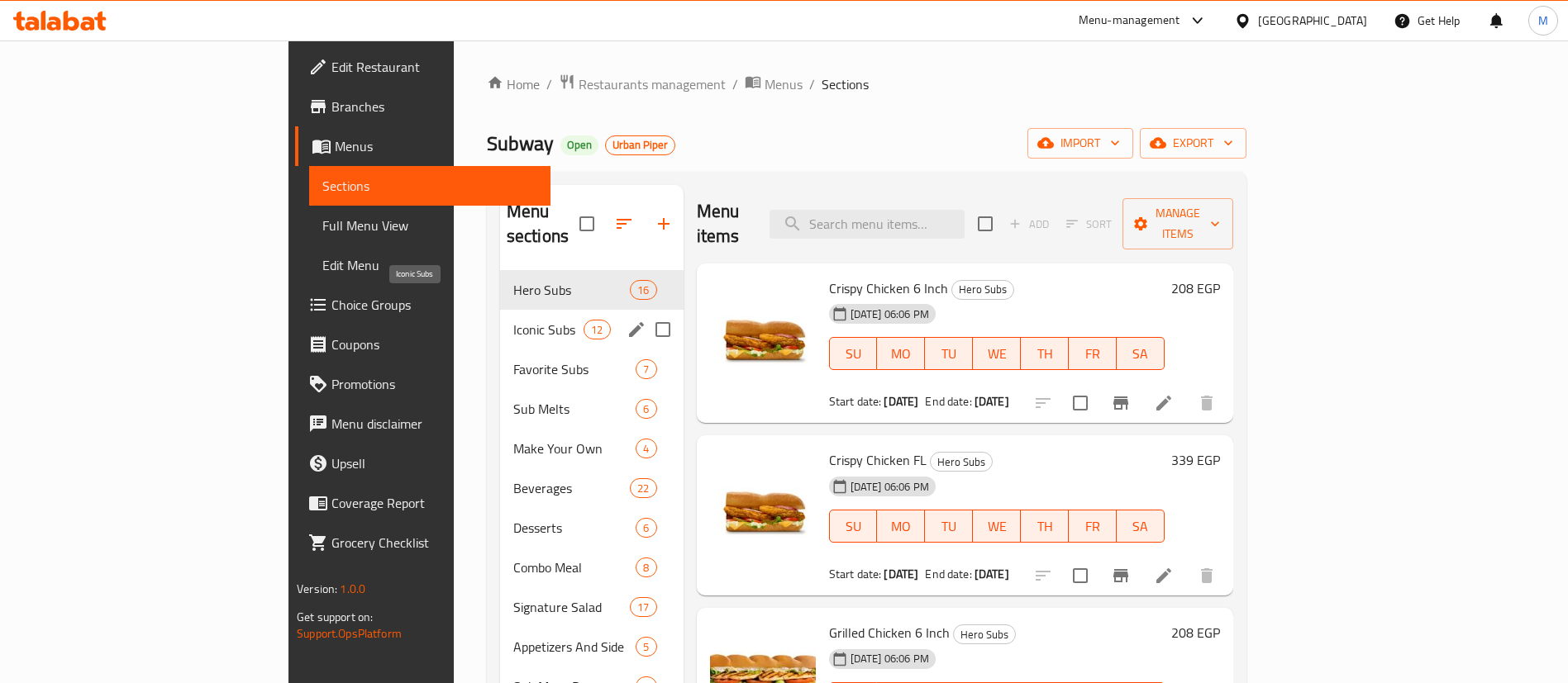
click at [514, 320] on span "Iconic Subs" at bounding box center [549, 329] width 70 height 19
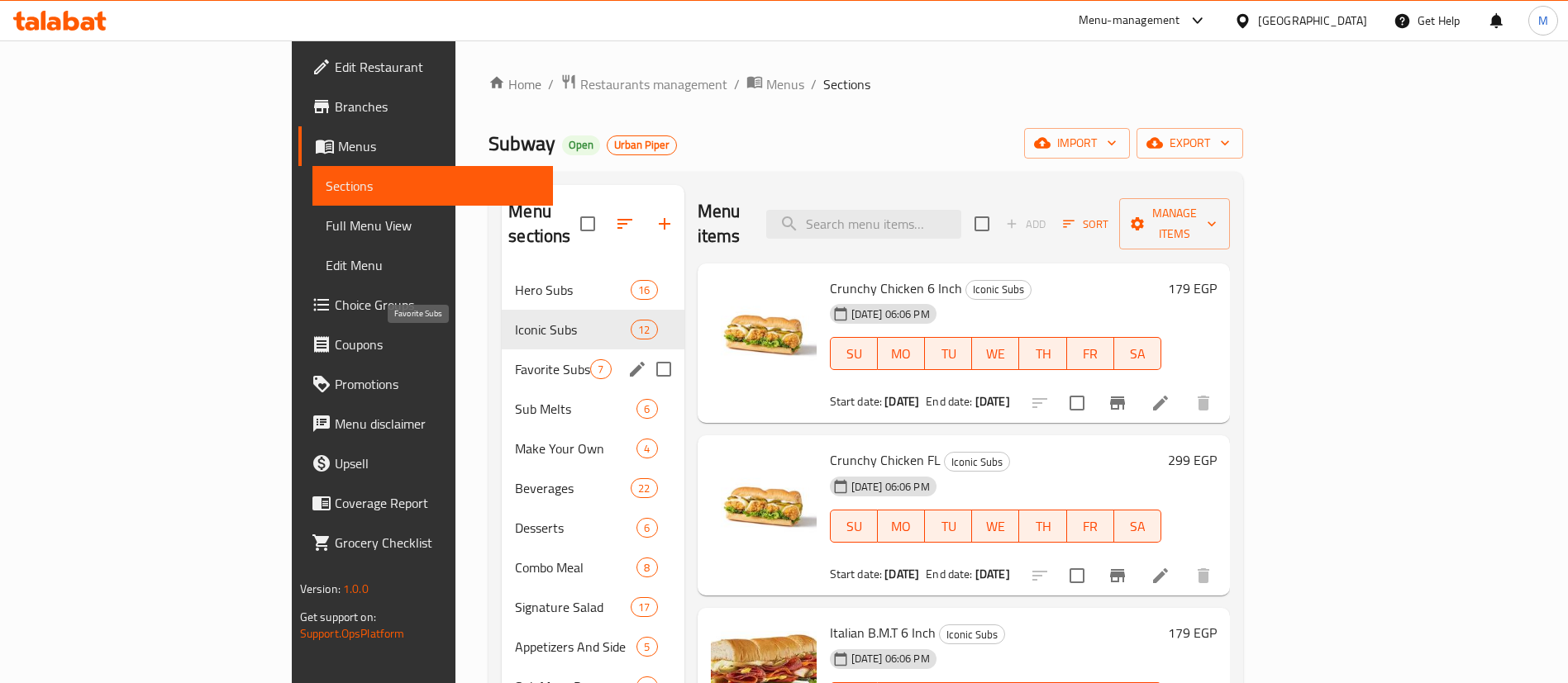
click at [515, 360] on span "Favorite Subs" at bounding box center [552, 369] width 75 height 19
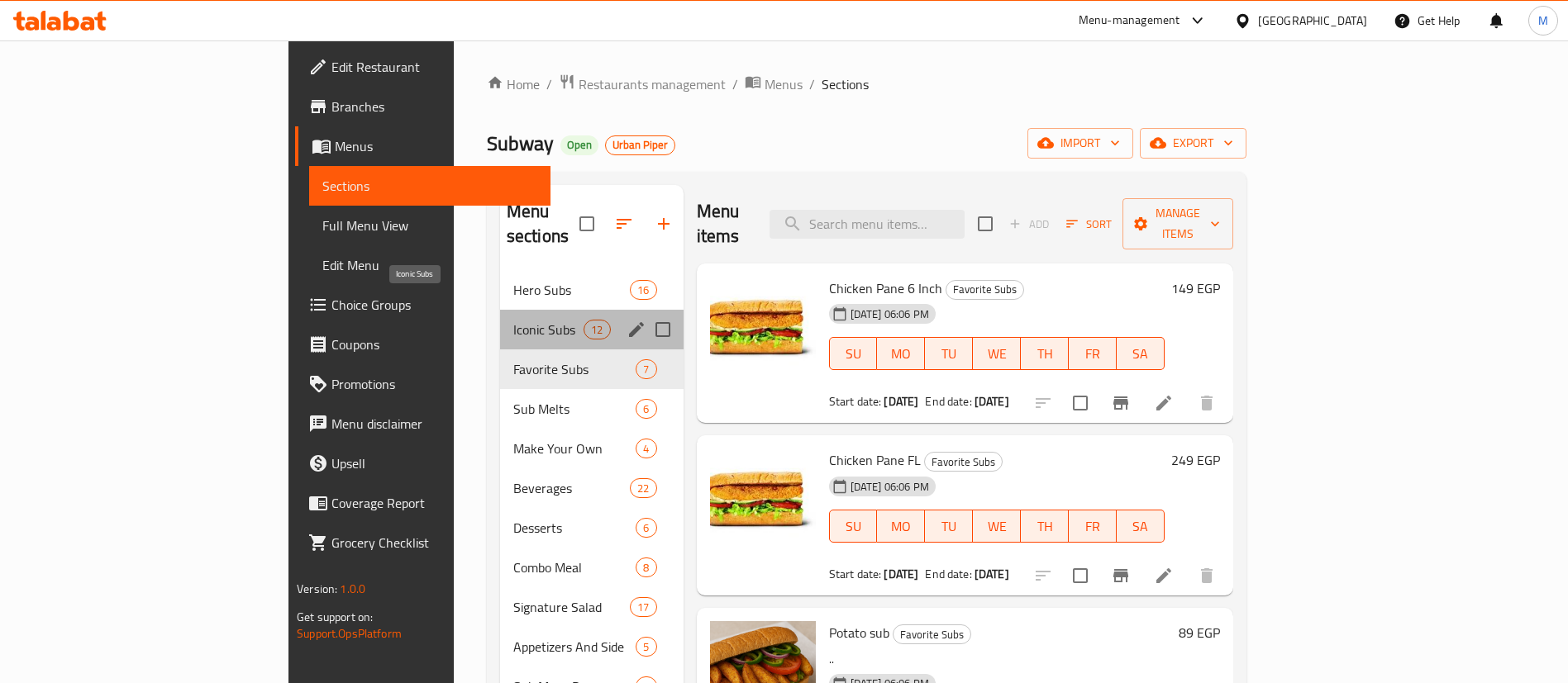
click at [514, 320] on span "Iconic Subs" at bounding box center [549, 329] width 70 height 19
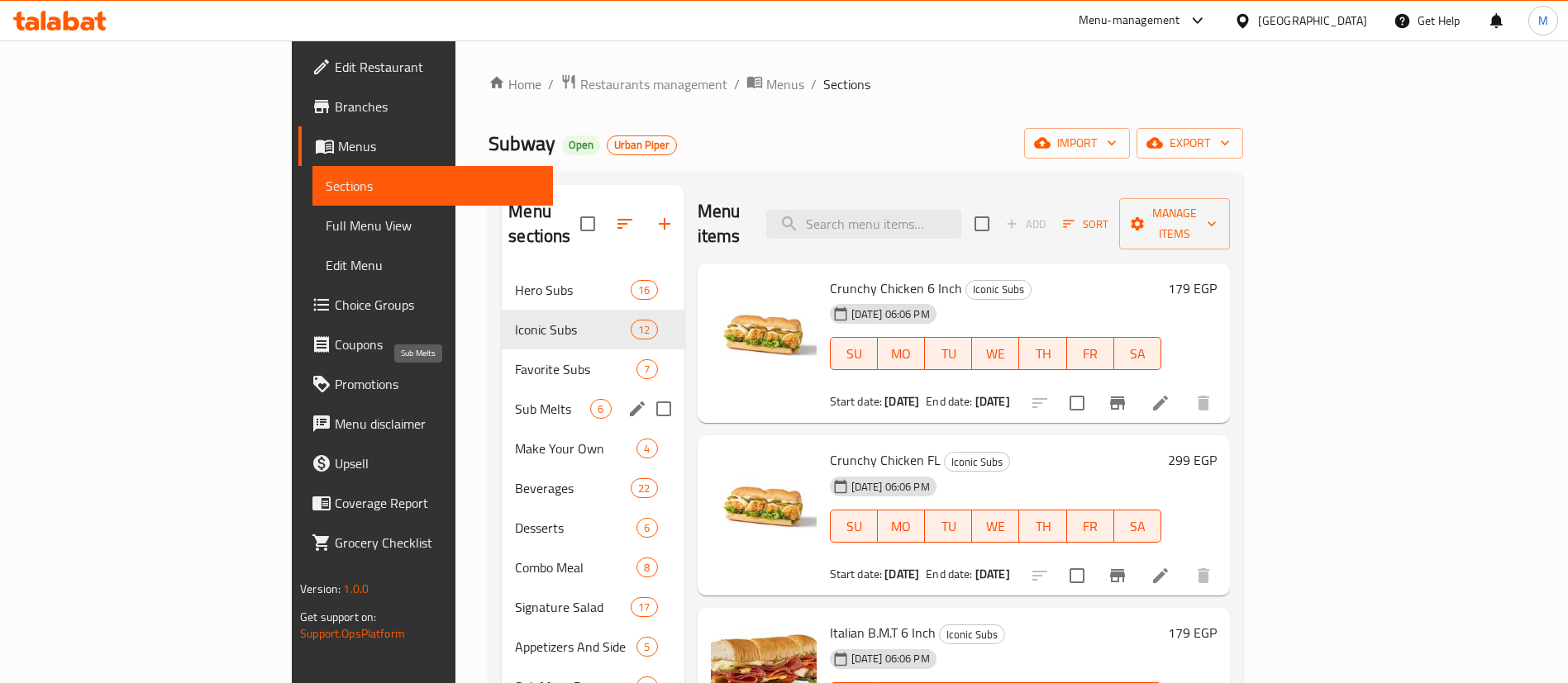
click at [515, 399] on span "Sub Melts" at bounding box center [552, 409] width 75 height 19
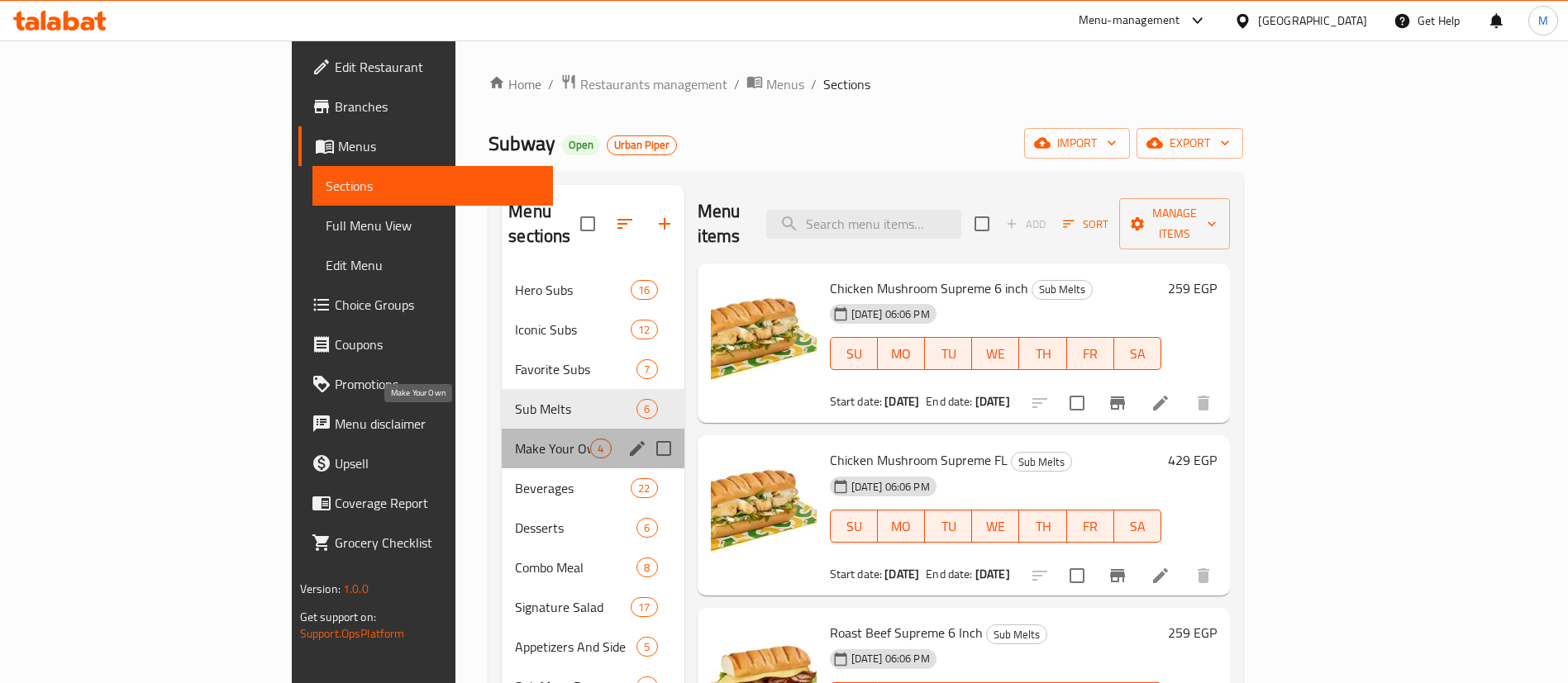
click at [515, 438] on span "Make Your Own" at bounding box center [552, 448] width 75 height 19
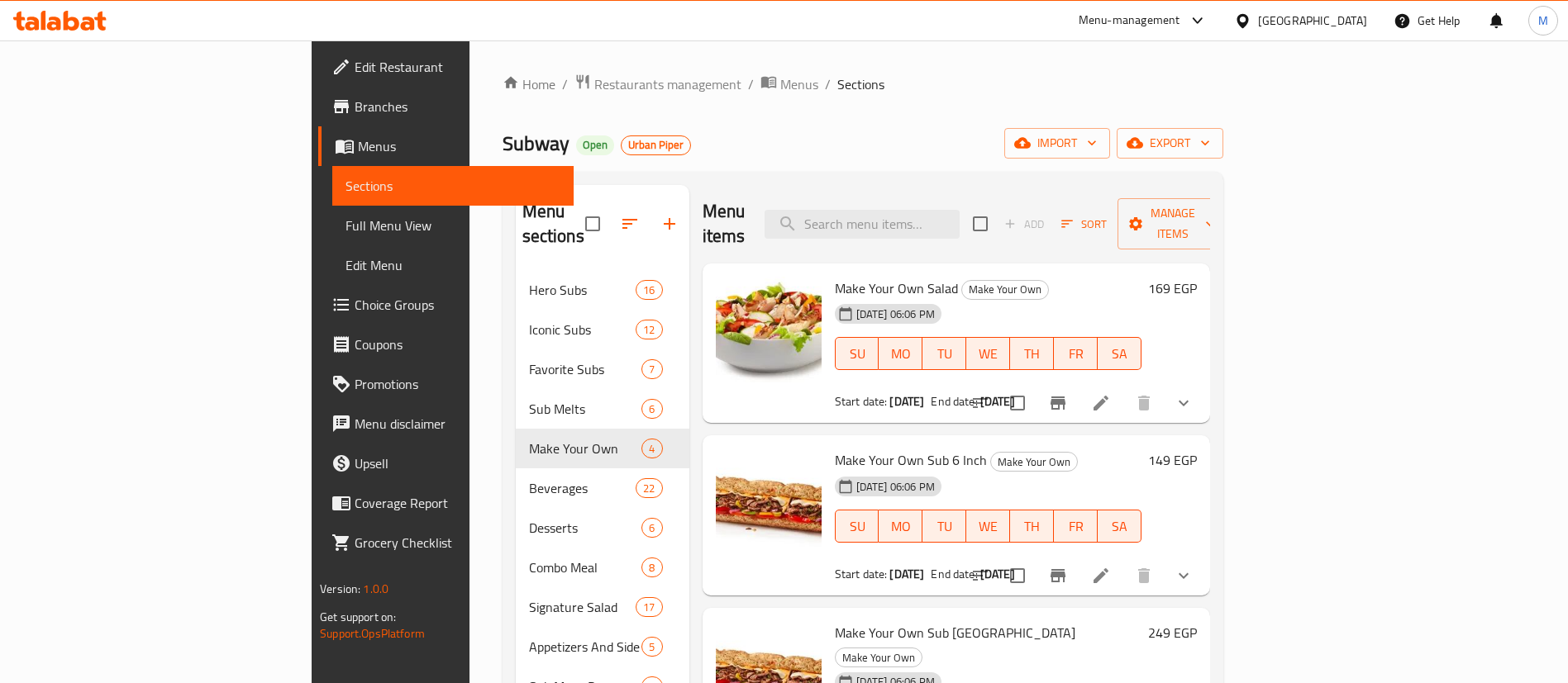
click at [1204, 383] on div at bounding box center [1081, 402] width 243 height 40
click at [1194, 394] on icon "show more" at bounding box center [1183, 403] width 19 height 19
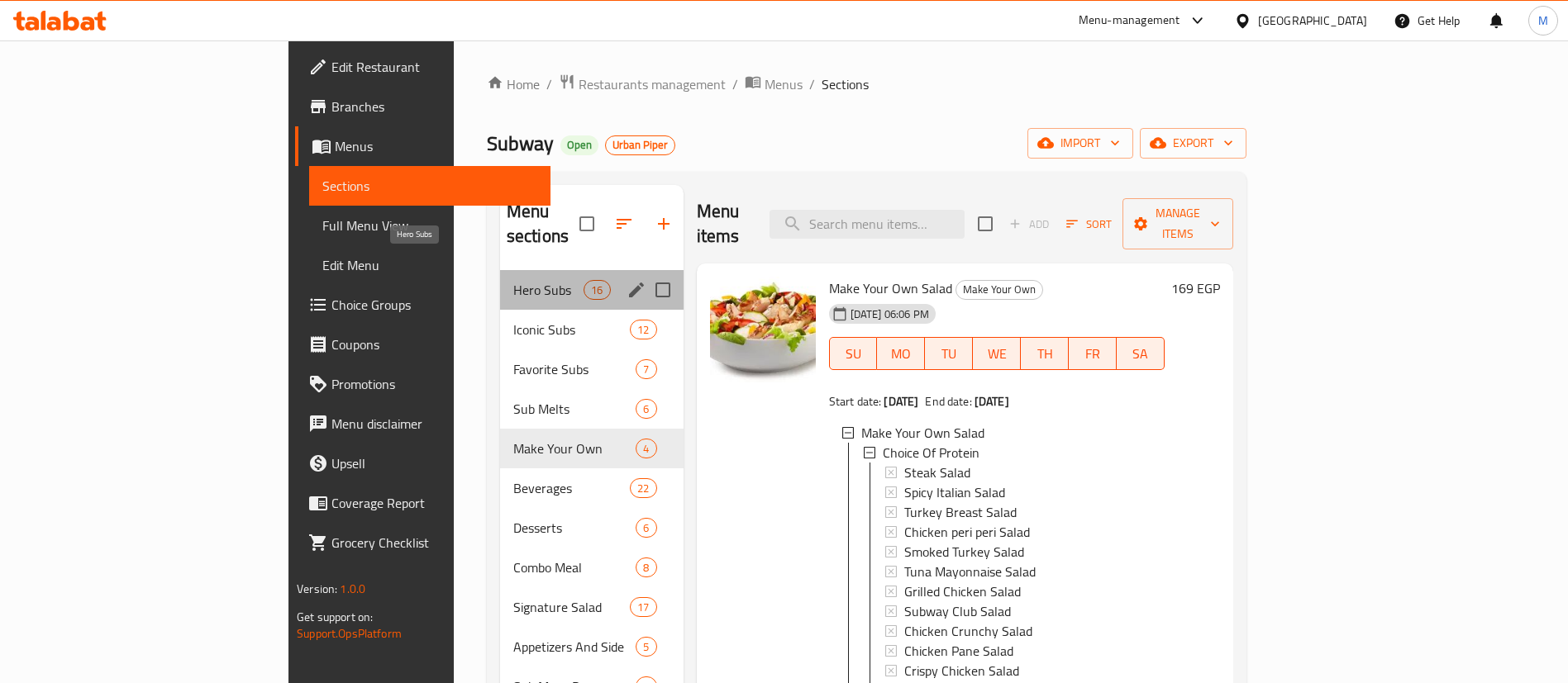
click at [514, 280] on span "Hero Subs" at bounding box center [549, 289] width 70 height 19
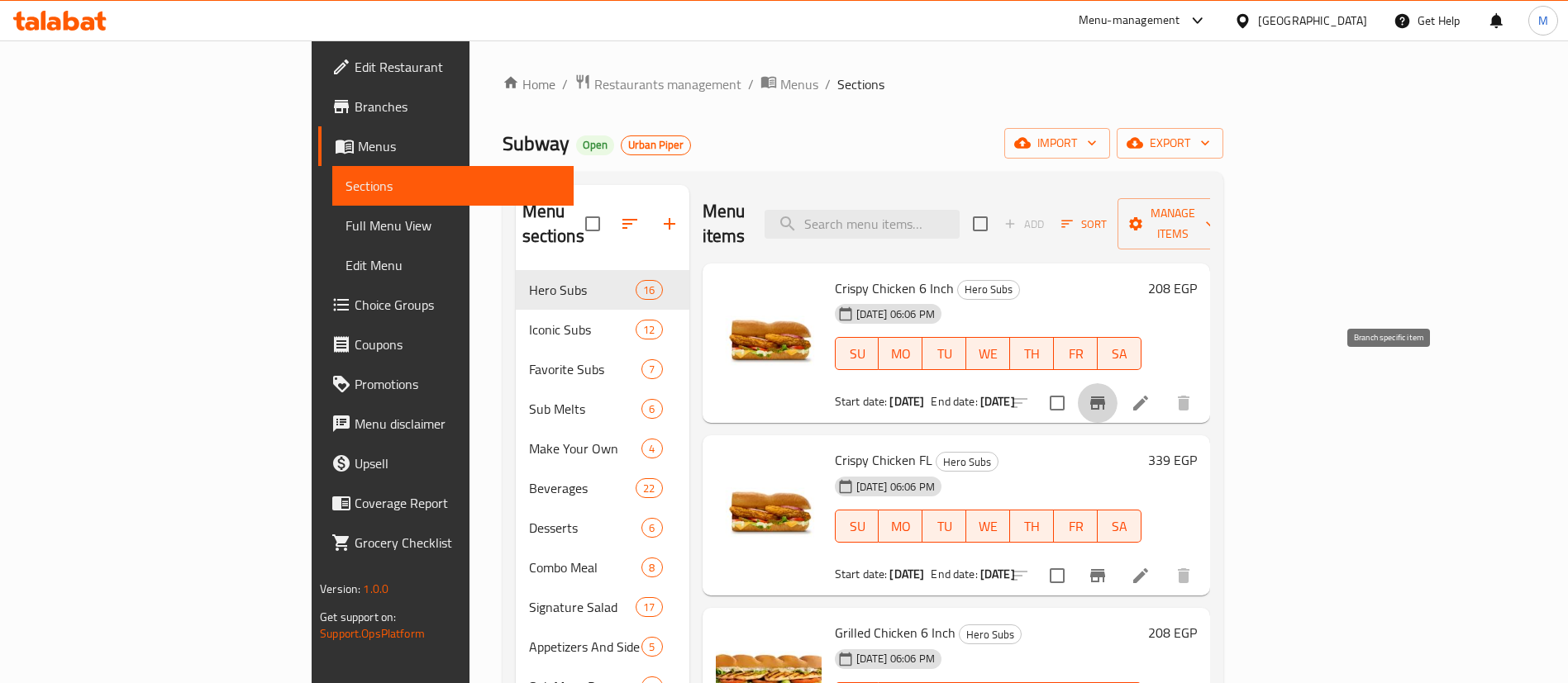
click at [1107, 394] on icon "Branch-specific-item" at bounding box center [1097, 403] width 19 height 19
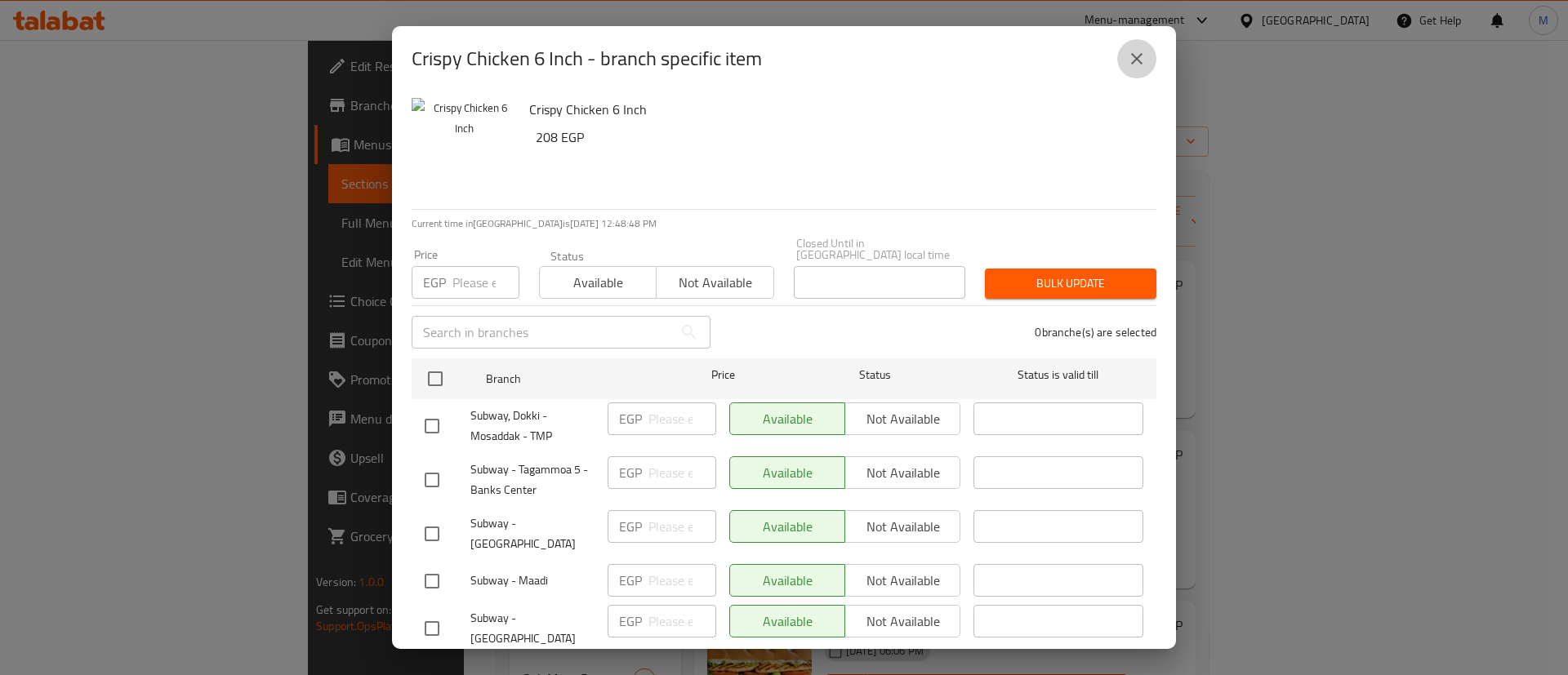
click at [1135, 46] on button "close" at bounding box center [1137, 59] width 39 height 39
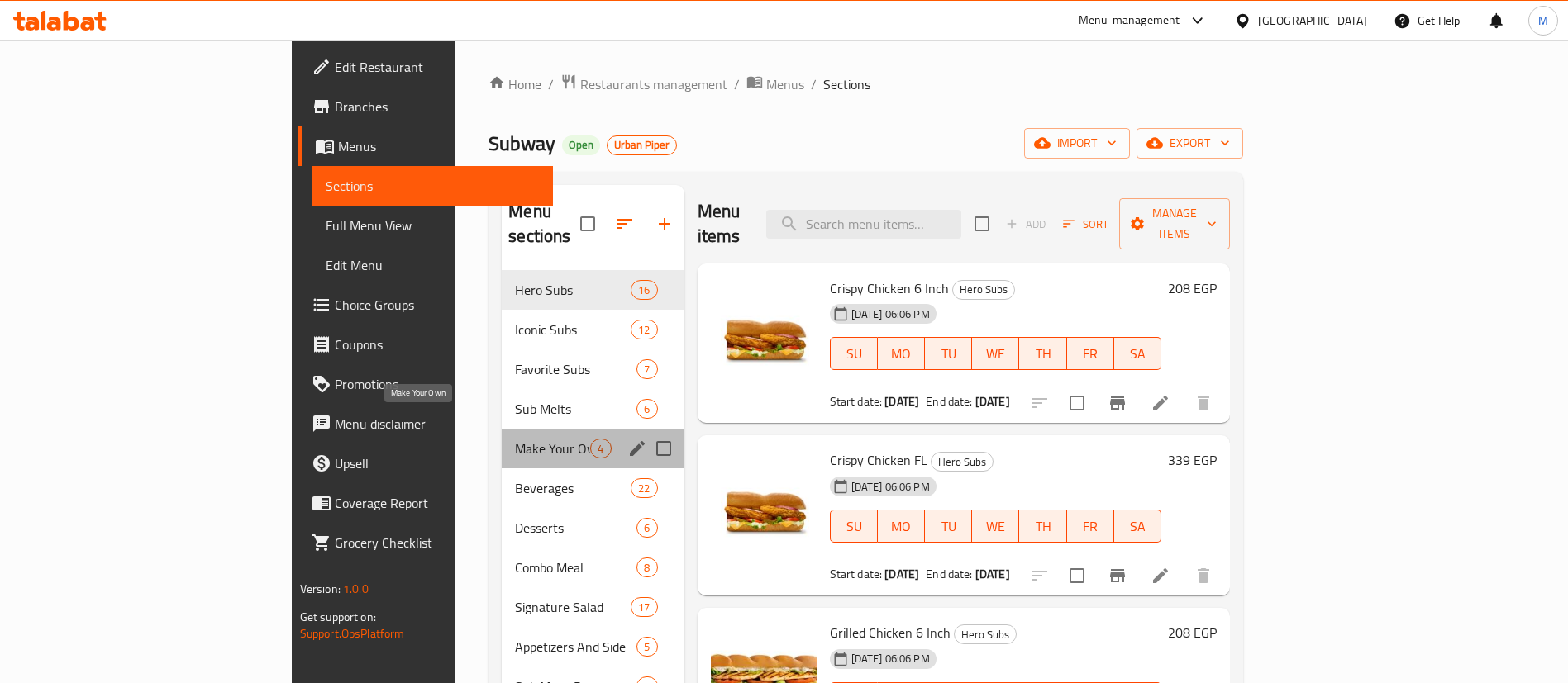
click at [515, 438] on span "Make Your Own" at bounding box center [552, 448] width 75 height 19
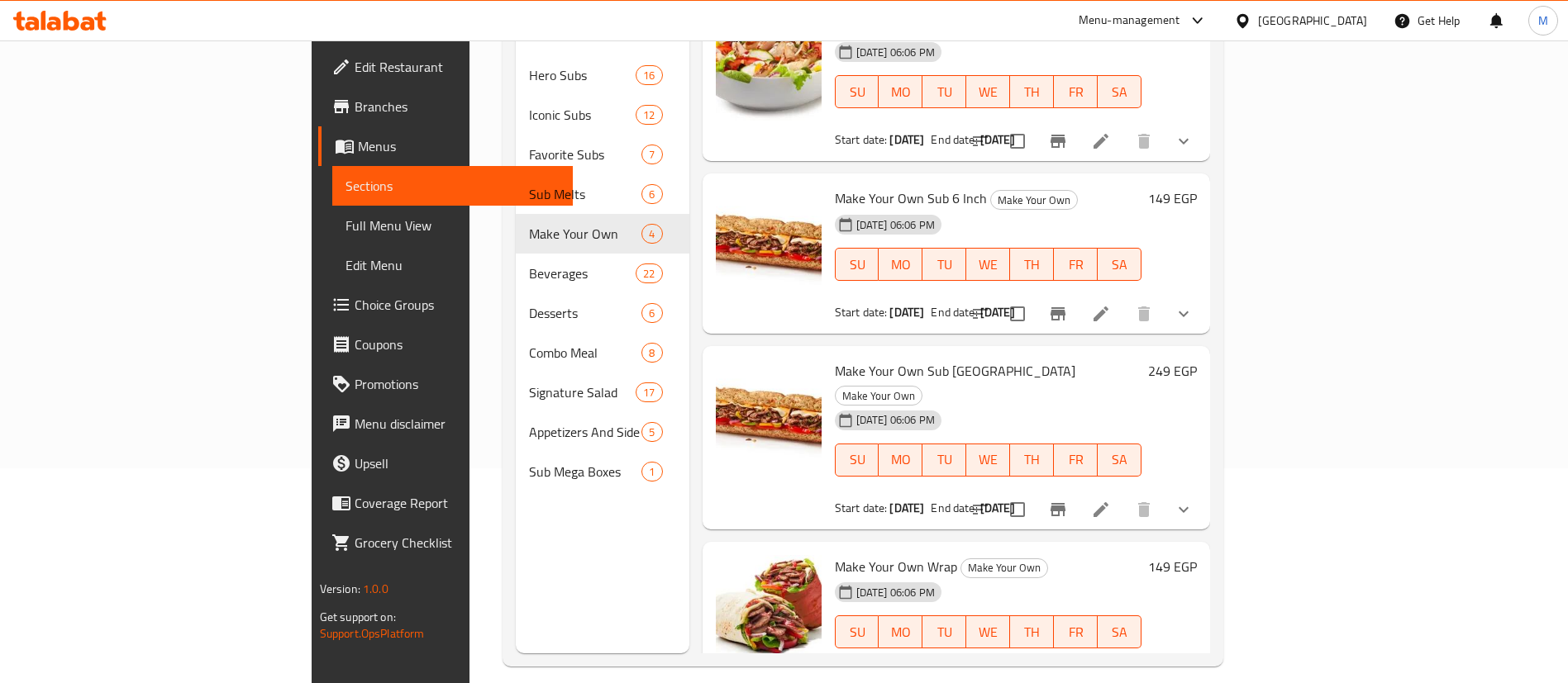
scroll to position [231, 0]
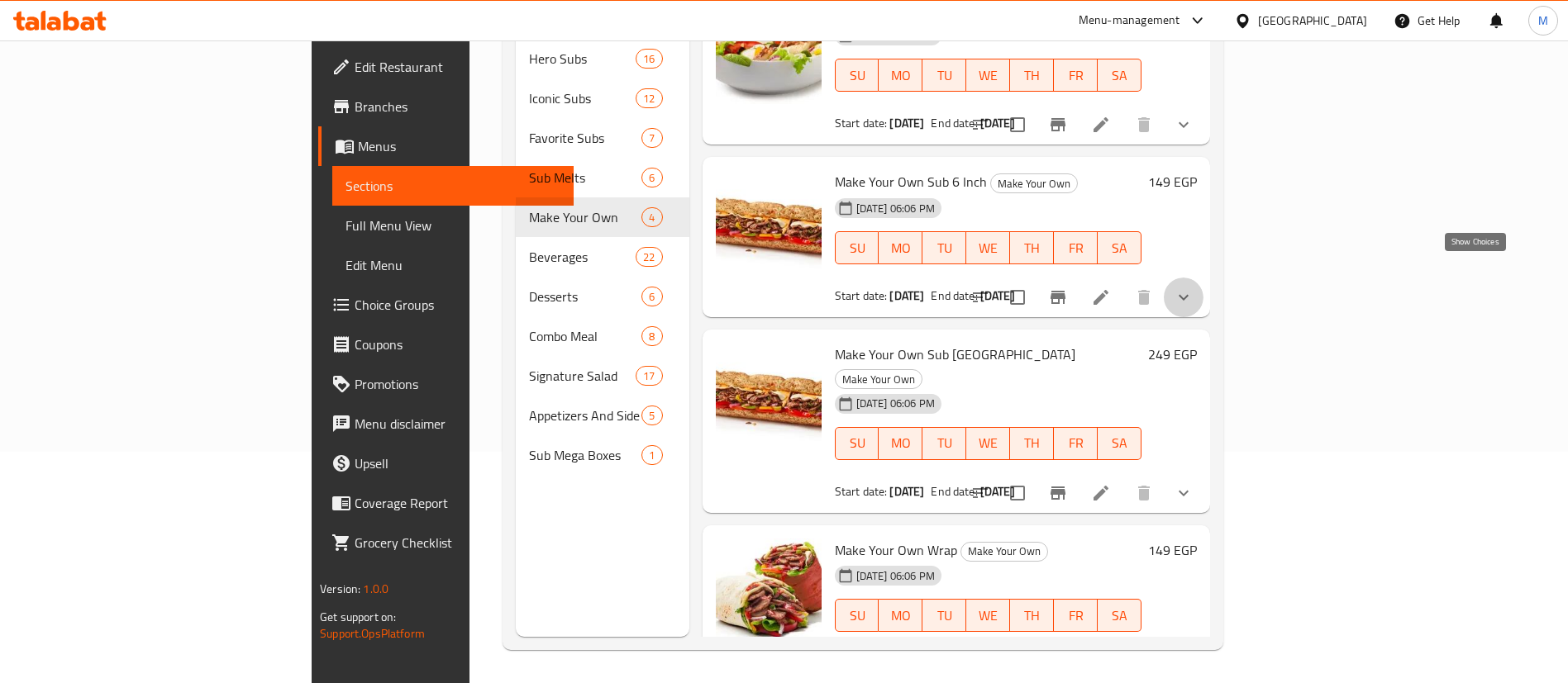
click at [1194, 287] on icon "show more" at bounding box center [1183, 297] width 19 height 19
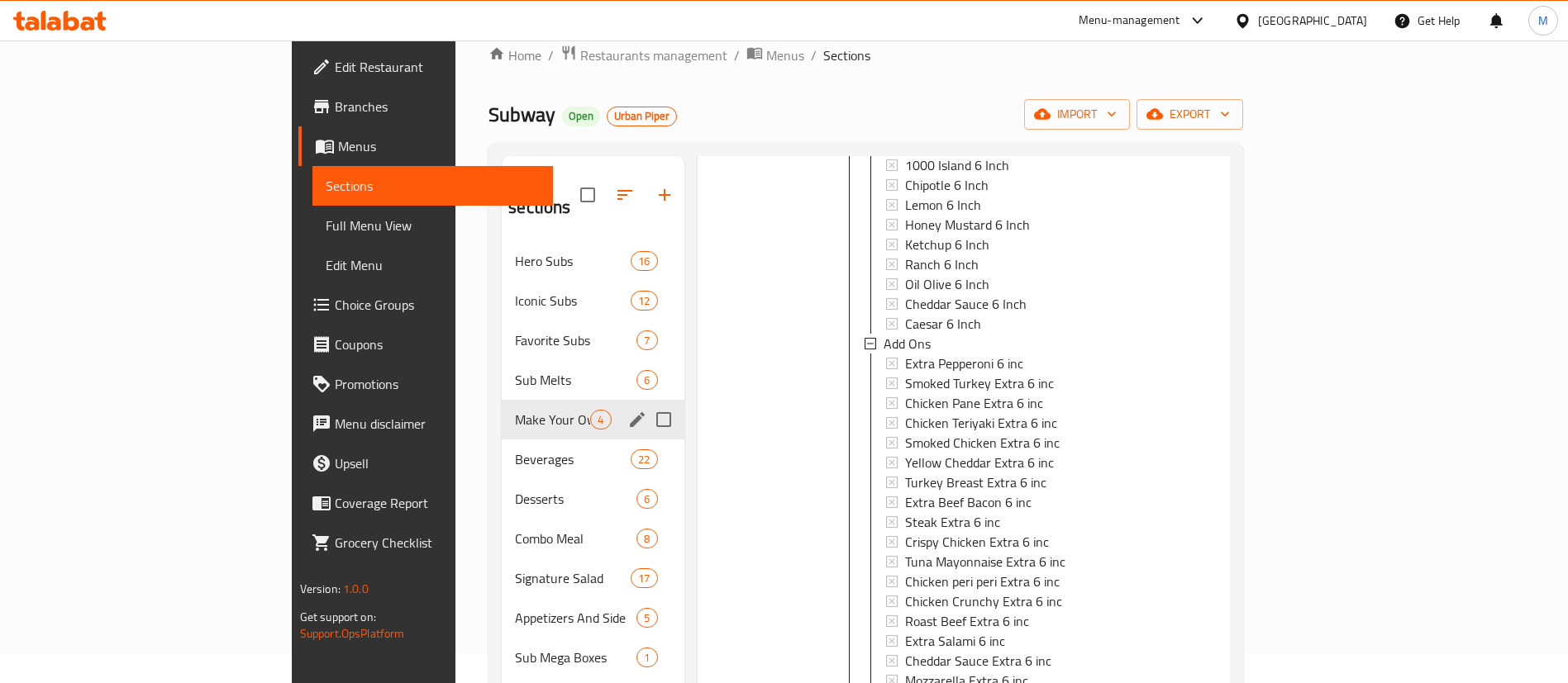
scroll to position [30, 0]
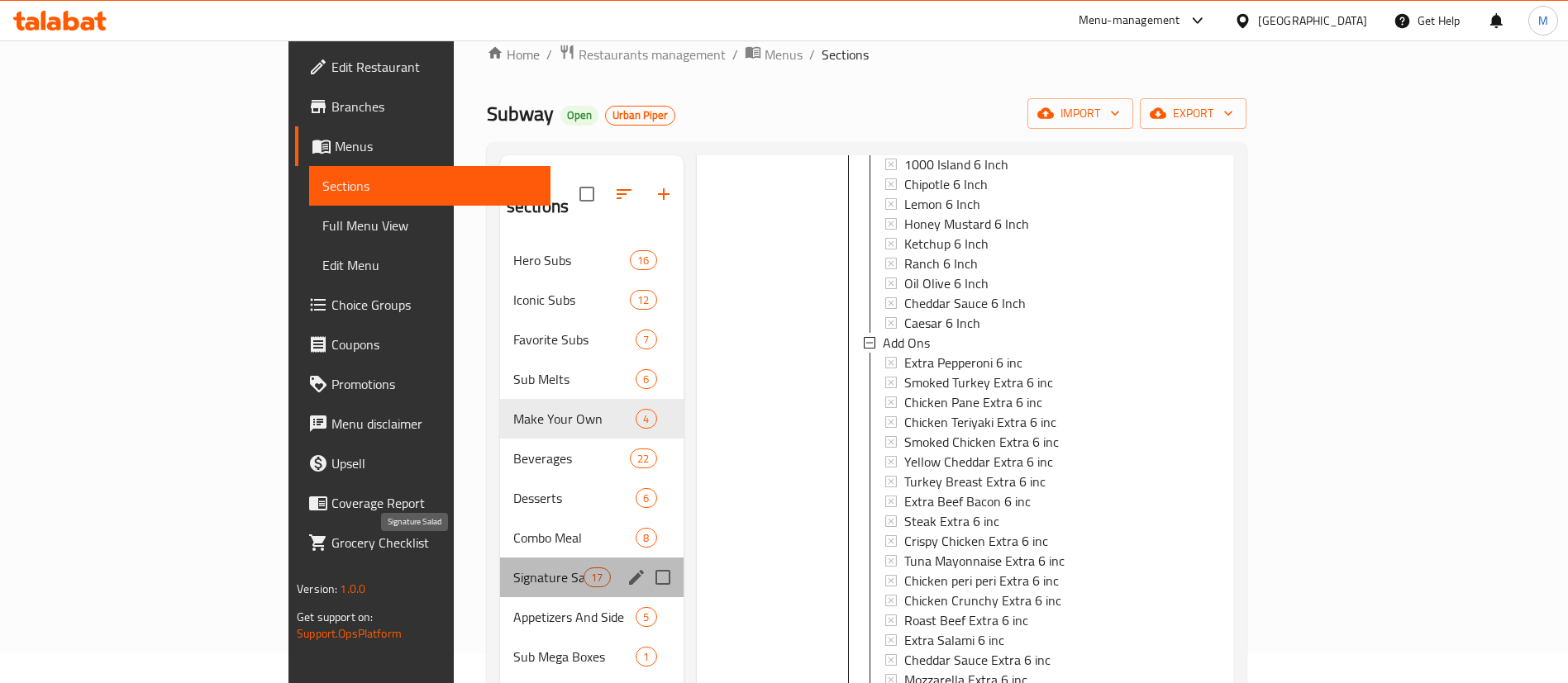
click at [514, 568] on span "Signature Salad" at bounding box center [549, 578] width 70 height 19
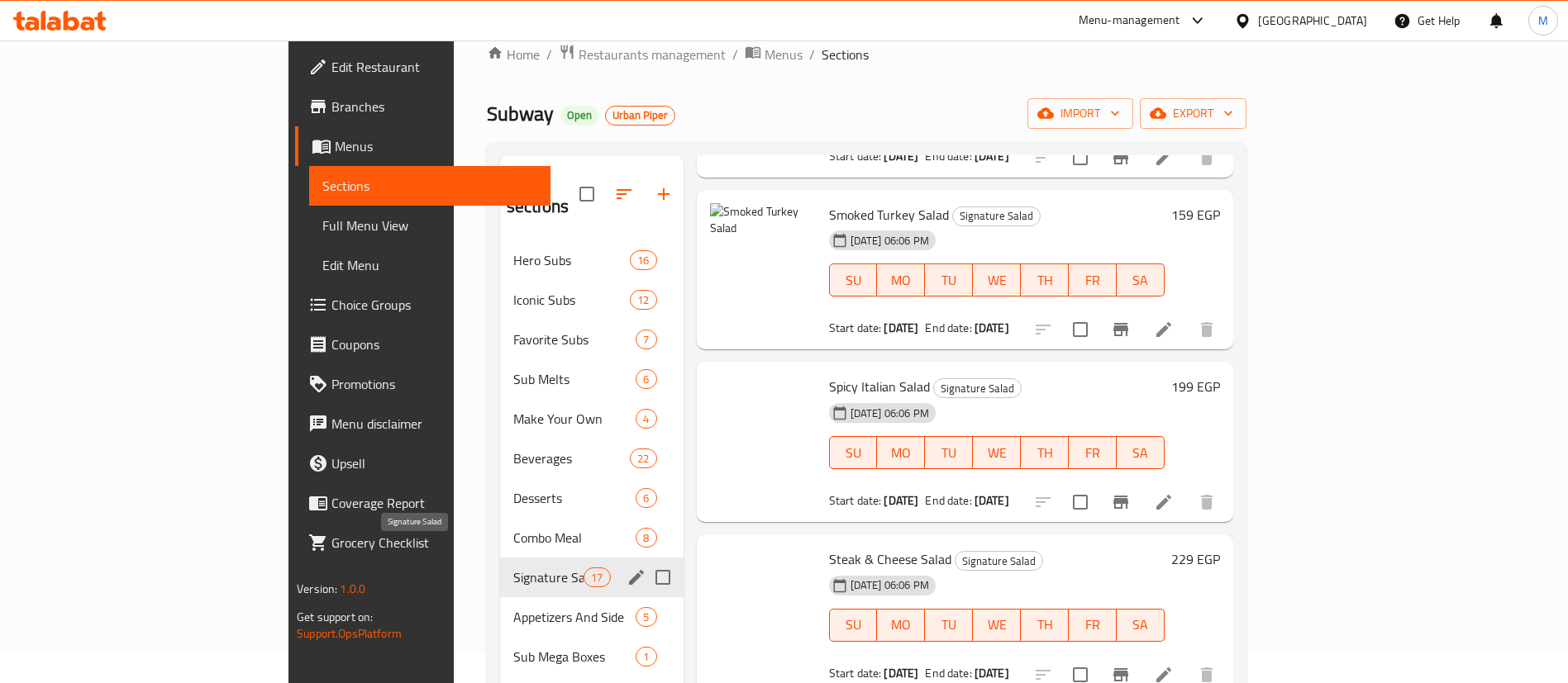
scroll to position [909, 0]
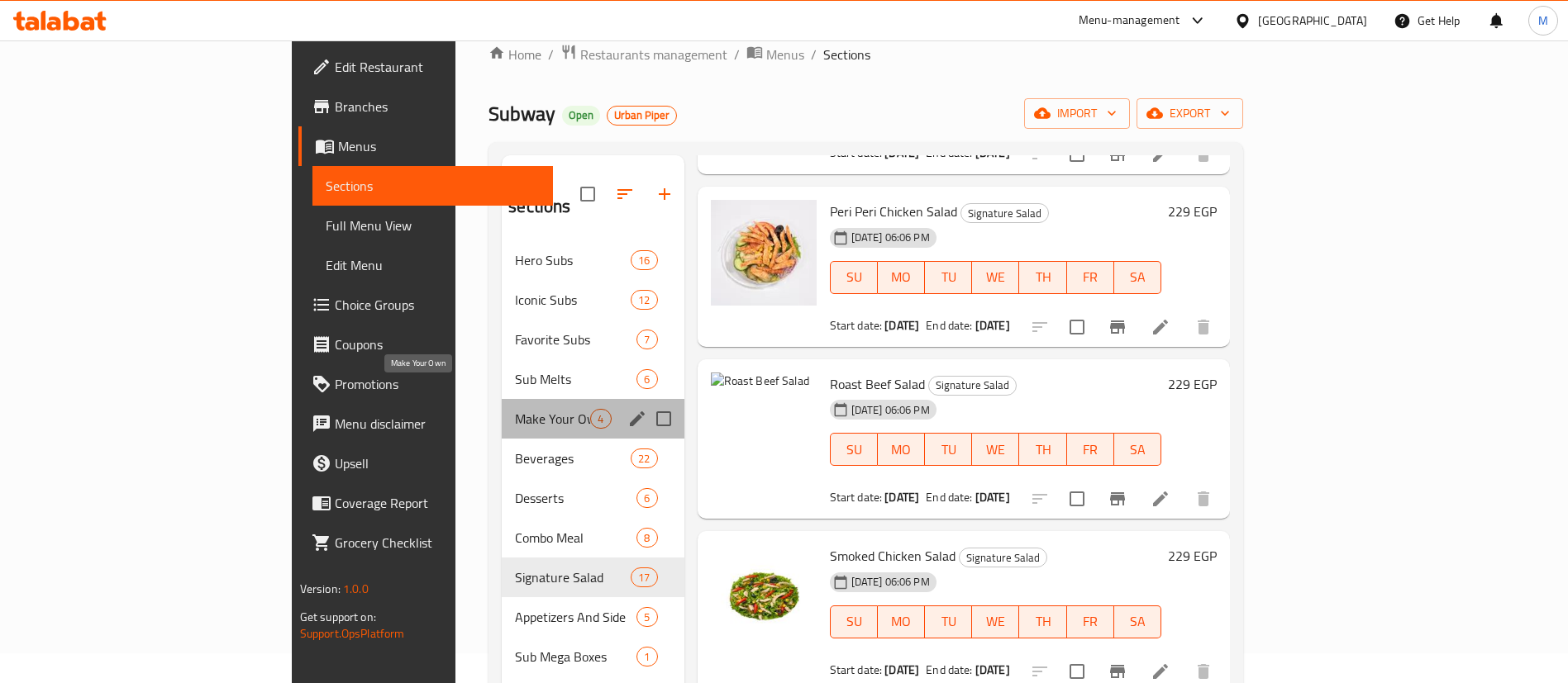
click at [515, 409] on span "Make Your Own" at bounding box center [552, 419] width 75 height 19
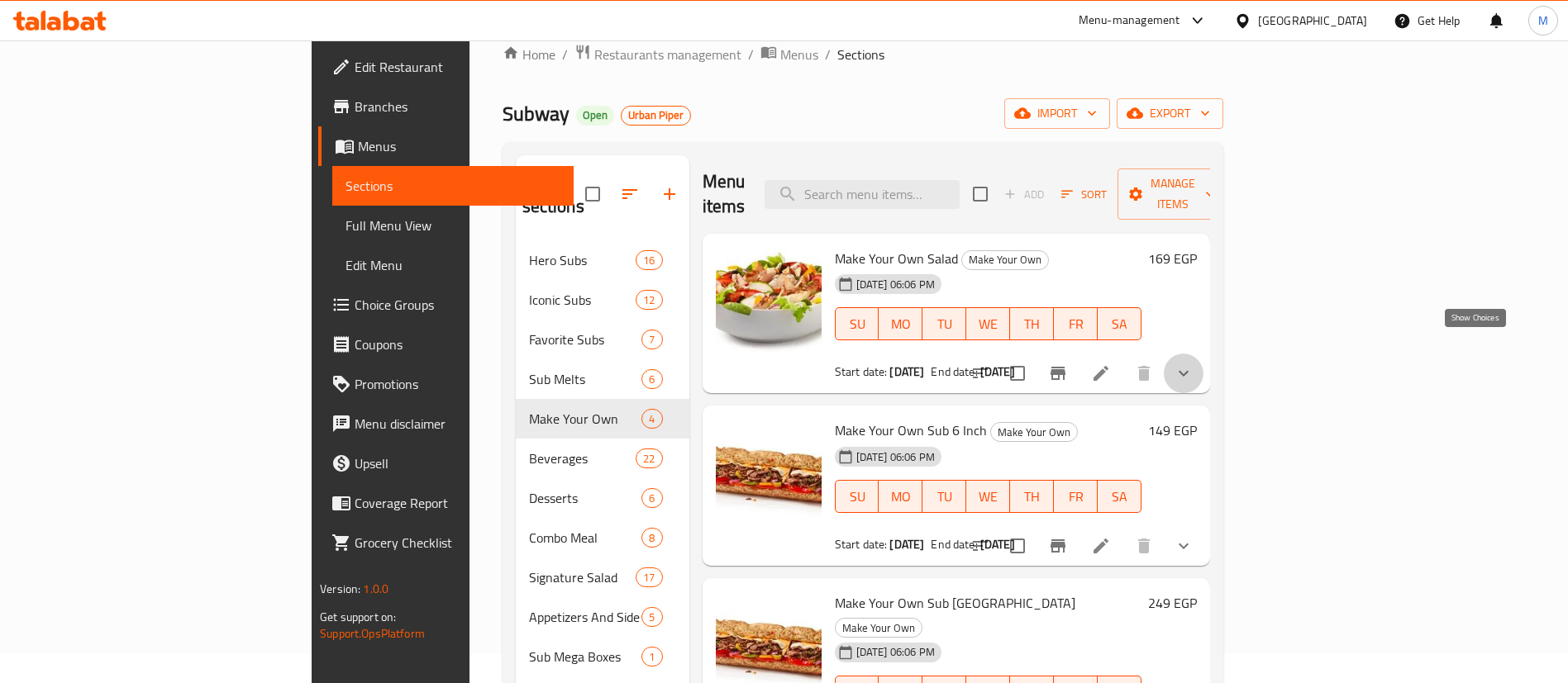
click at [1194, 363] on icon "show more" at bounding box center [1183, 373] width 19 height 19
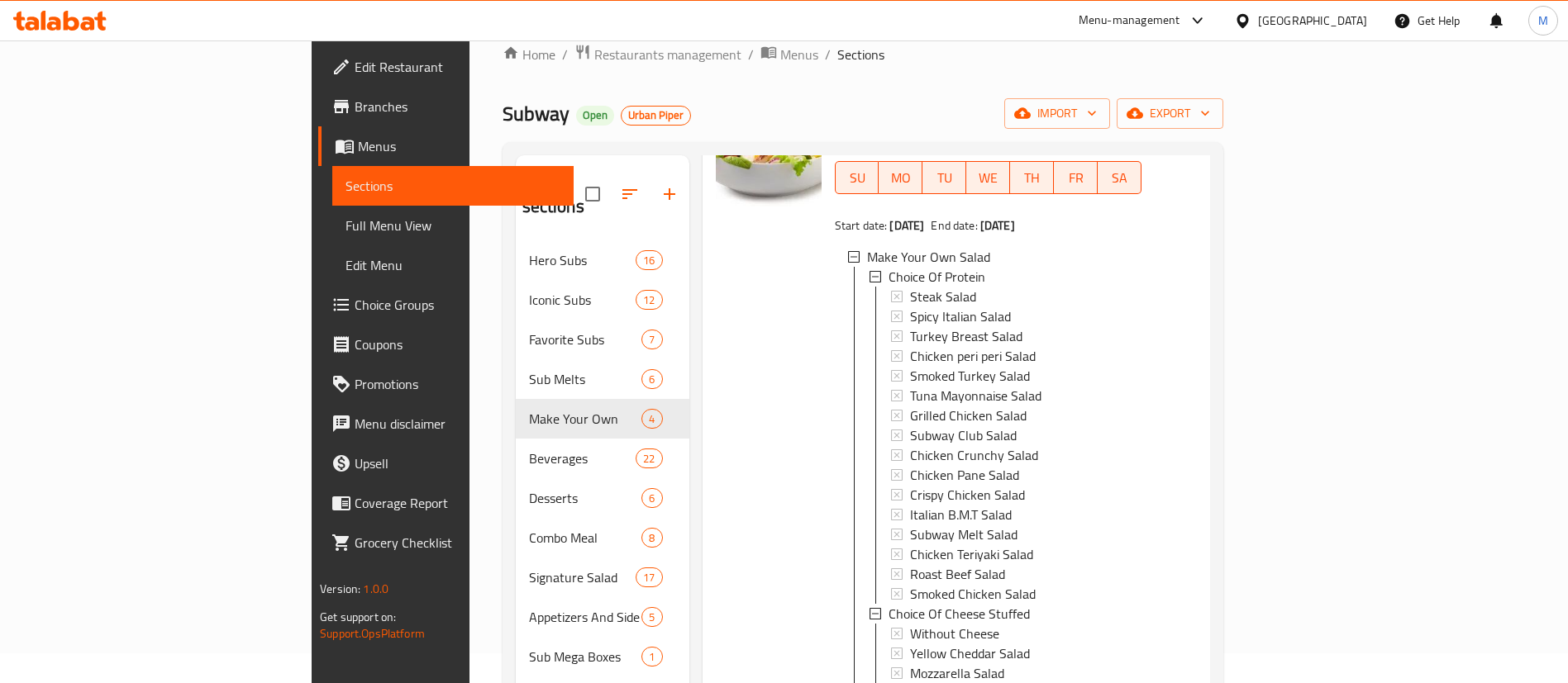
scroll to position [144, 0]
